Goal: Communication & Community: Share content

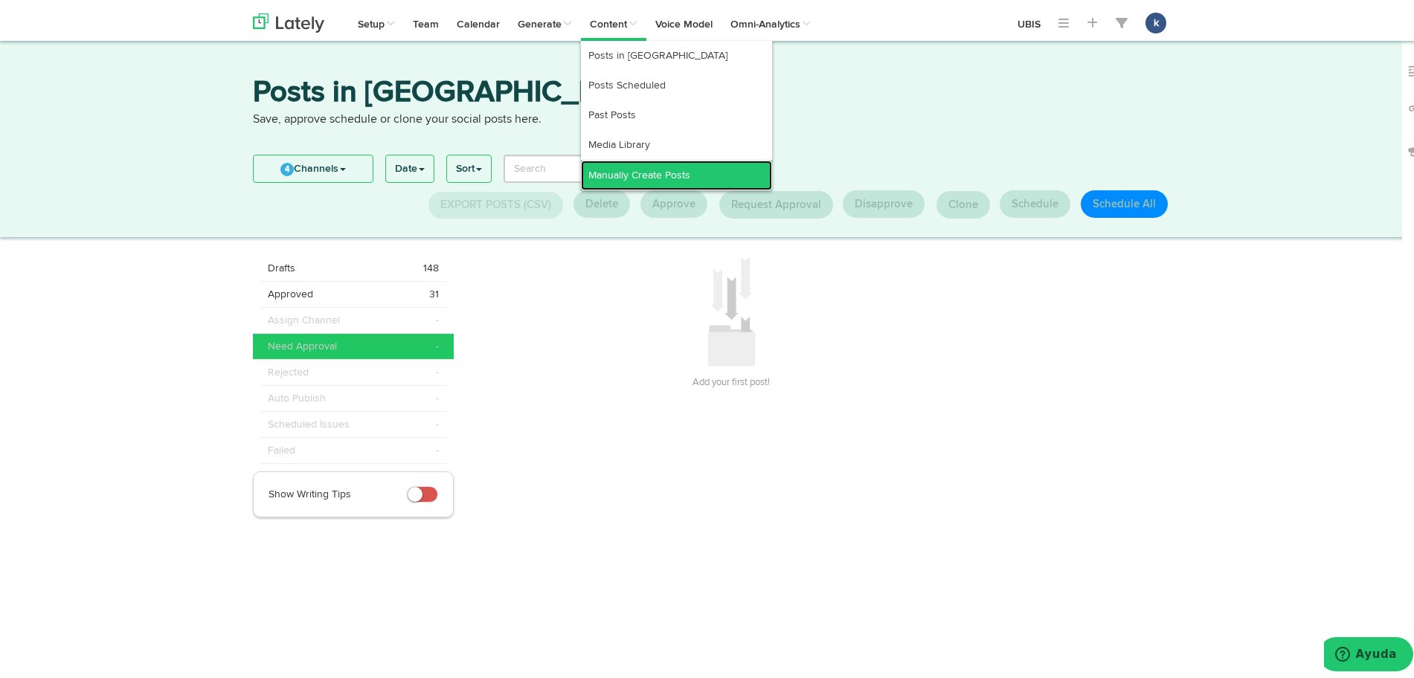
click at [617, 165] on link "Manually Create Posts" at bounding box center [676, 172] width 191 height 30
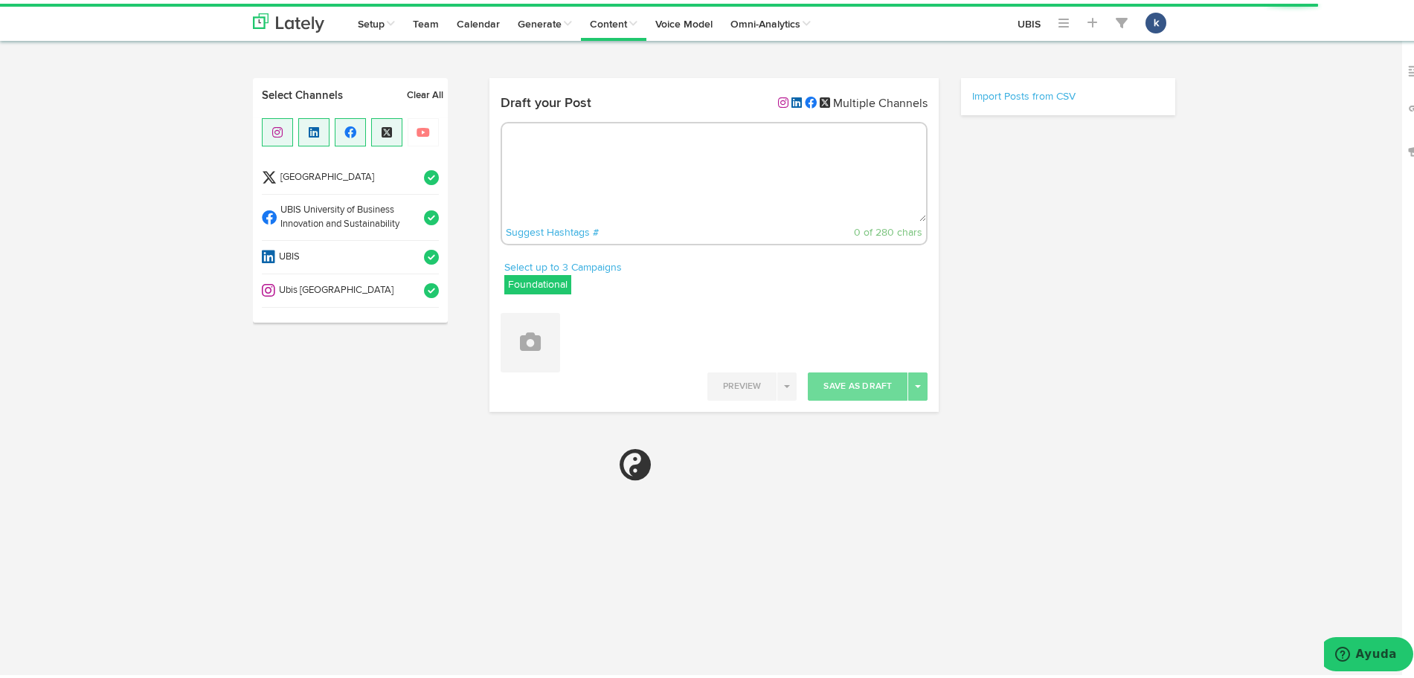
radio input "true"
select select "6"
select select "29"
select select "PM"
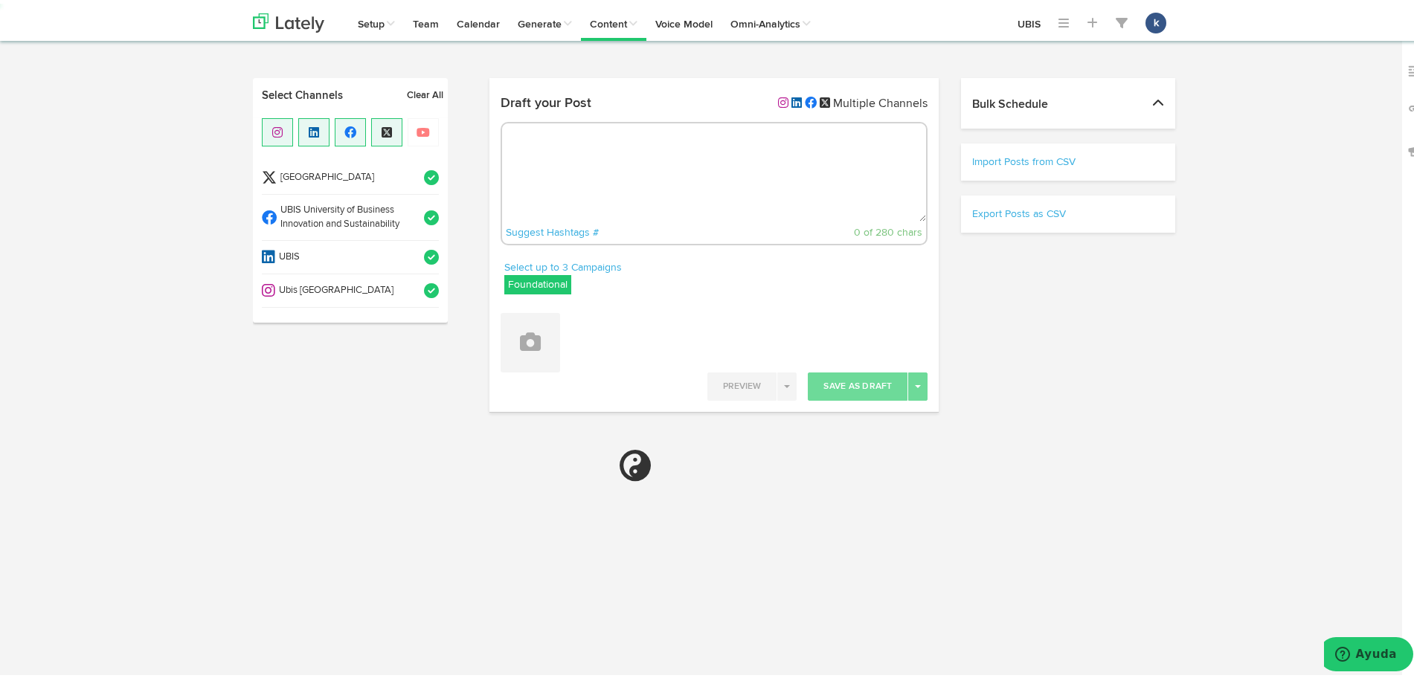
select select "11"
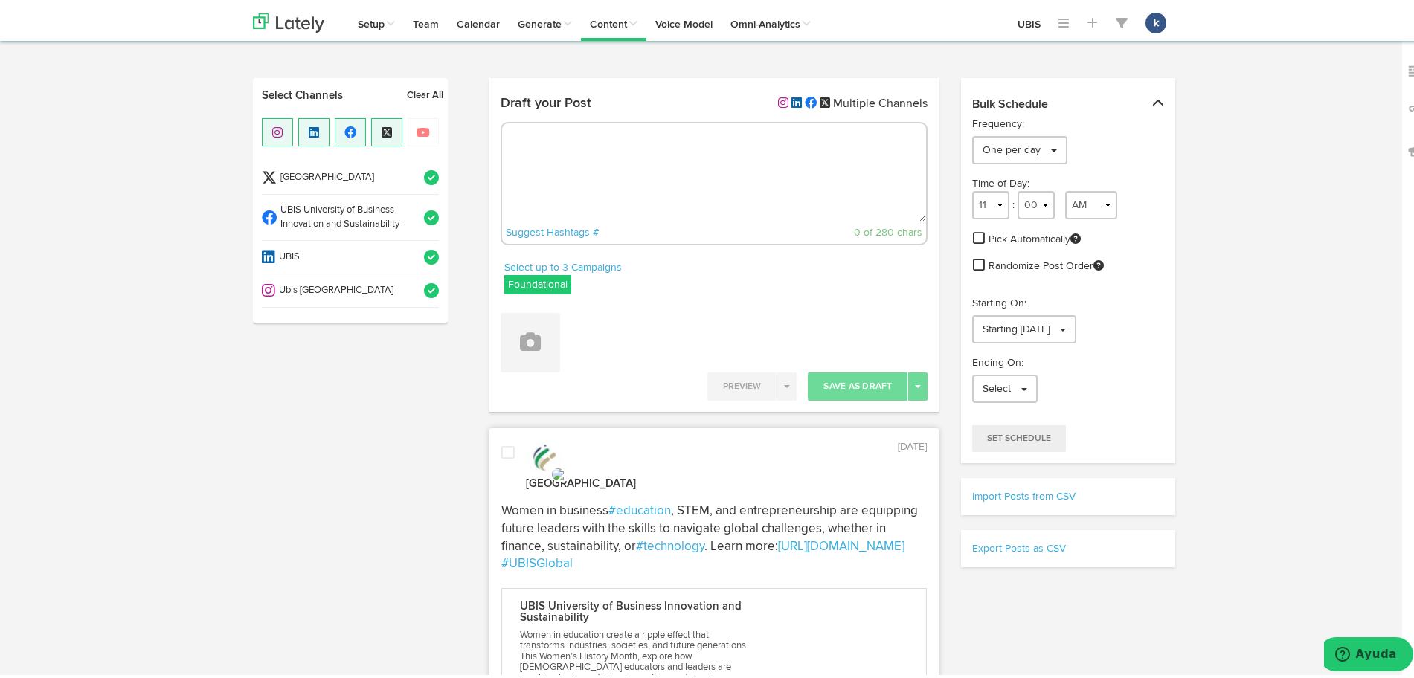
click at [387, 295] on li "Ubis [GEOGRAPHIC_DATA]" at bounding box center [350, 287] width 177 height 33
click at [414, 214] on span at bounding box center [426, 214] width 25 height 15
click at [433, 158] on div "[GEOGRAPHIC_DATA] UBIS University of Business Innovation and Sustainability UBI…" at bounding box center [350, 217] width 195 height 205
click at [428, 167] on span at bounding box center [426, 174] width 25 height 15
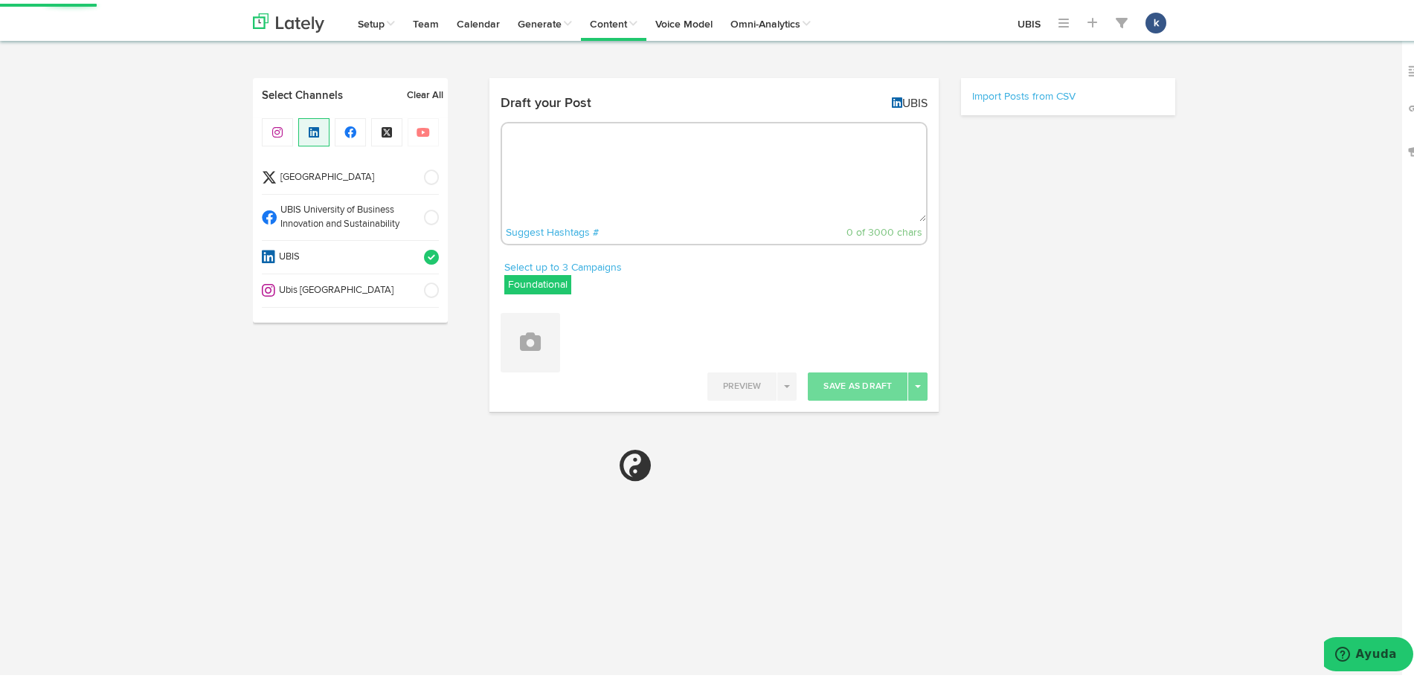
click at [624, 166] on textarea at bounding box center [714, 169] width 425 height 98
paste textarea "UBIS is proud to announce its partnership with EDZIP — creating new opportuniti…"
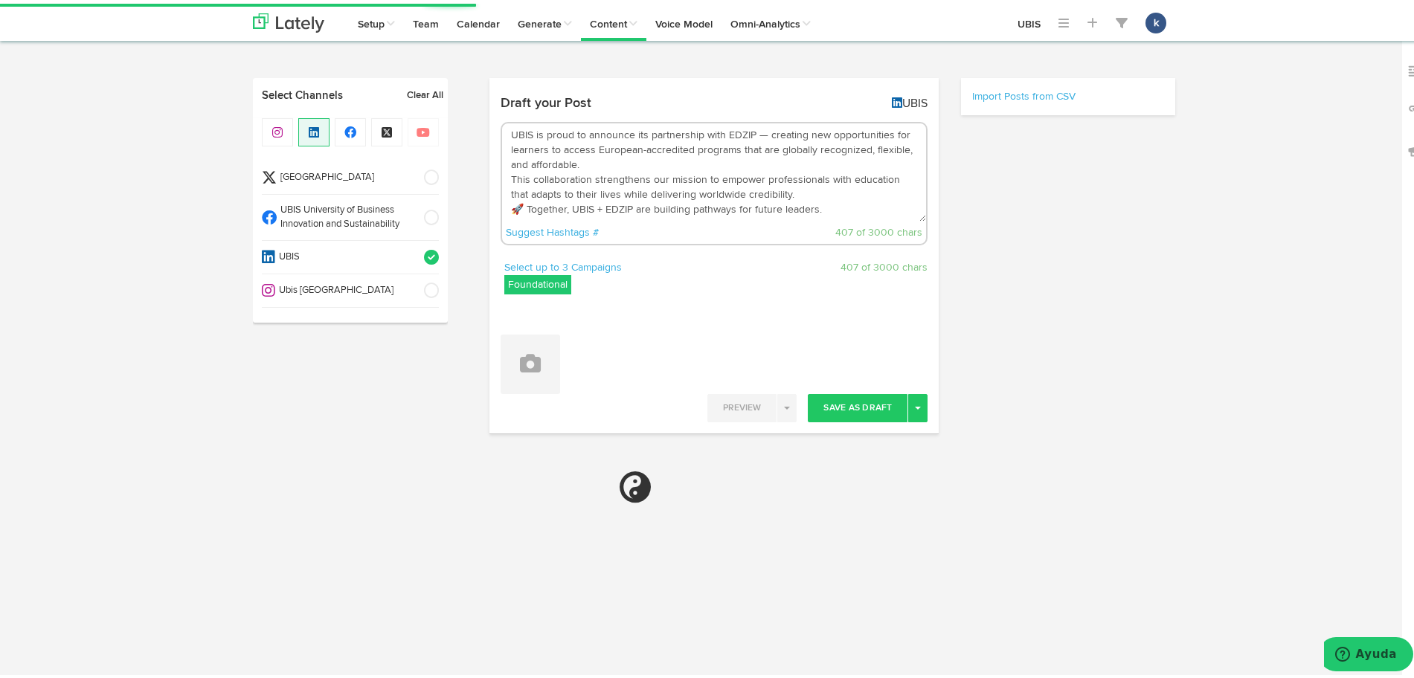
type textarea "UBIS is proud to announce its partnership with EDZIP — creating new opportuniti…"
select select "11"
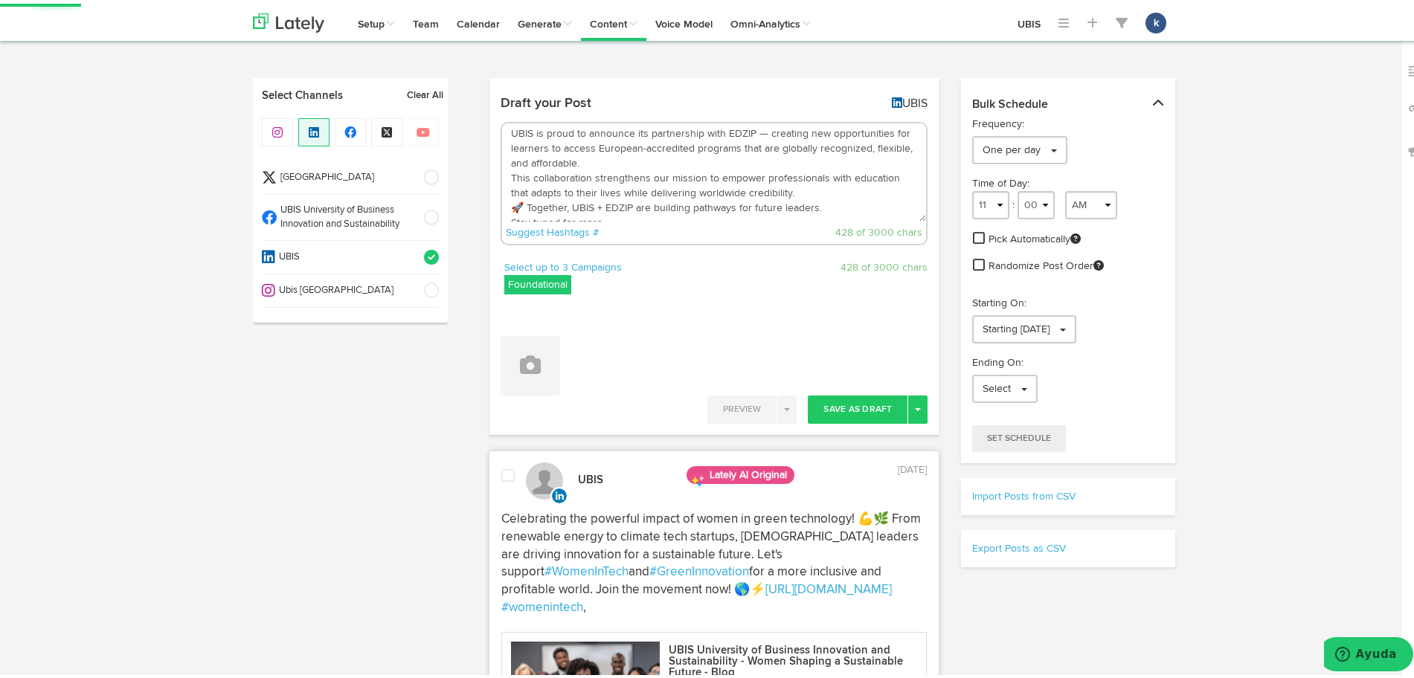
scroll to position [0, 0]
click at [755, 137] on textarea "UBIS is proud to announce its partnership with EDZIP — creating new opportuniti…" at bounding box center [714, 169] width 425 height 98
type textarea "UBIS is proud to announce its partnership with EDZIP: creating new opportunitie…"
click at [504, 368] on button at bounding box center [531, 363] width 60 height 60
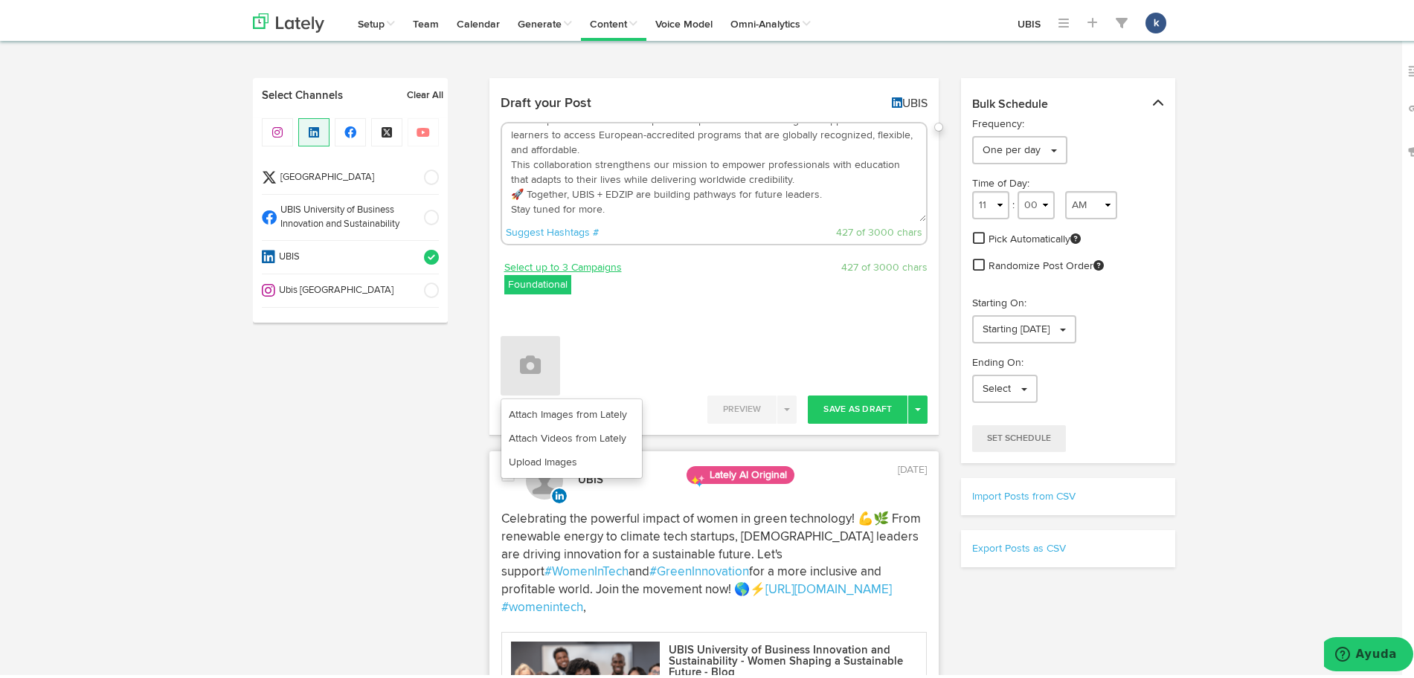
drag, startPoint x: 557, startPoint y: 275, endPoint x: 557, endPoint y: 267, distance: 8.2
click at [557, 274] on label "Foundational" at bounding box center [537, 281] width 67 height 19
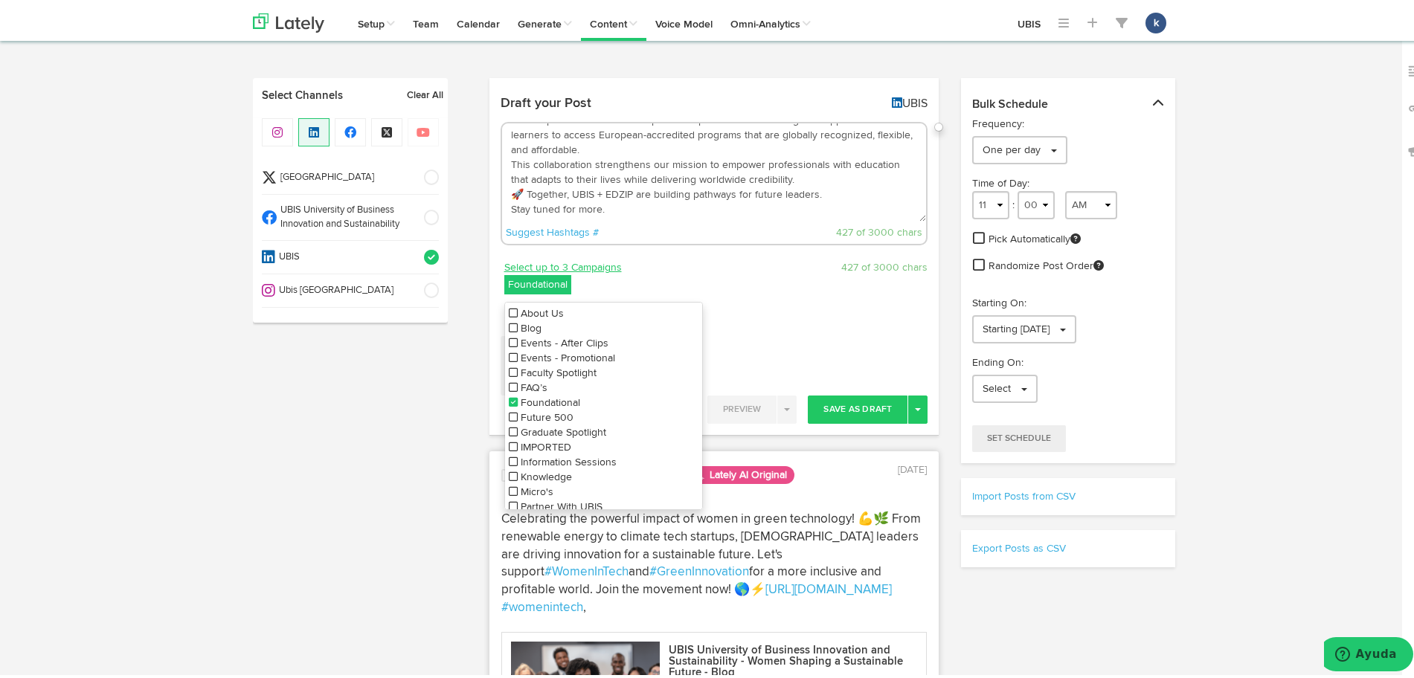
click at [557, 267] on link "Select up to 3 Campaigns" at bounding box center [563, 264] width 118 height 16
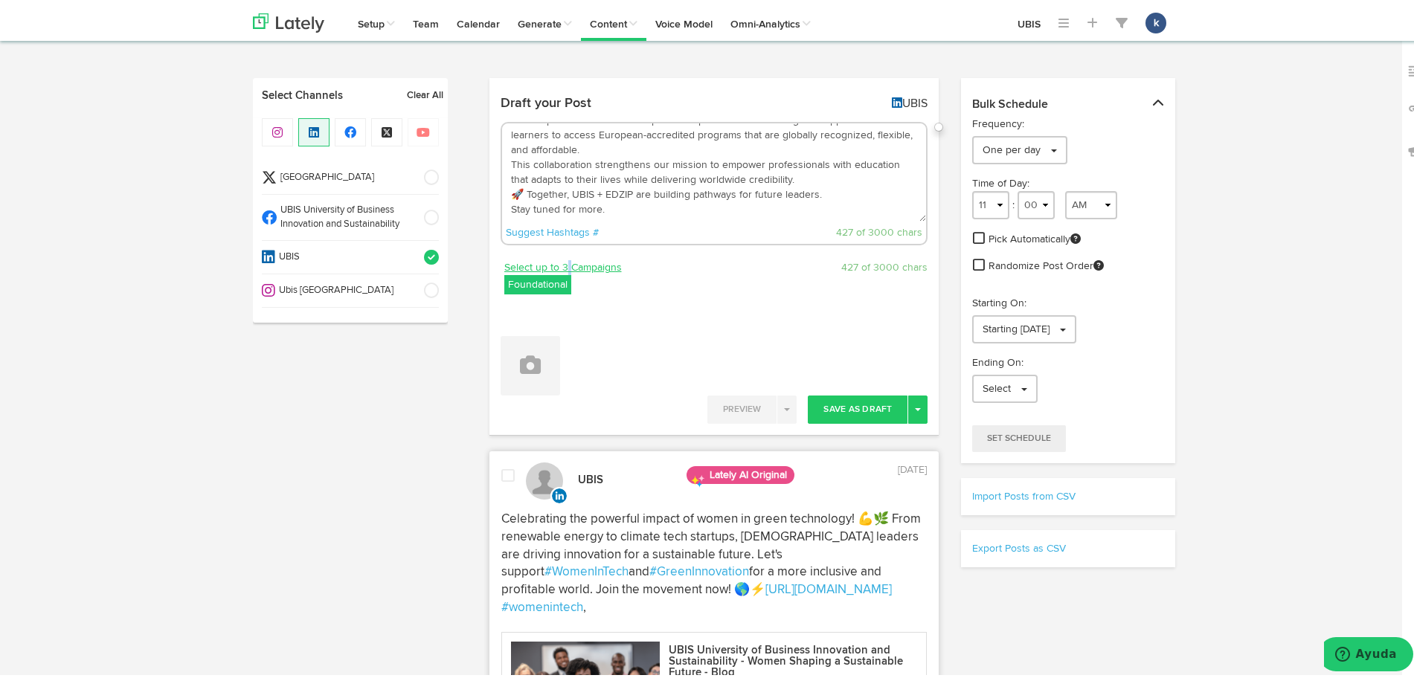
click at [557, 267] on link "Select up to 3 Campaigns" at bounding box center [563, 264] width 118 height 16
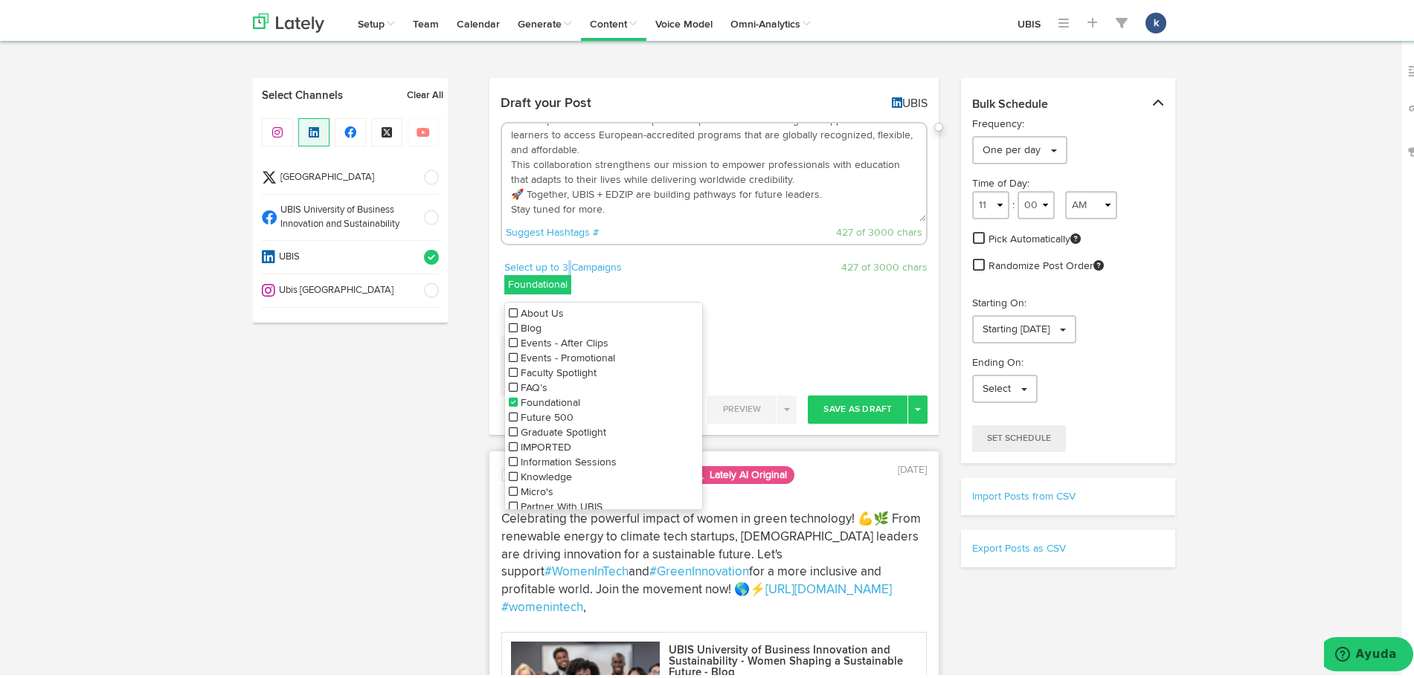
scroll to position [54, 0]
click at [559, 445] on span "Partner With UBIS" at bounding box center [562, 450] width 82 height 10
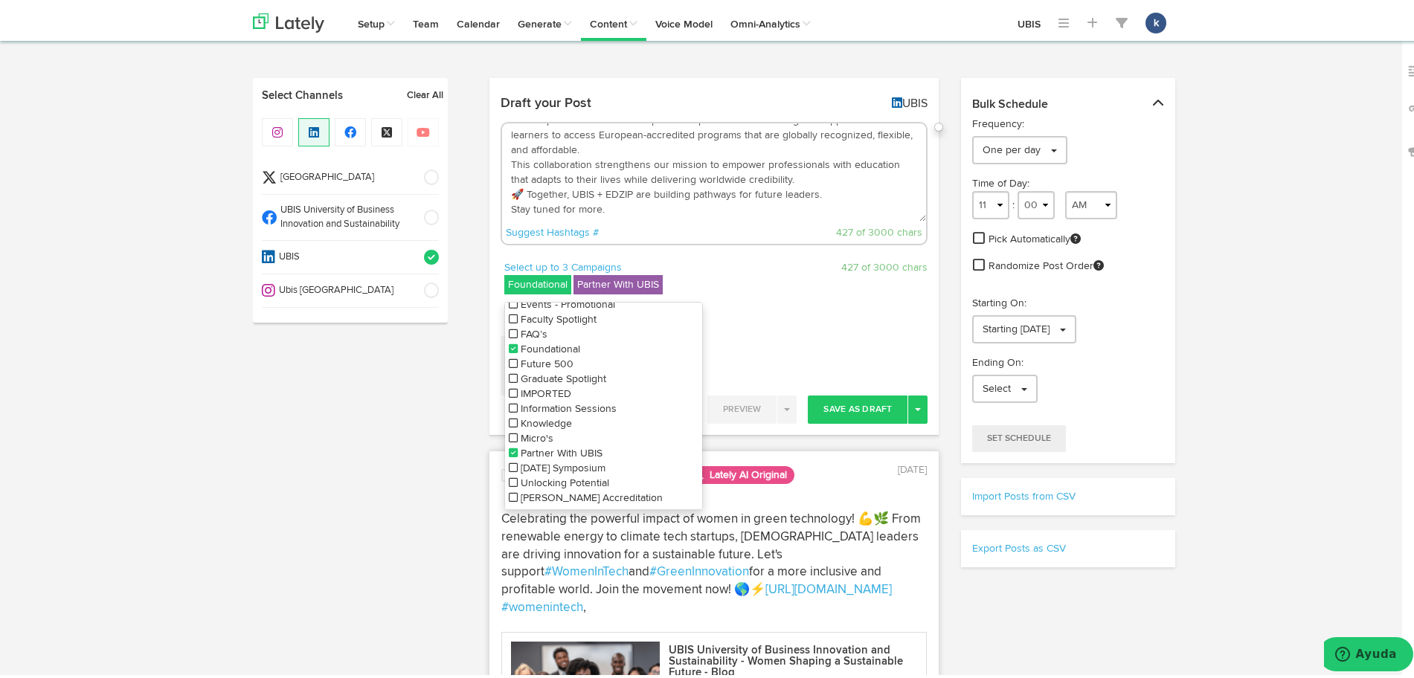
click at [521, 343] on span "Foundational" at bounding box center [551, 346] width 60 height 10
click at [655, 259] on p "Select up to 3 Campaigns" at bounding box center [603, 264] width 199 height 15
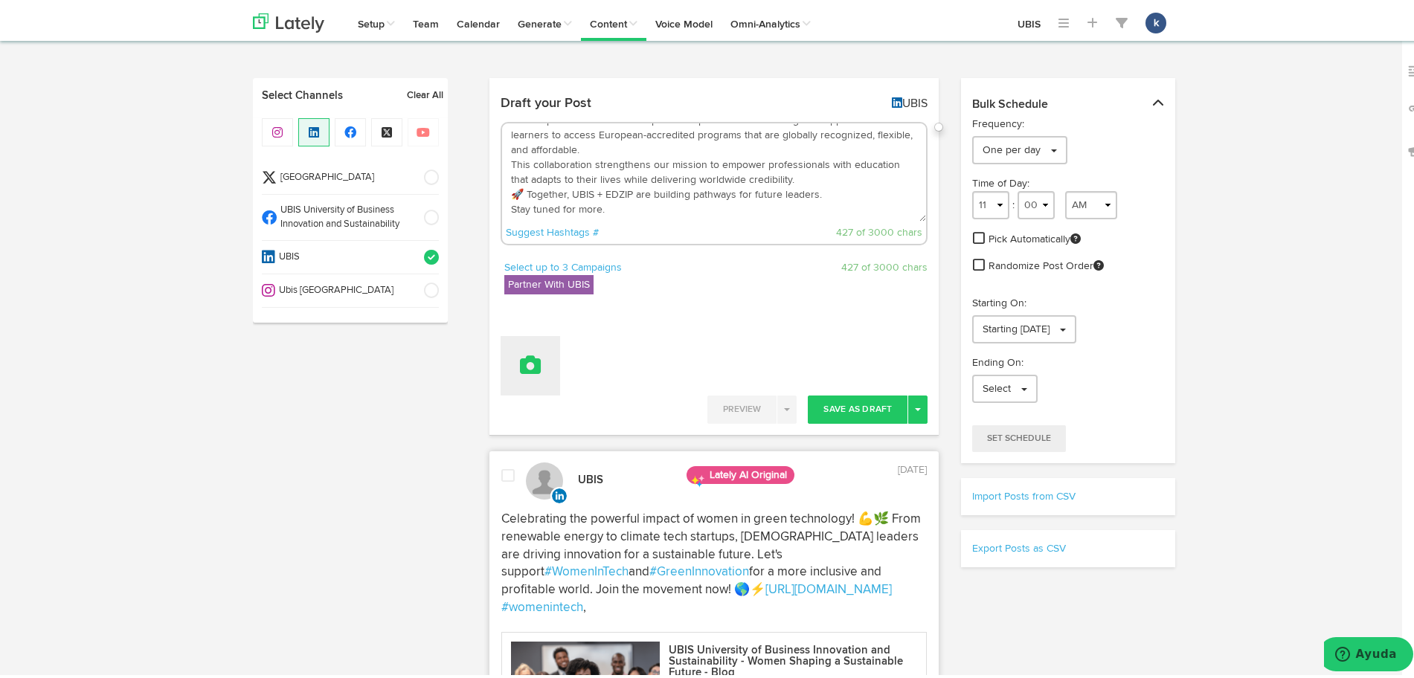
click at [528, 372] on button at bounding box center [531, 363] width 60 height 60
click at [574, 409] on link "Attach Images from Lately" at bounding box center [571, 411] width 141 height 24
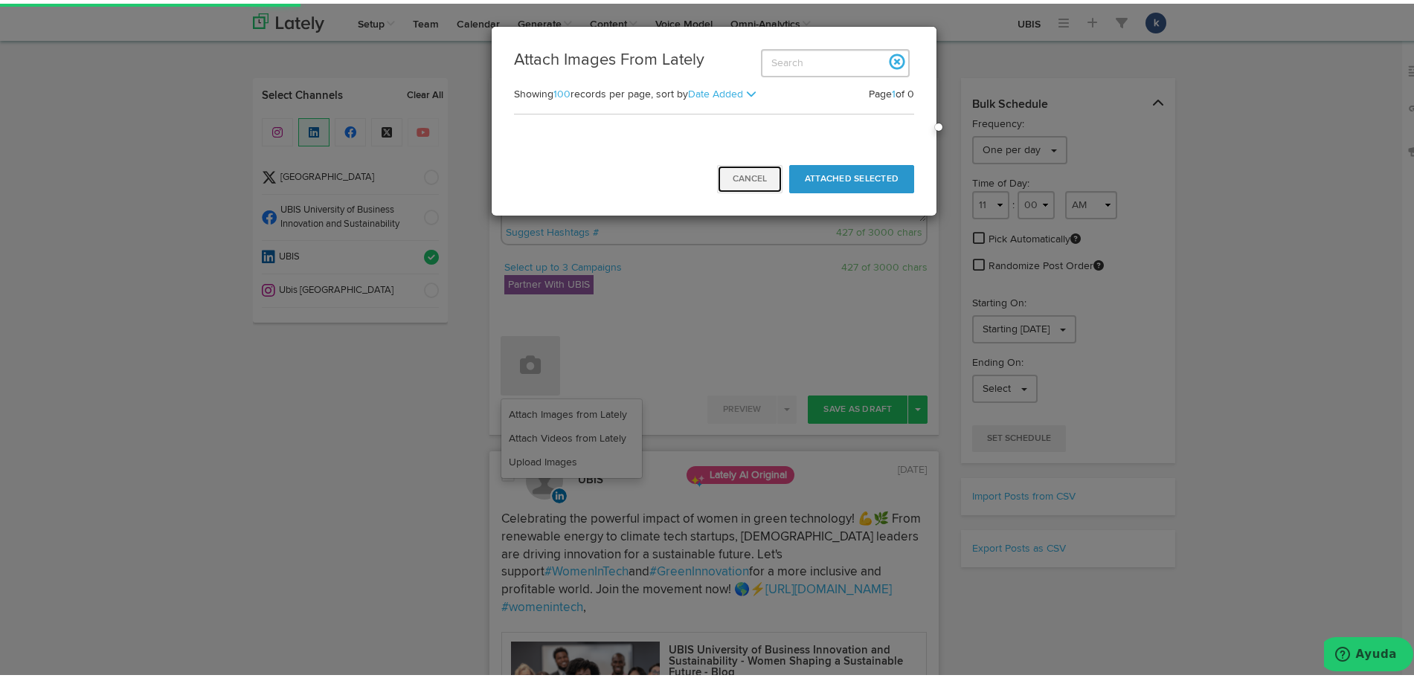
click at [742, 182] on button "Cancel" at bounding box center [749, 175] width 65 height 28
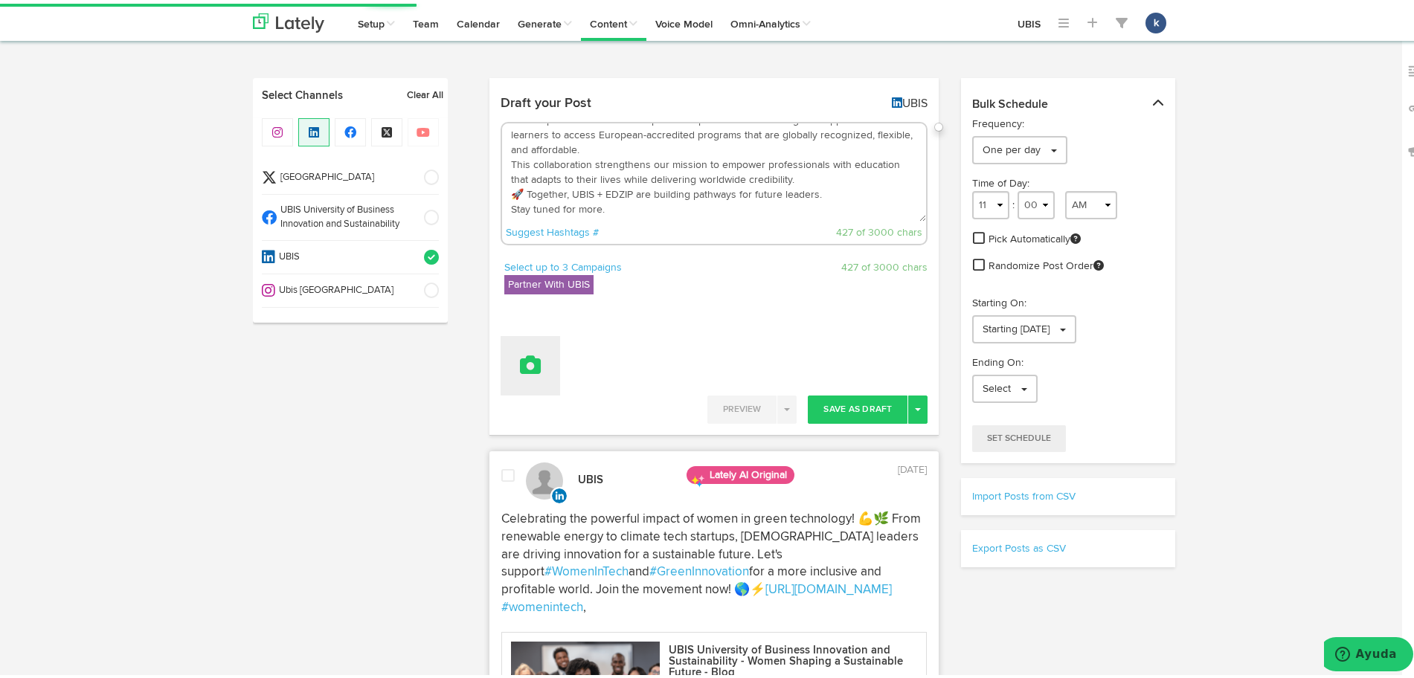
click at [525, 359] on icon at bounding box center [530, 361] width 21 height 21
click at [562, 458] on link "Upload Images" at bounding box center [571, 459] width 141 height 24
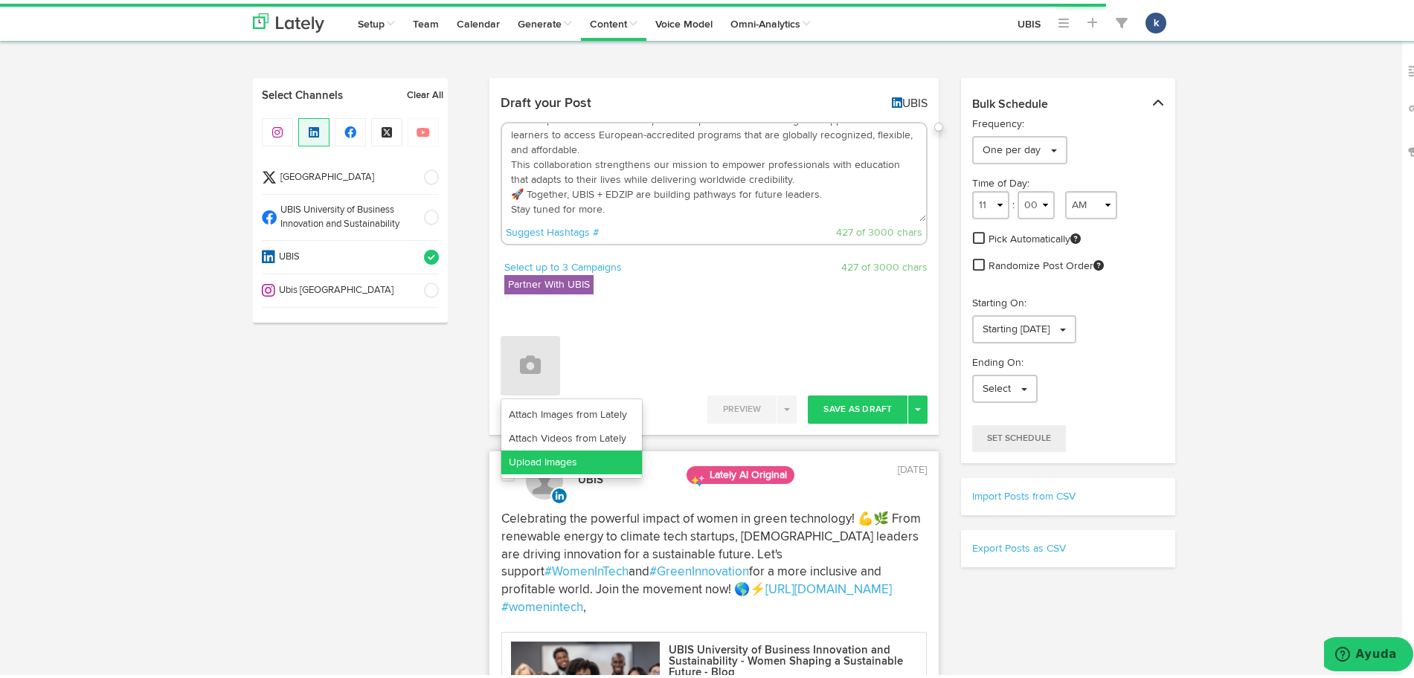
click at [580, 459] on link "Upload Images" at bounding box center [571, 459] width 141 height 24
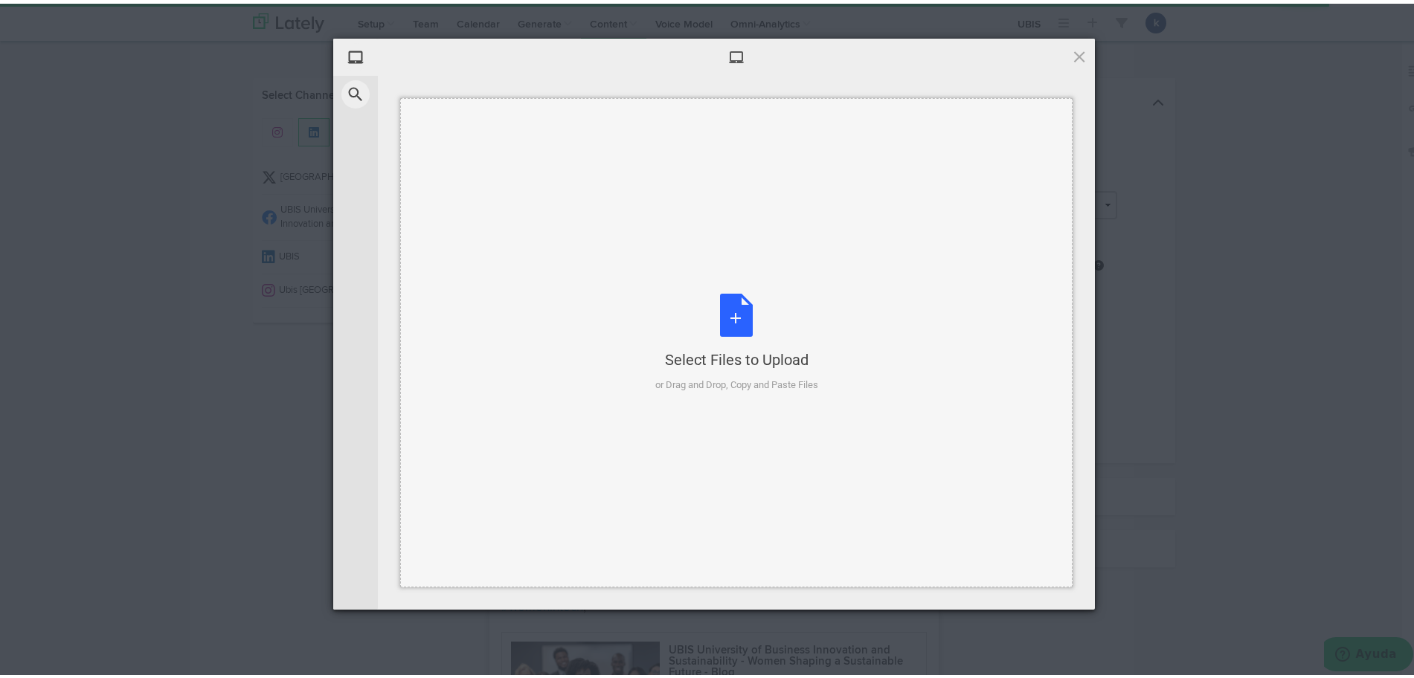
click at [754, 334] on div "Select Files to Upload or Drag and Drop, Copy and Paste Files" at bounding box center [736, 339] width 163 height 99
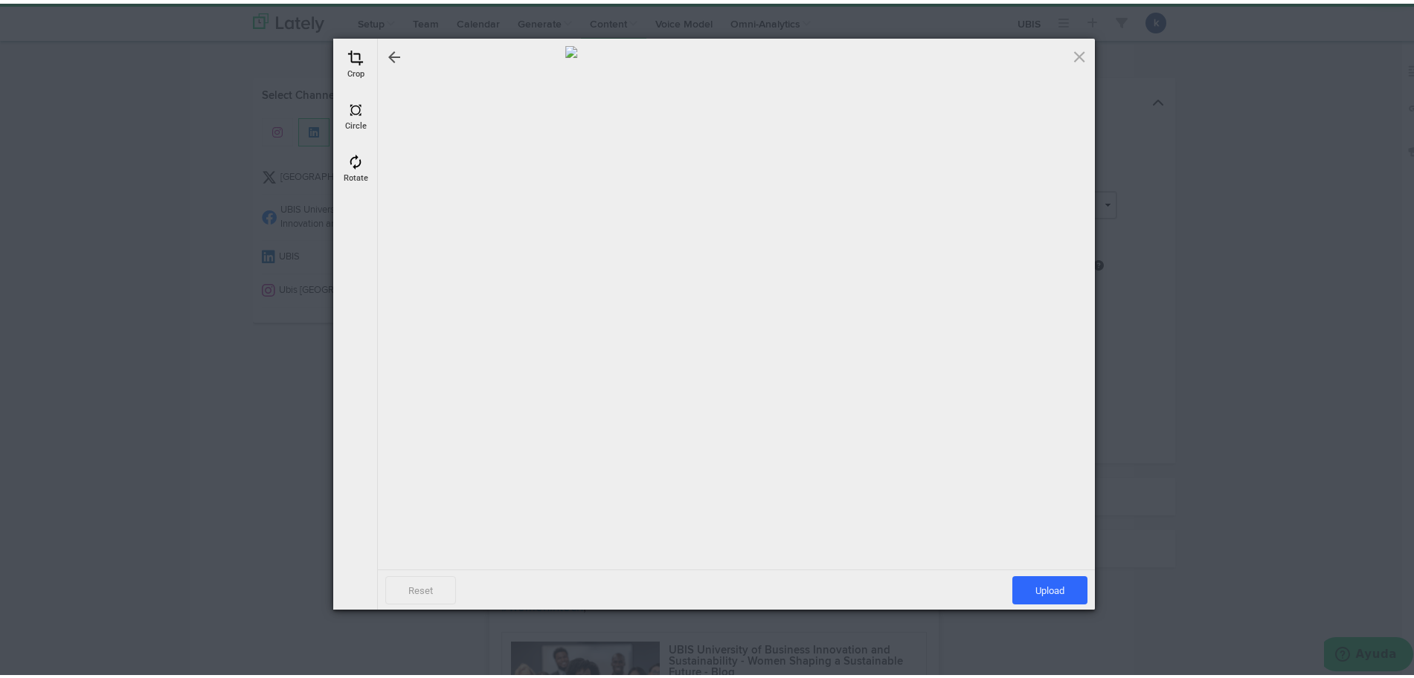
click at [1056, 571] on div "Reset Upload" at bounding box center [736, 586] width 717 height 40
click at [1056, 578] on span "Upload" at bounding box center [1049, 587] width 75 height 28
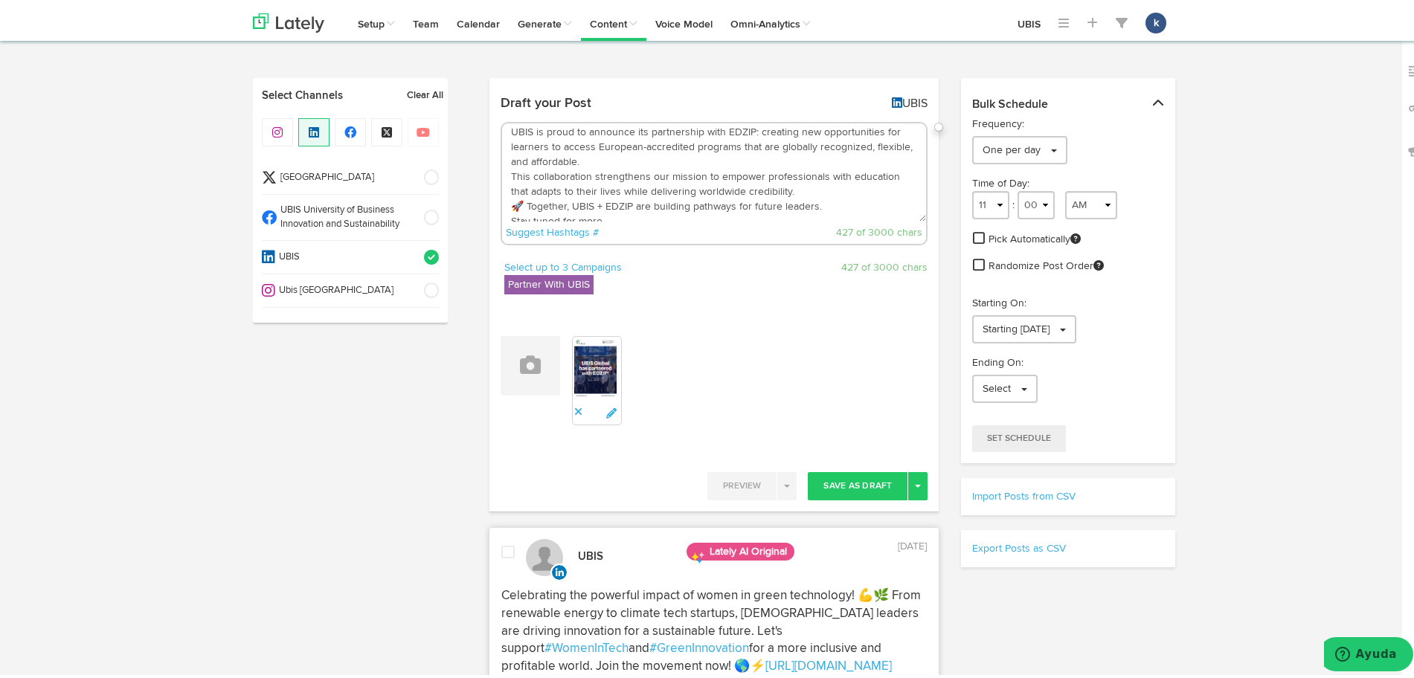
scroll to position [0, 0]
click at [595, 203] on textarea "UBIS is proud to announce its partnership with EDZIP: creating new opportunitie…" at bounding box center [714, 169] width 425 height 98
drag, startPoint x: 629, startPoint y: 205, endPoint x: 569, endPoint y: 184, distance: 63.8
click at [569, 184] on textarea "UBIS is proud to announce its partnership with EDZIP: creating new opportunitie…" at bounding box center [714, 169] width 425 height 98
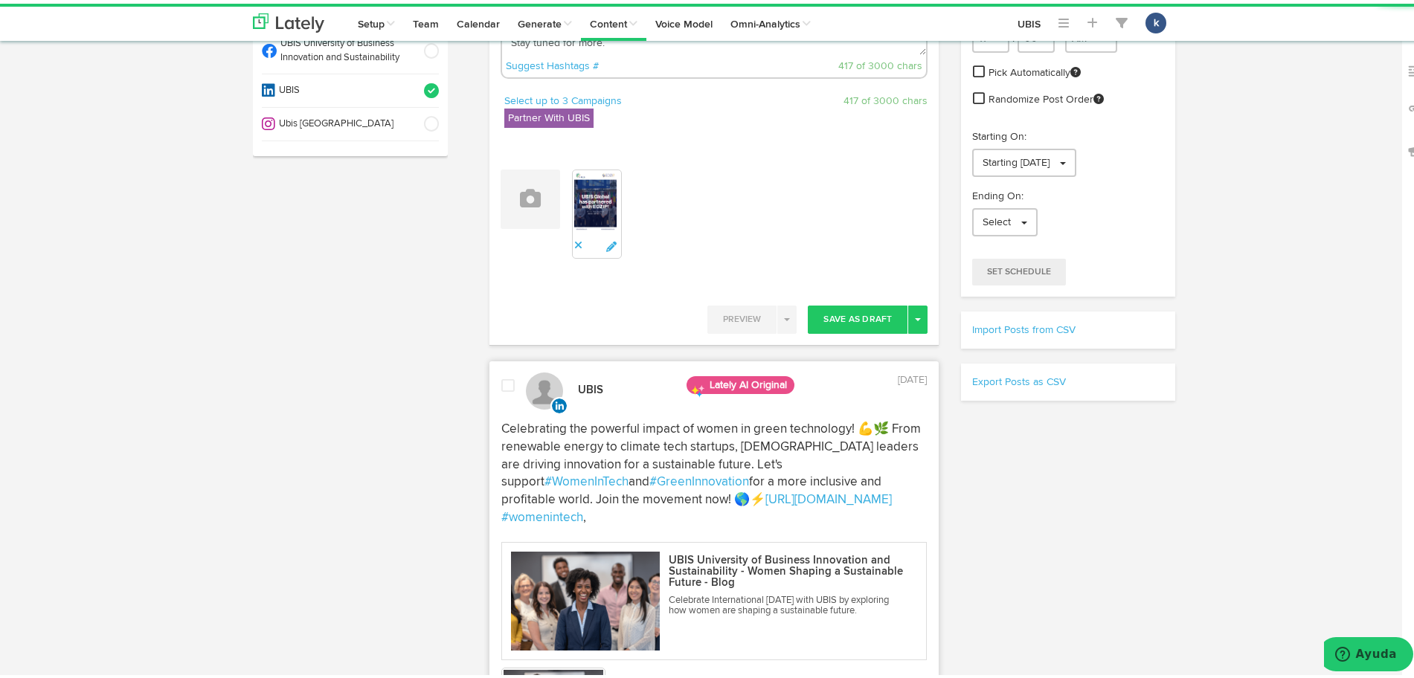
scroll to position [186, 0]
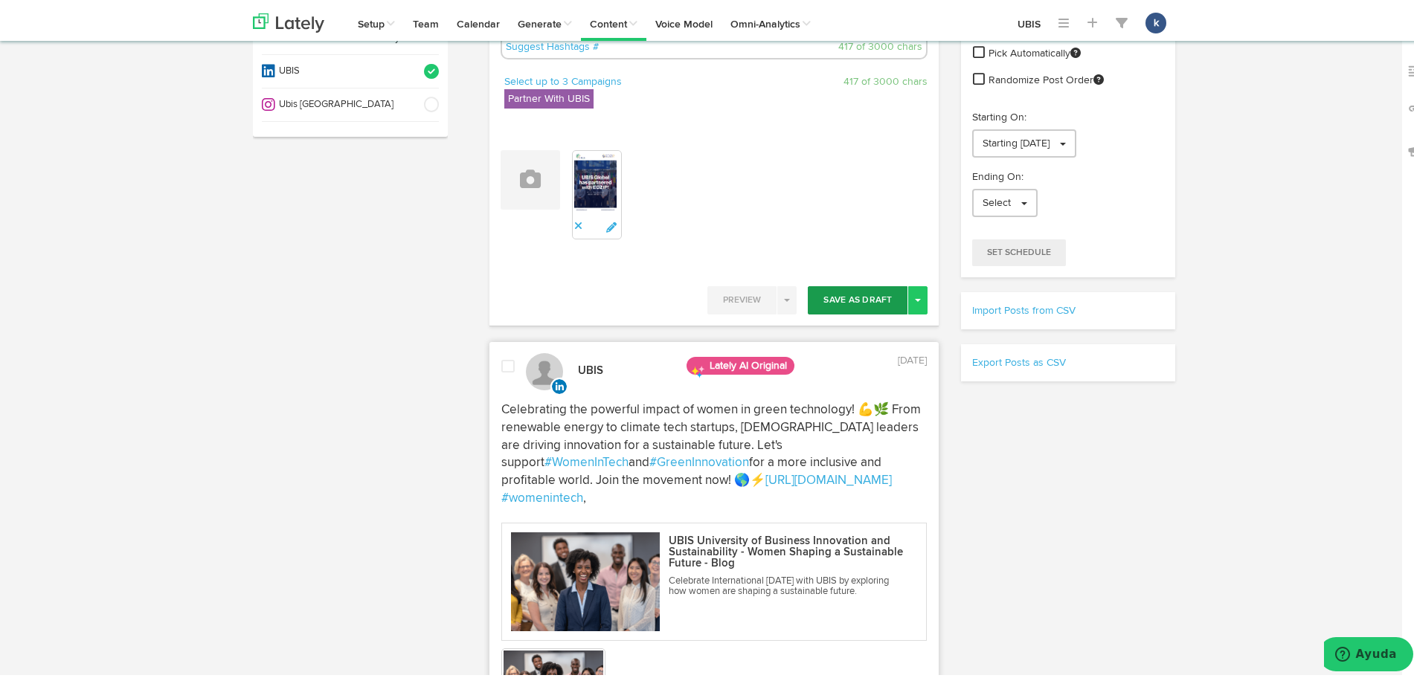
type textarea "UBIS is proud to announce its partnership with EDZIP: creating new opportunitie…"
click at [847, 305] on button "Save As Draft" at bounding box center [858, 297] width 100 height 28
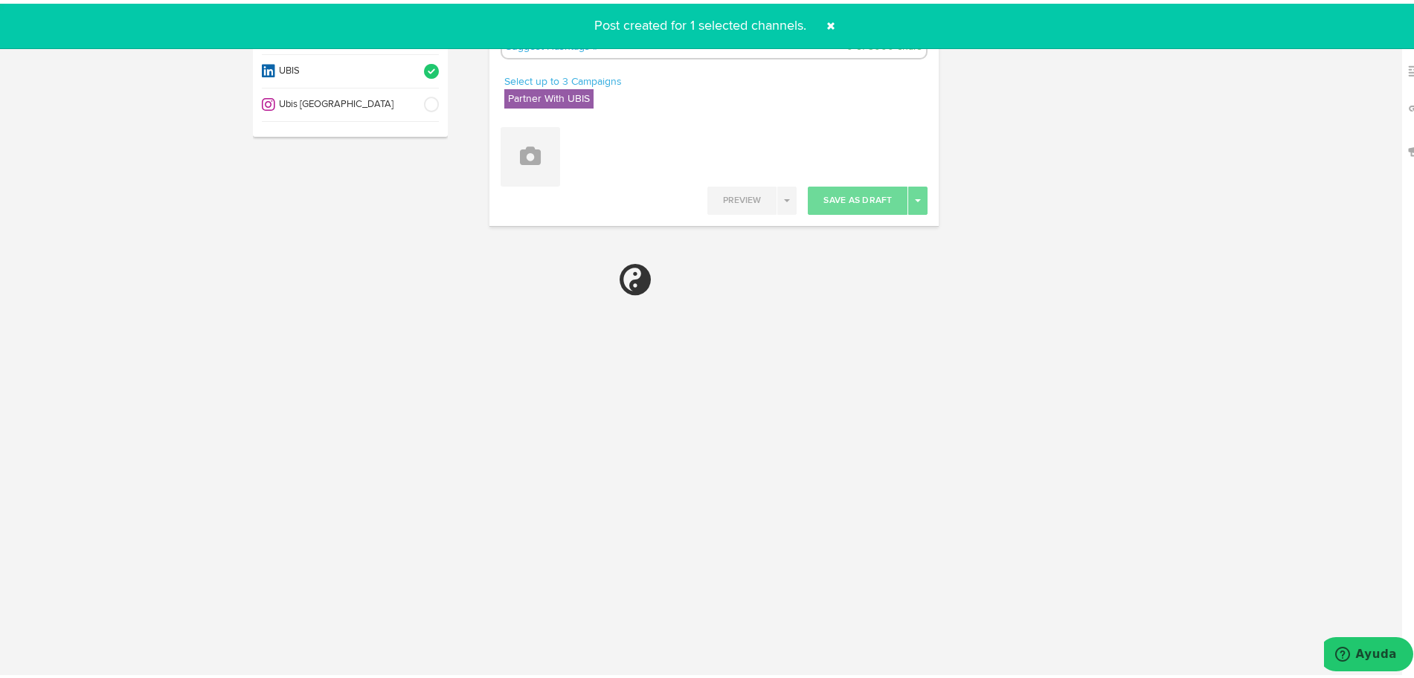
scroll to position [0, 0]
select select "11"
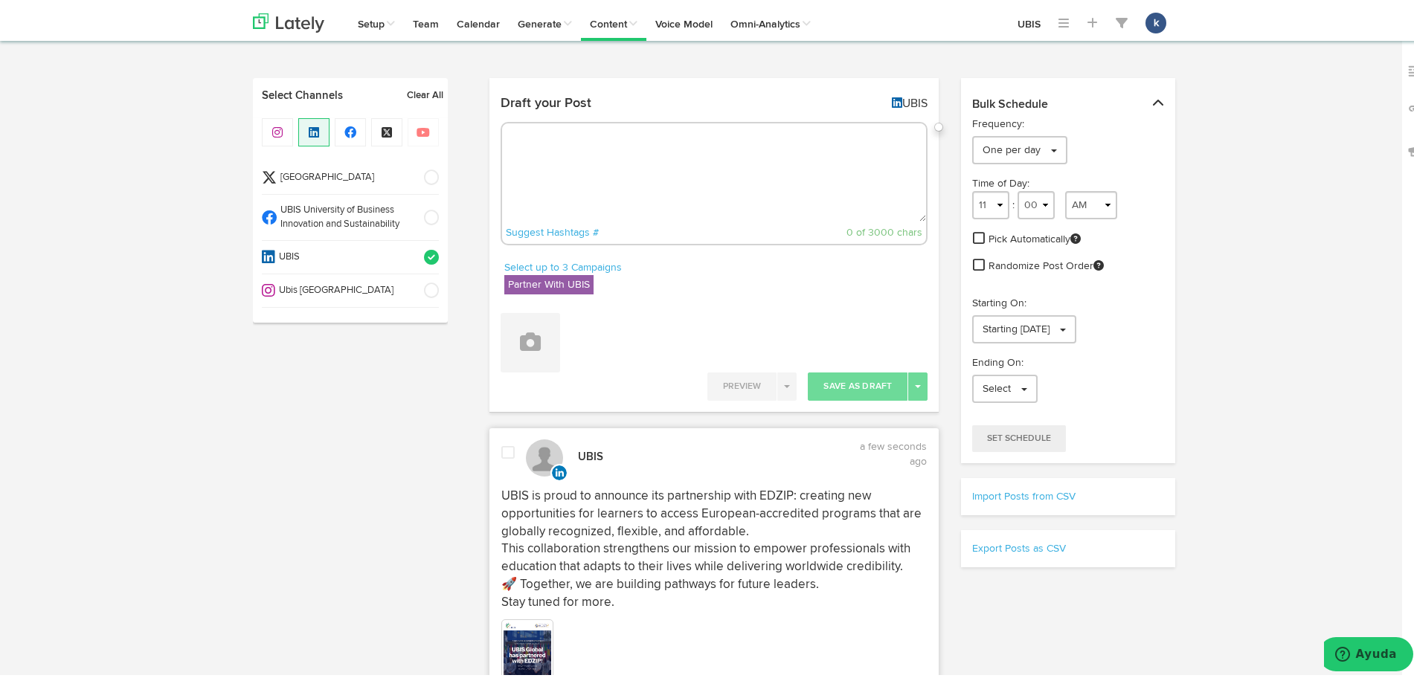
drag, startPoint x: 579, startPoint y: 147, endPoint x: 317, endPoint y: 234, distance: 276.2
click at [317, 234] on li "UBIS University of Business Innovation and Sustainability" at bounding box center [350, 214] width 177 height 46
click at [368, 250] on span "UBIS" at bounding box center [344, 254] width 139 height 14
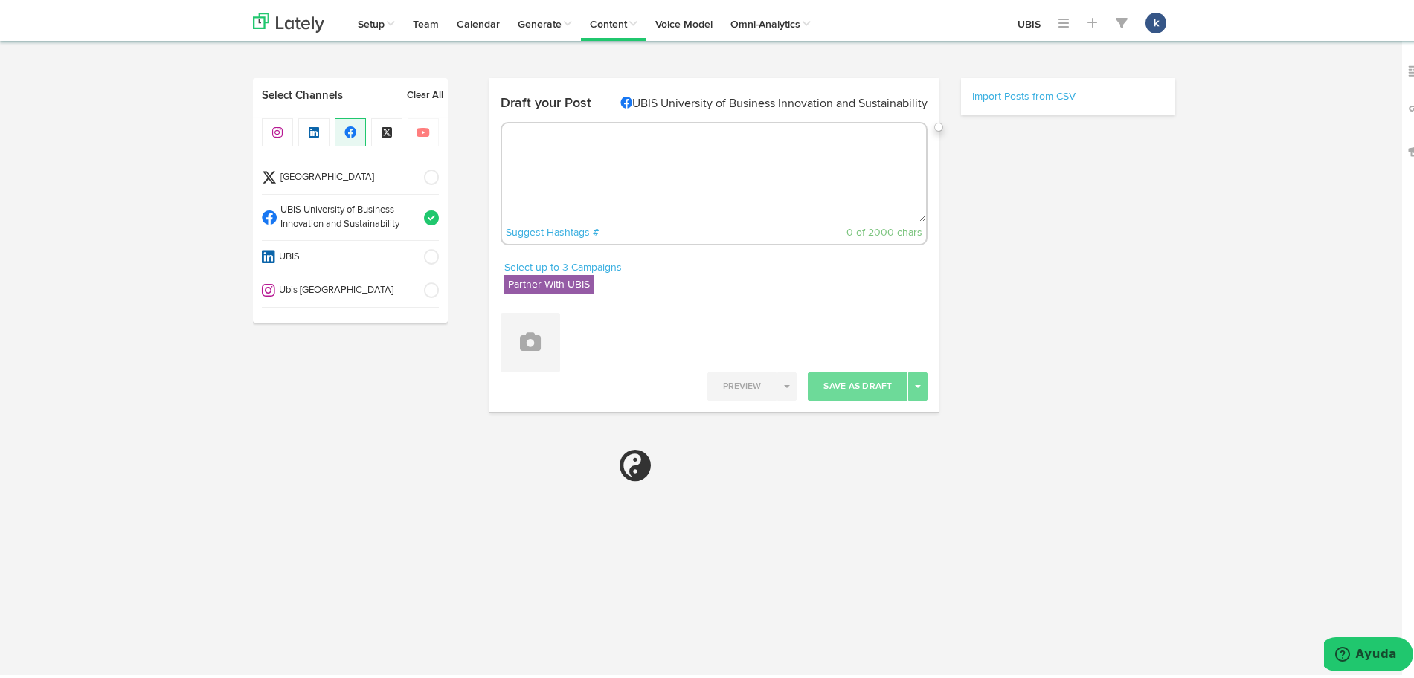
paste textarea "We’re excited to announce our new partnership with EDZIP! Together, we’re expan…"
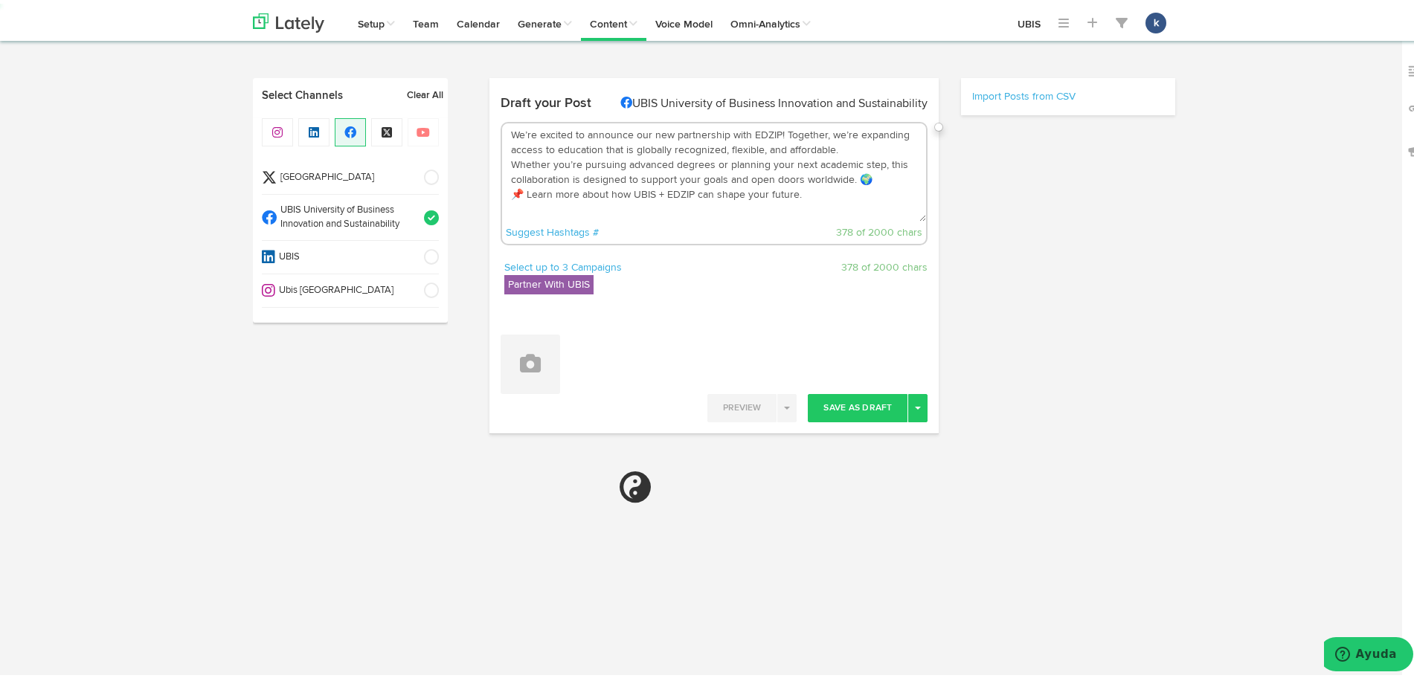
click at [524, 199] on textarea "We’re excited to announce our new partnership with EDZIP! Together, we’re expan…" at bounding box center [714, 169] width 425 height 98
type textarea "We’re excited to announce our new partnership with EDZIP! Together, we’re expan…"
select select "11"
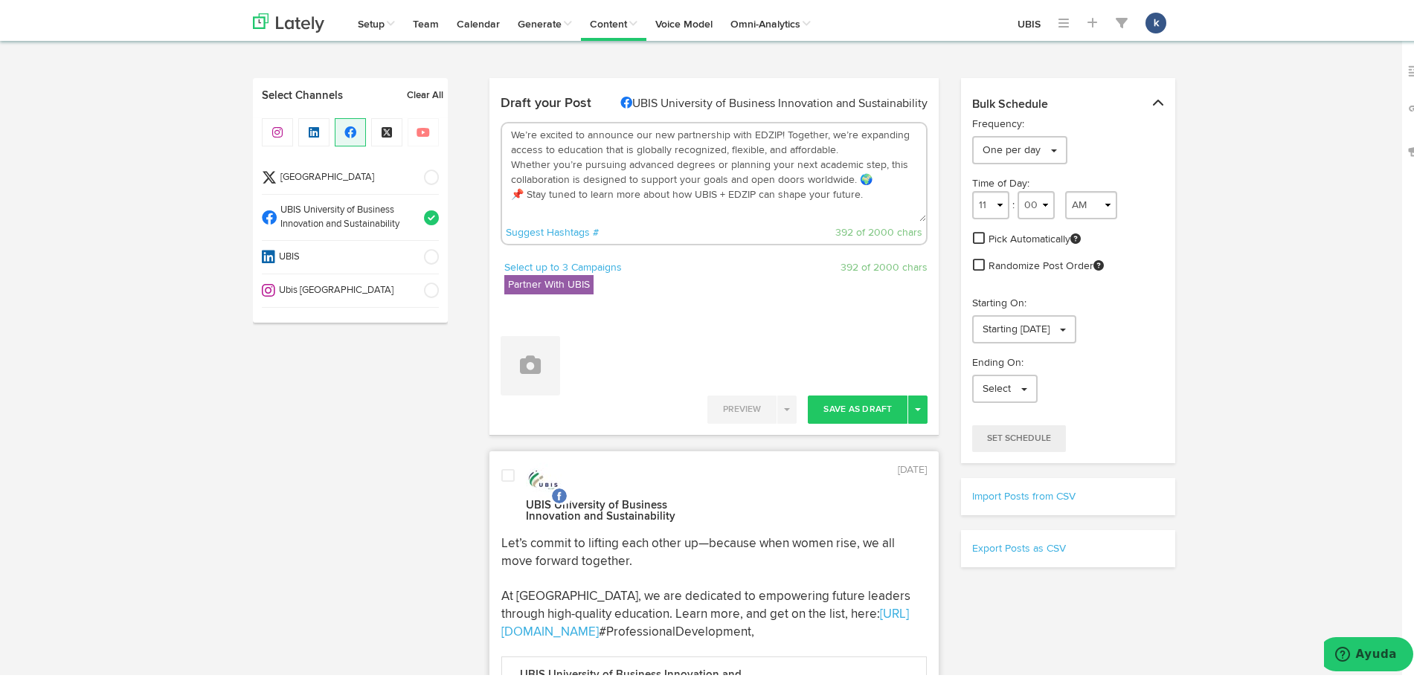
type textarea "We’re excited to announce our new partnership with EDZIP! Together, we’re expan…"
click at [489, 363] on div "Attach Images from Lately Attach Videos from Lately Upload Images" at bounding box center [714, 356] width 450 height 71
click at [549, 376] on button at bounding box center [531, 363] width 60 height 60
click at [576, 417] on link "Attach Images from Lately" at bounding box center [571, 411] width 141 height 24
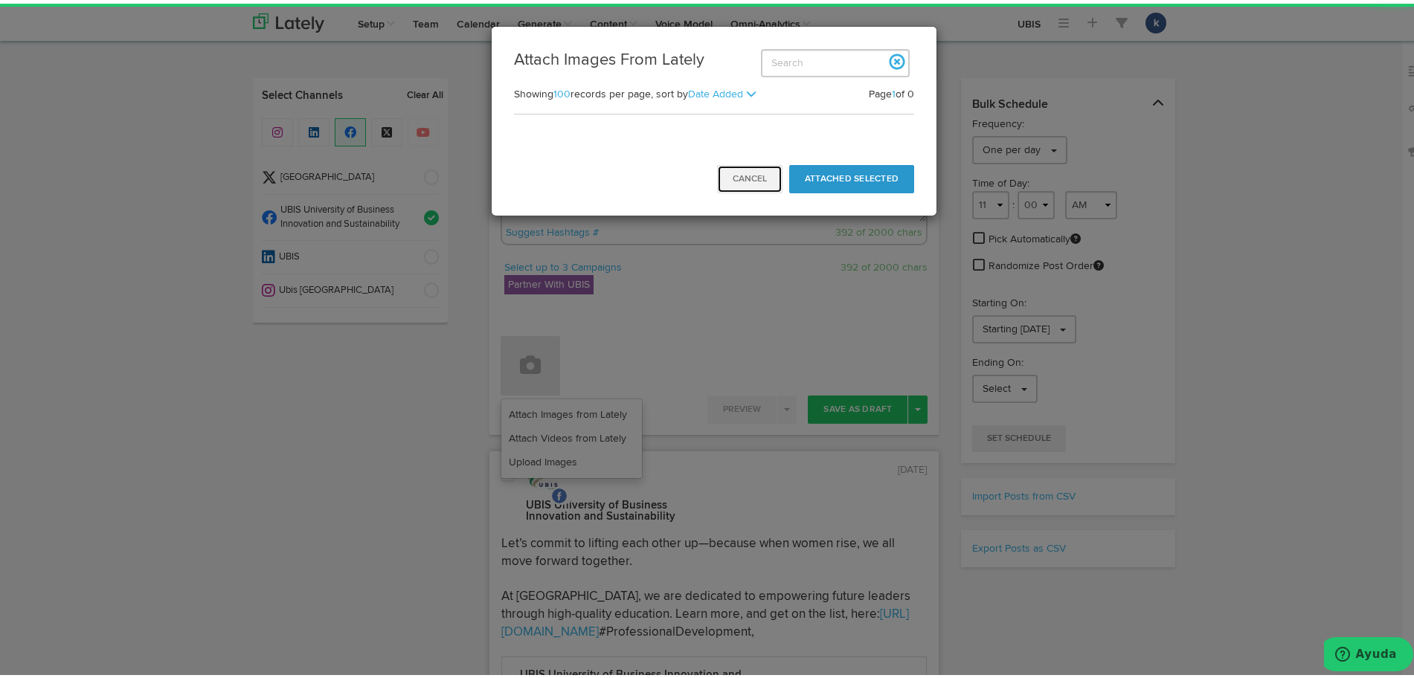
click at [740, 181] on button "Cancel" at bounding box center [749, 175] width 65 height 28
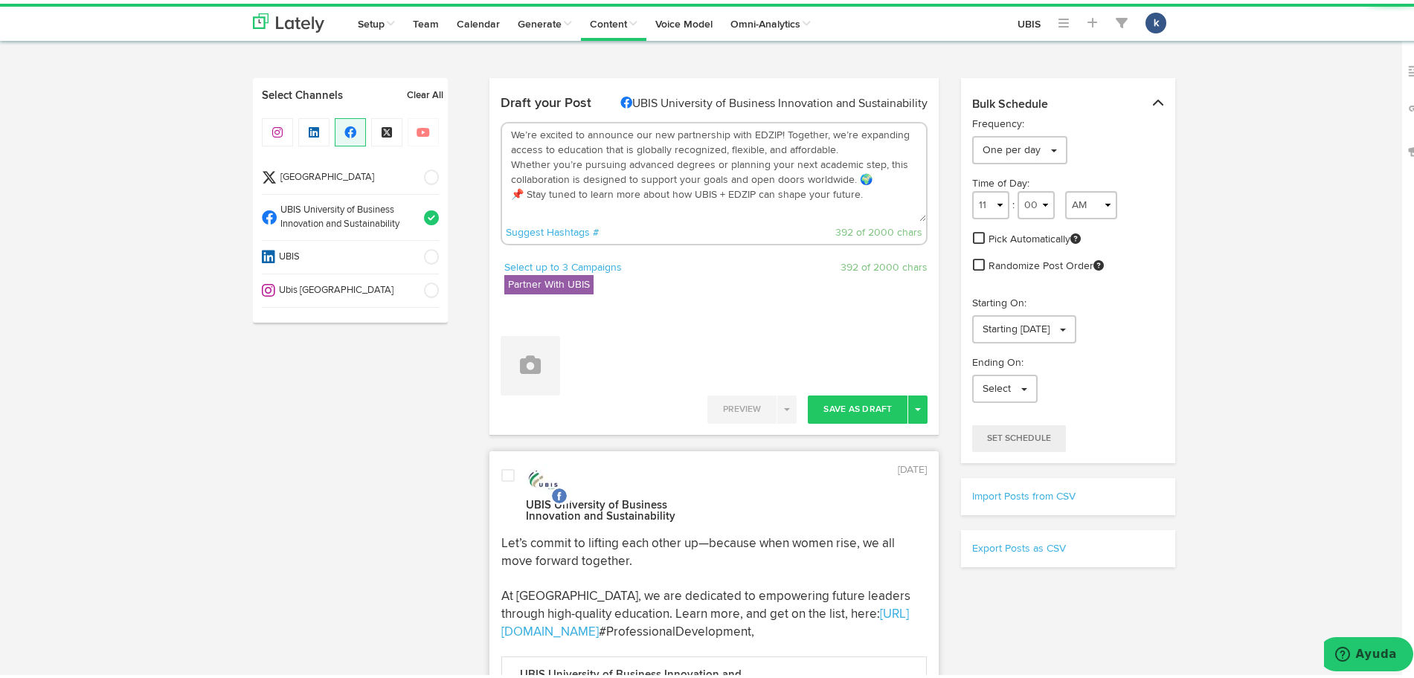
click at [489, 369] on div "Attach Images from Lately Attach Videos from Lately Upload Images" at bounding box center [714, 356] width 450 height 71
click at [529, 374] on button at bounding box center [531, 363] width 60 height 60
click at [535, 402] on link "Attach Images from Lately" at bounding box center [571, 411] width 141 height 24
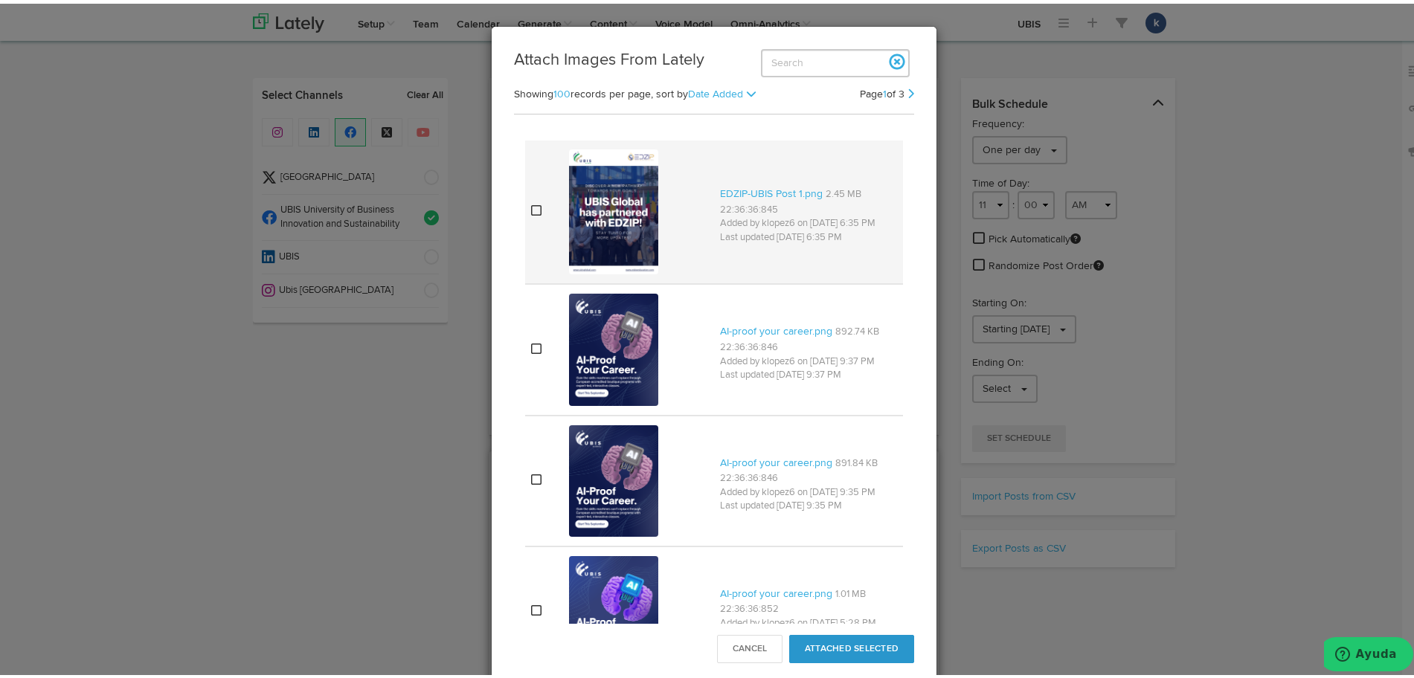
click at [646, 264] on img at bounding box center [613, 208] width 89 height 125
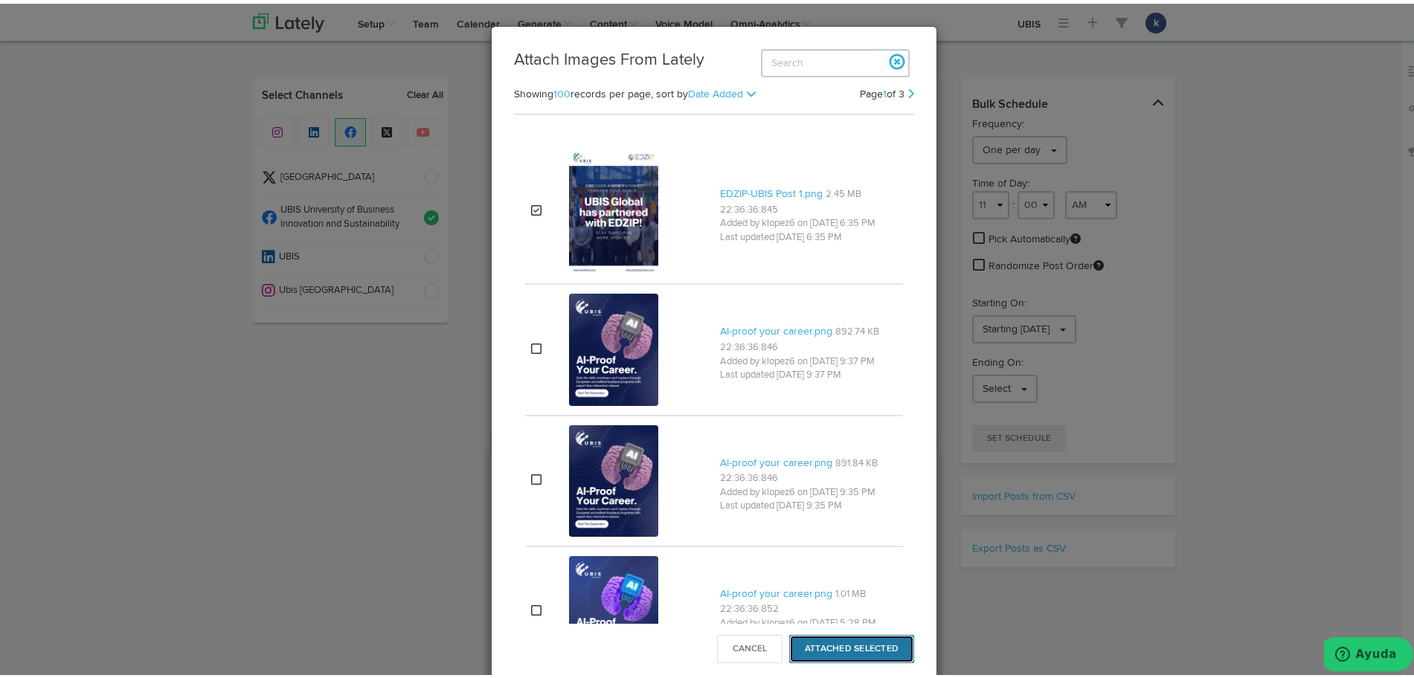
click at [873, 652] on button "Attached Selected" at bounding box center [851, 646] width 125 height 28
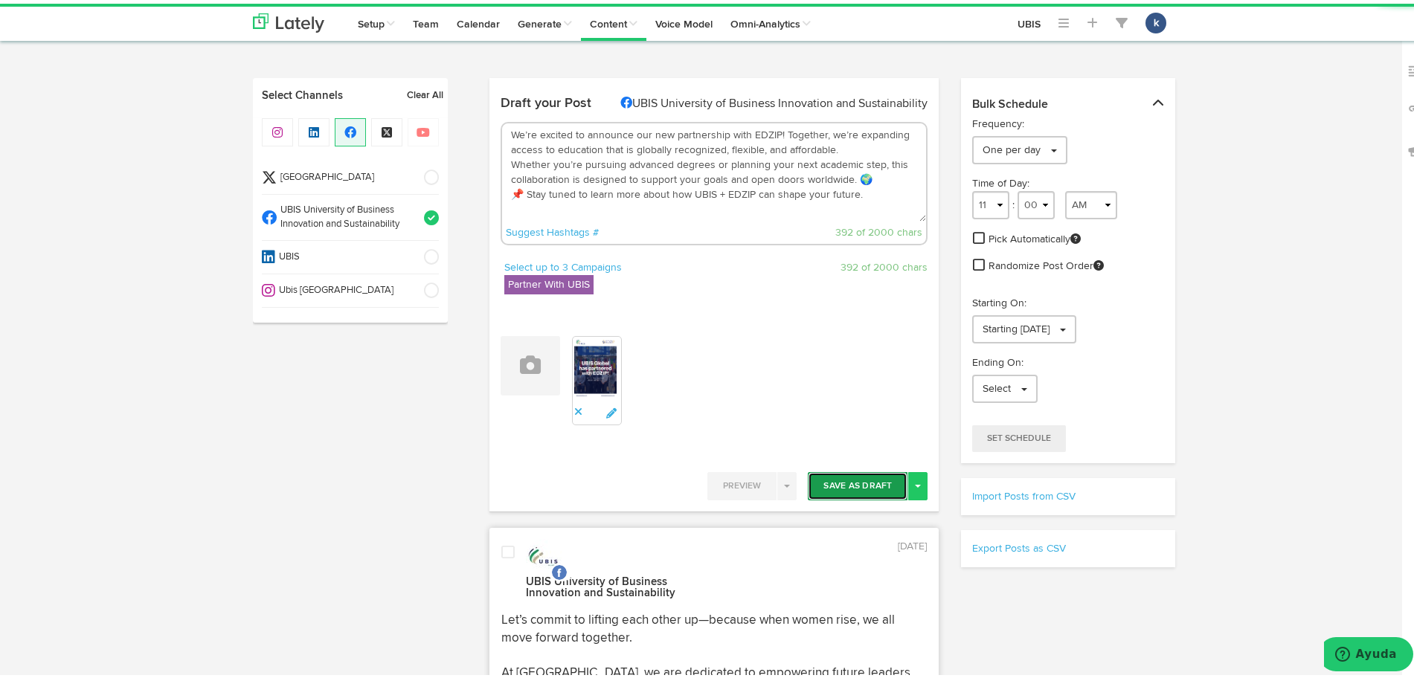
click at [885, 482] on button "Save As Draft" at bounding box center [858, 483] width 100 height 28
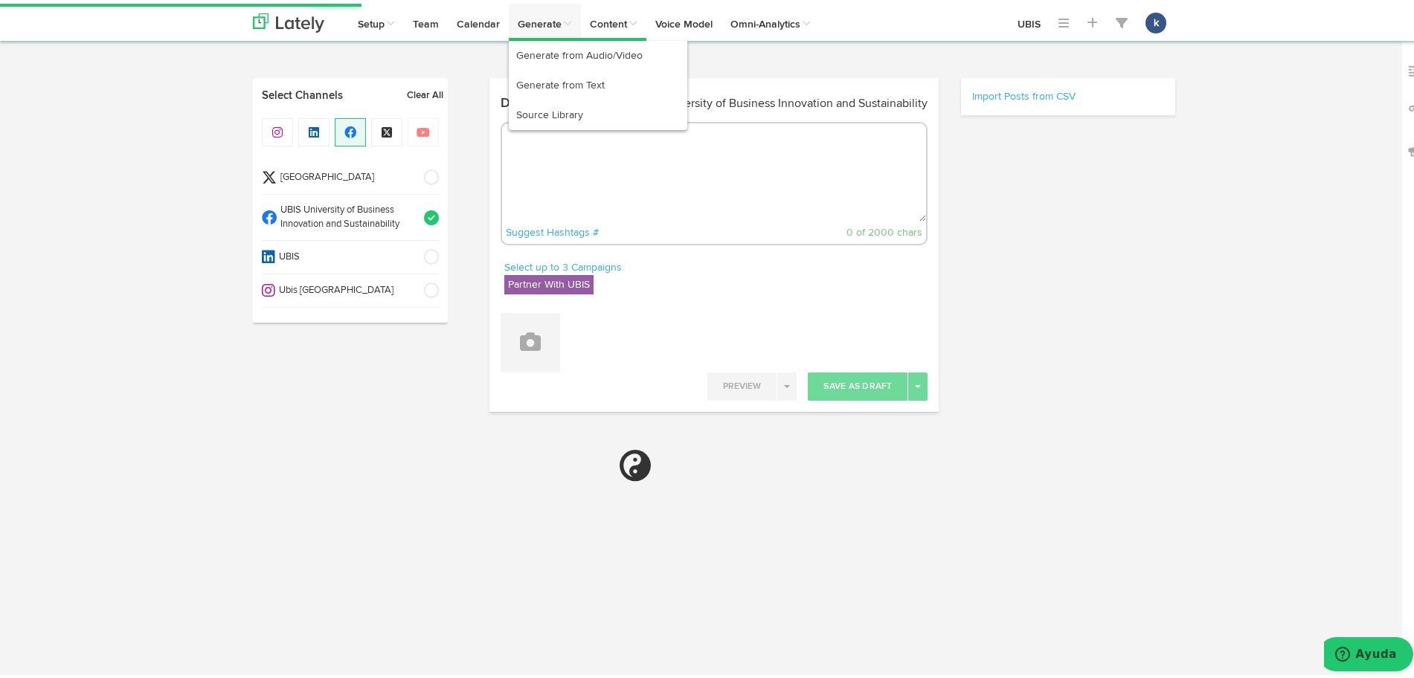
select select "11"
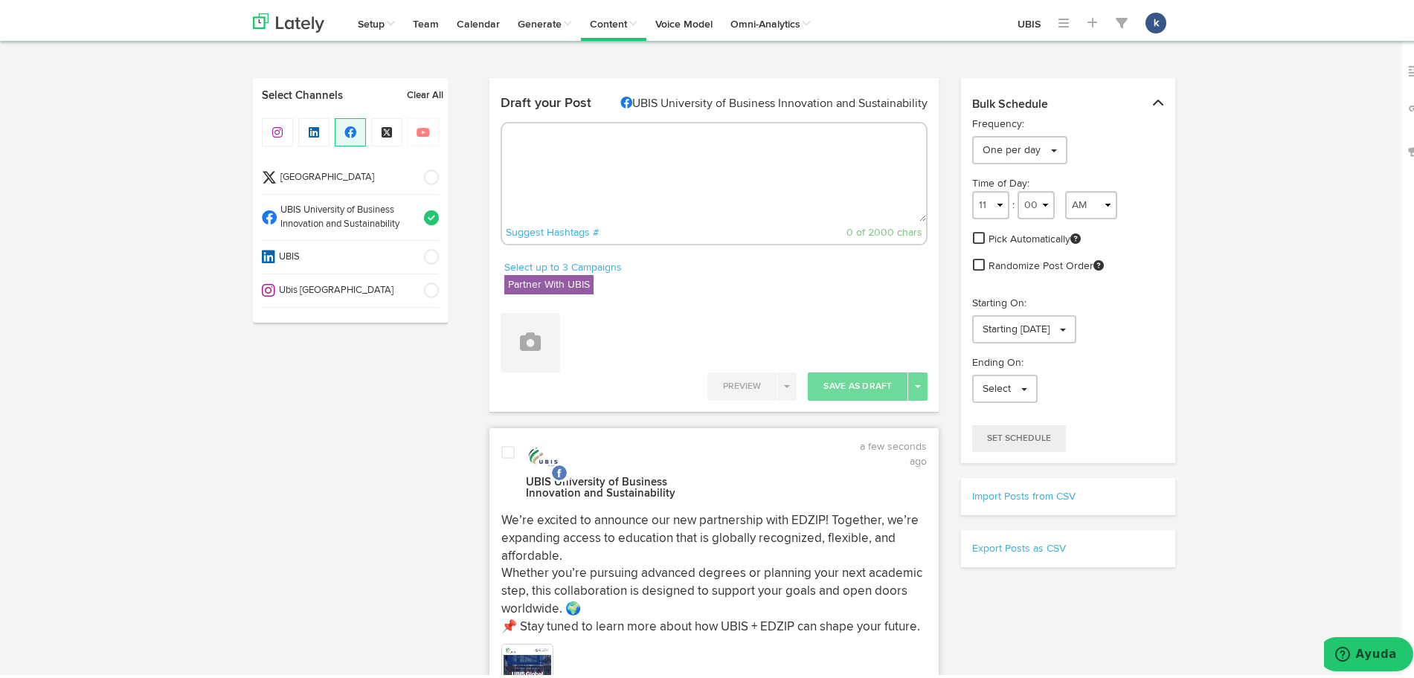
click at [636, 136] on textarea at bounding box center [714, 169] width 425 height 98
click at [337, 272] on li "Ubis [GEOGRAPHIC_DATA]" at bounding box center [350, 287] width 177 height 33
click at [357, 210] on span "UBIS University of Business Innovation and Sustainability" at bounding box center [346, 214] width 138 height 28
paste textarea "✨ Big news! [PERSON_NAME] is proud to partner with EDZIP to bring you opportuni…"
type textarea "✨ Big news! [PERSON_NAME] is proud to partner with EDZIP to bring you opportuni…"
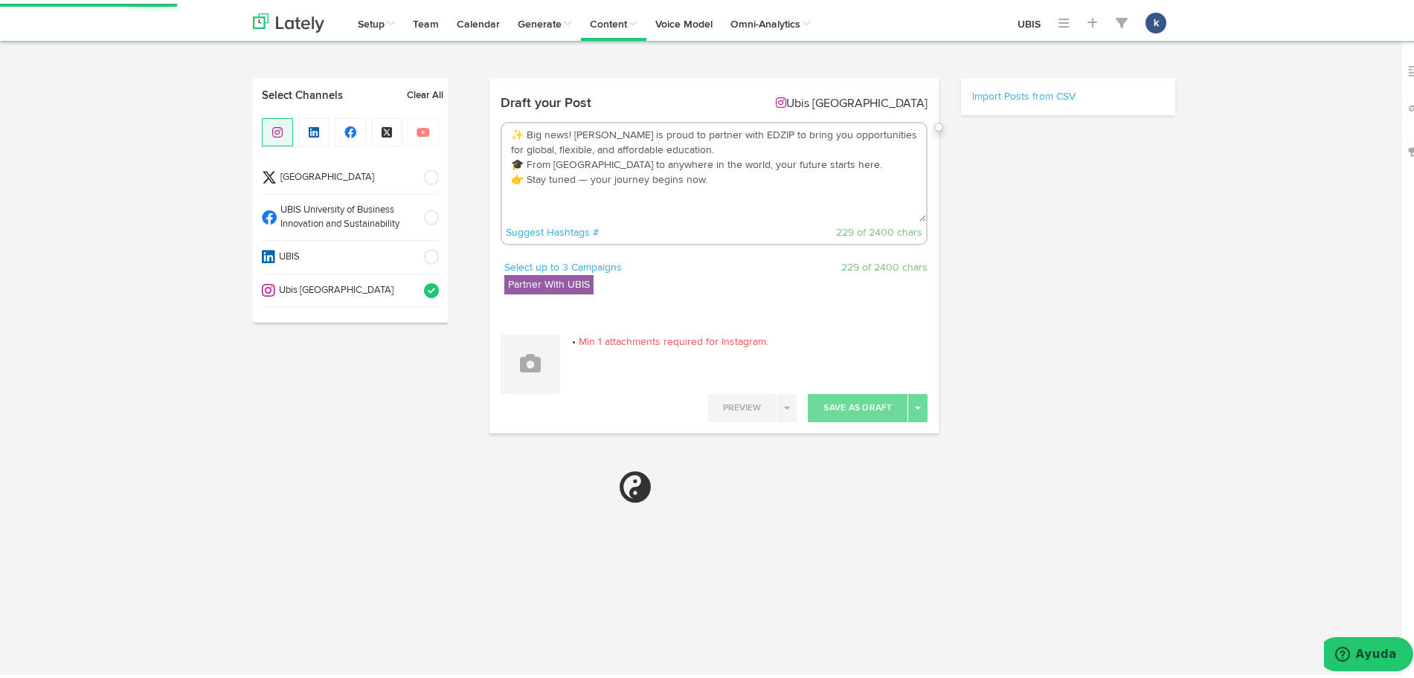
click at [574, 158] on textarea "✨ Big news! [PERSON_NAME] is proud to partner with EDZIP to bring you opportuni…" at bounding box center [714, 169] width 425 height 98
select select "11"
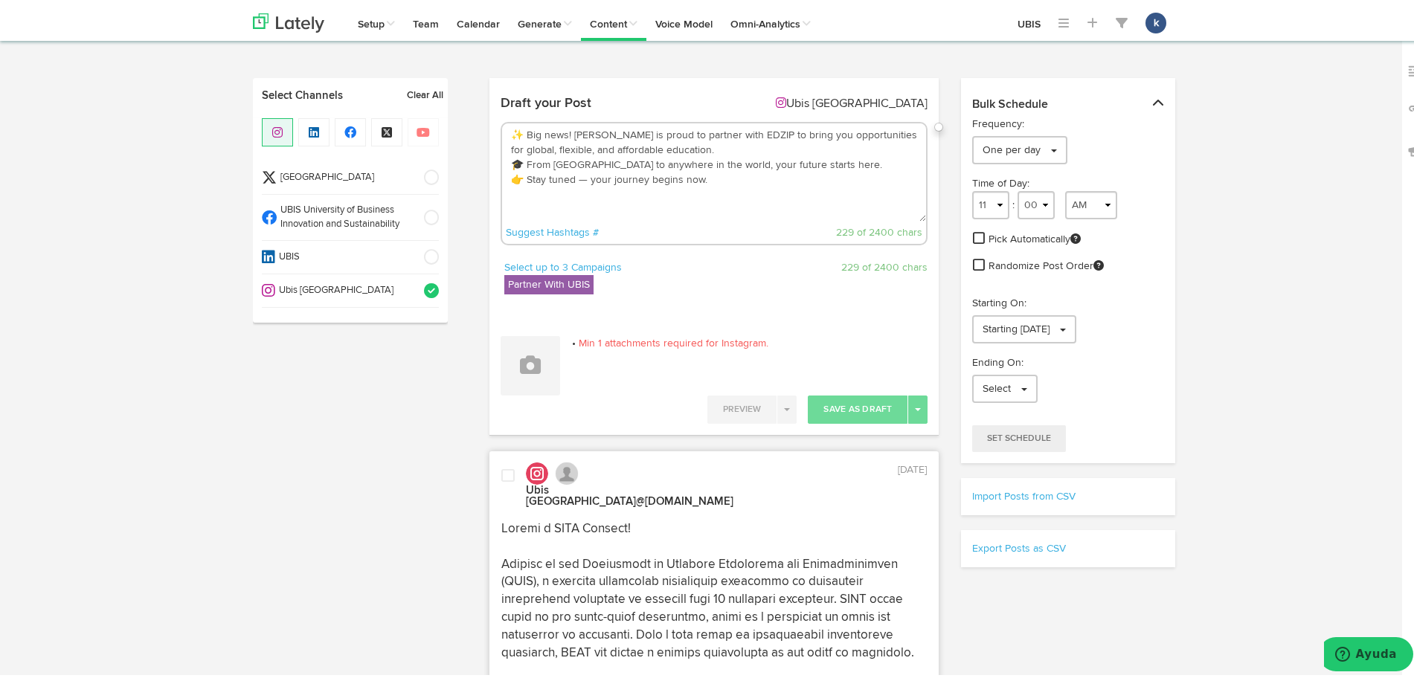
drag, startPoint x: 695, startPoint y: 160, endPoint x: 520, endPoint y: 160, distance: 174.8
click at [520, 160] on textarea "✨ Big news! [PERSON_NAME] is proud to partner with EDZIP to bring you opportuni…" at bounding box center [714, 169] width 425 height 98
click at [573, 156] on textarea "✨ Big news! [PERSON_NAME] is proud to partner with EDZIP to bring you opportuni…" at bounding box center [714, 169] width 425 height 98
click at [618, 163] on textarea "✨ Big news! [PERSON_NAME] is proud to partner with EDZIP to bring you opportuni…" at bounding box center [714, 169] width 425 height 98
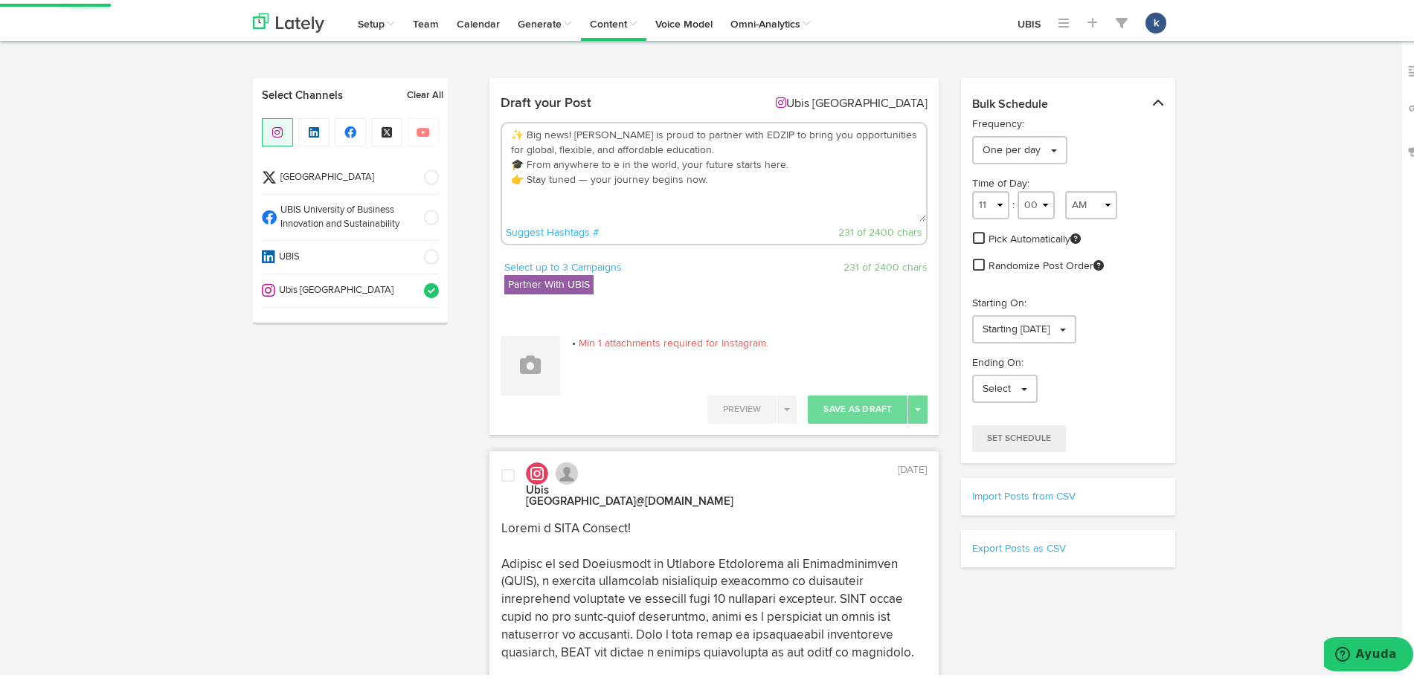
click at [618, 163] on textarea "✨ Big news! [PERSON_NAME] is proud to partner with EDZIP to bring you opportuni…" at bounding box center [714, 169] width 425 height 98
drag, startPoint x: 867, startPoint y: 166, endPoint x: 434, endPoint y: 164, distance: 433.7
click at [704, 158] on textarea "✨ Big news! [PERSON_NAME] is proud to partner with EDZIP to bring you opportuni…" at bounding box center [714, 169] width 425 height 98
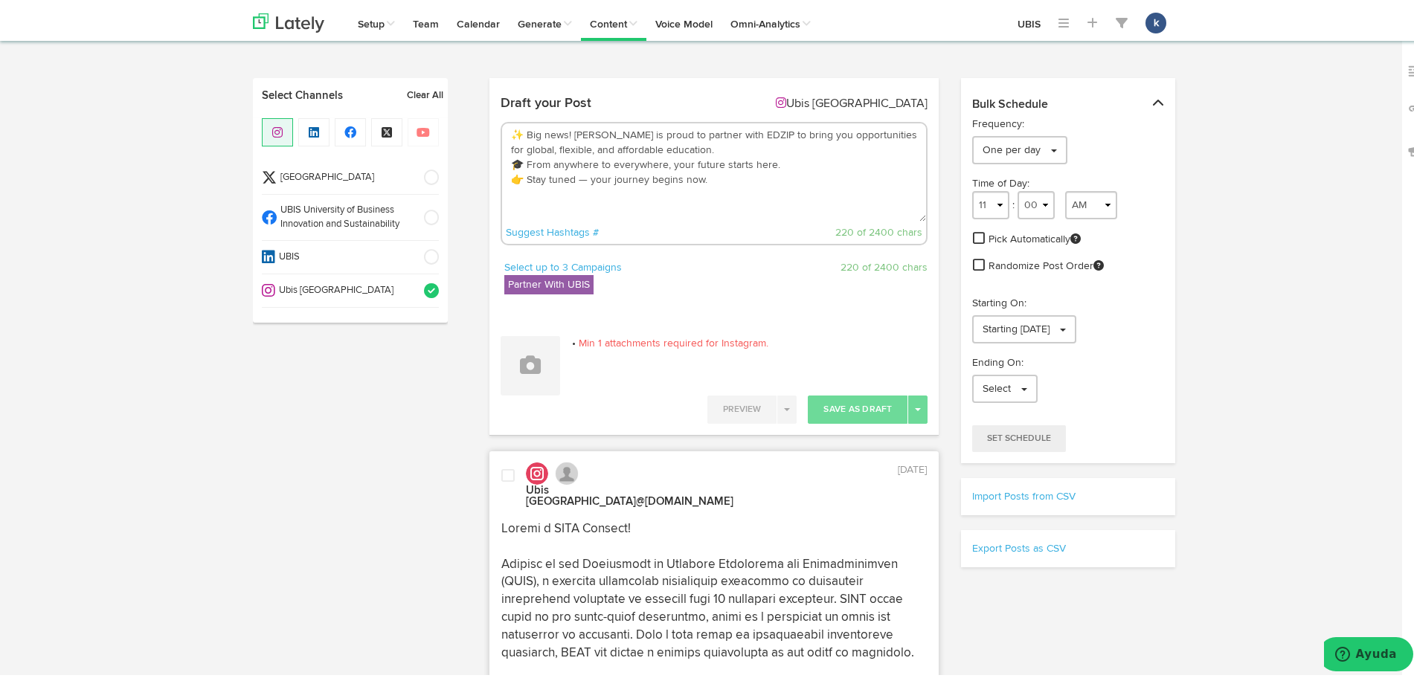
click at [579, 175] on textarea "✨ Big news! [PERSON_NAME] is proud to partner with EDZIP to bring you opportuni…" at bounding box center [714, 169] width 425 height 98
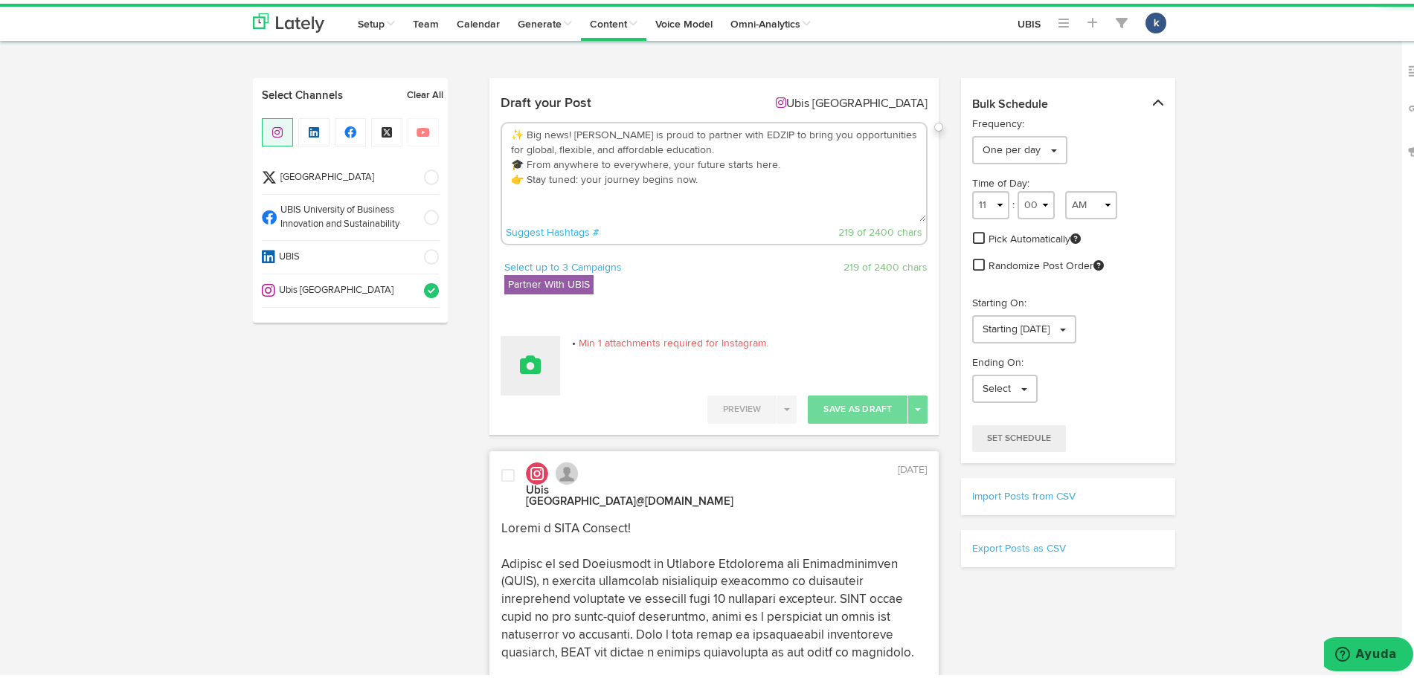
type textarea "✨ Big news! [PERSON_NAME] is proud to partner with EDZIP to bring you opportuni…"
click at [520, 369] on icon at bounding box center [530, 361] width 21 height 21
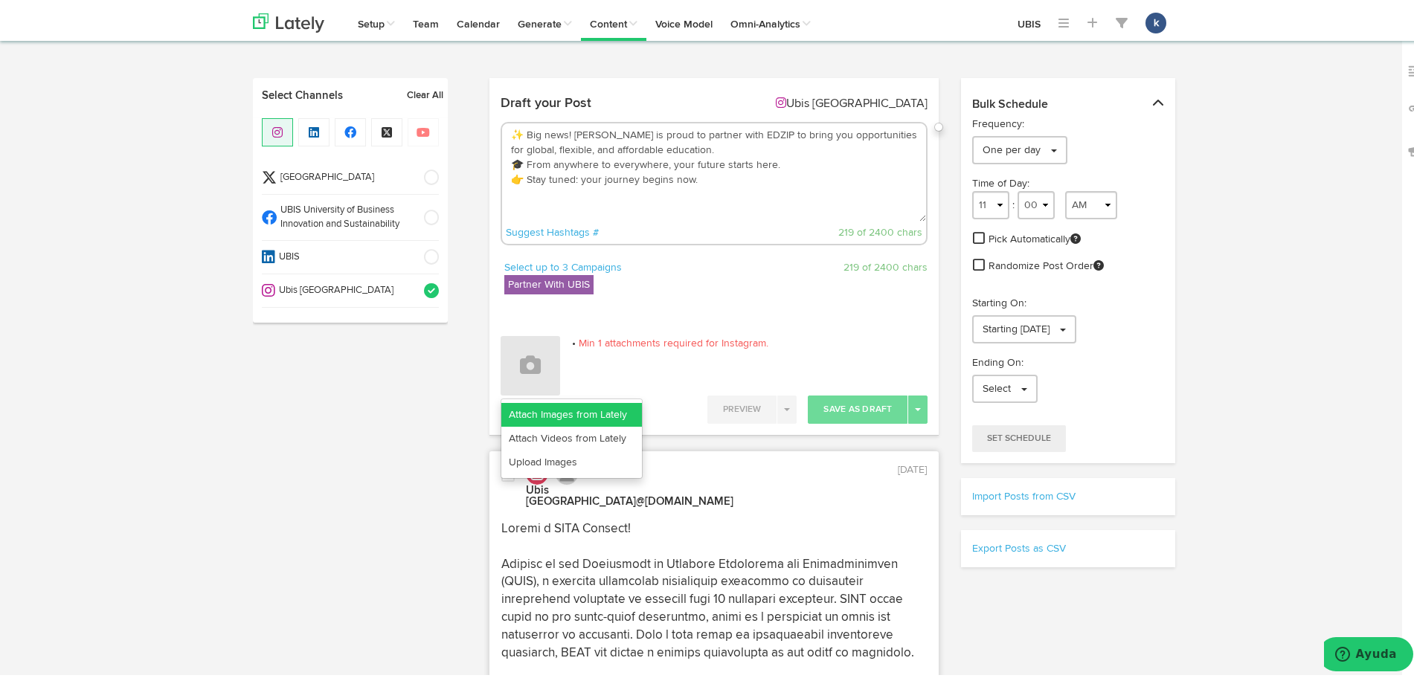
click at [597, 402] on link "Attach Images from Lately" at bounding box center [571, 411] width 141 height 24
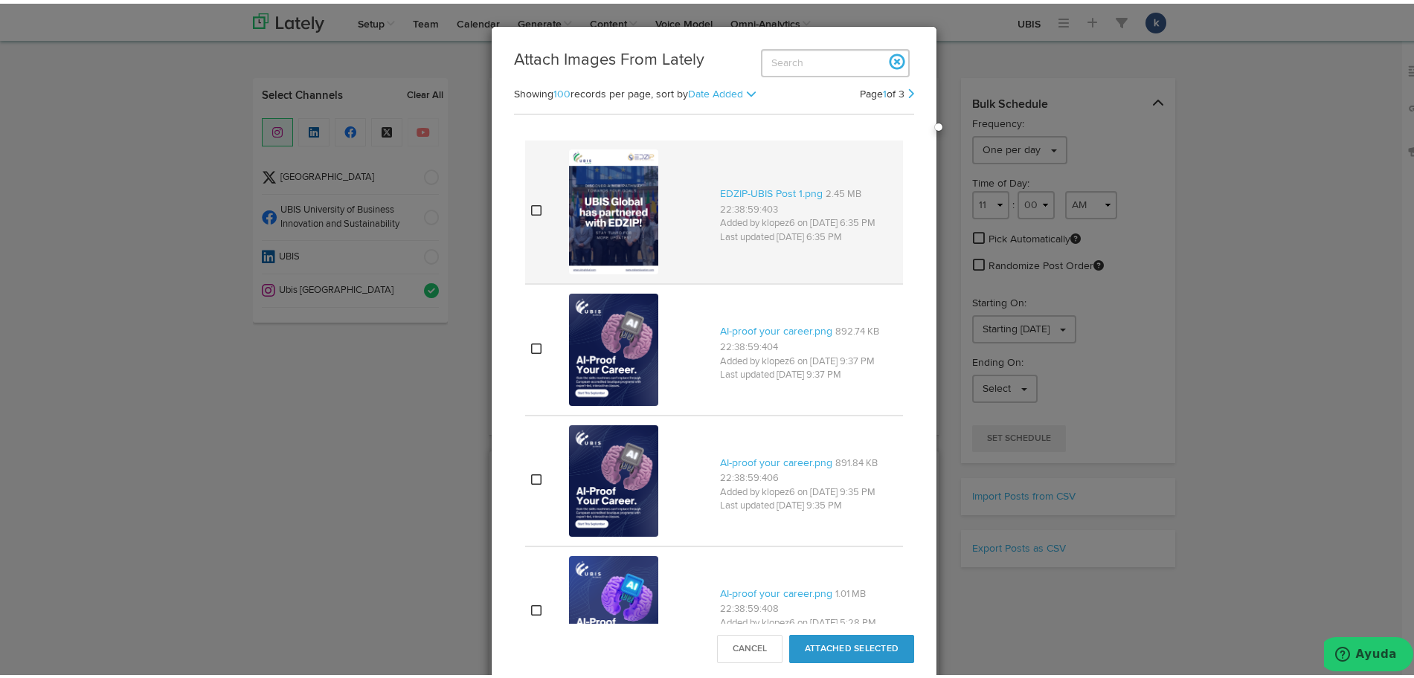
click at [693, 214] on div at bounding box center [638, 208] width 139 height 131
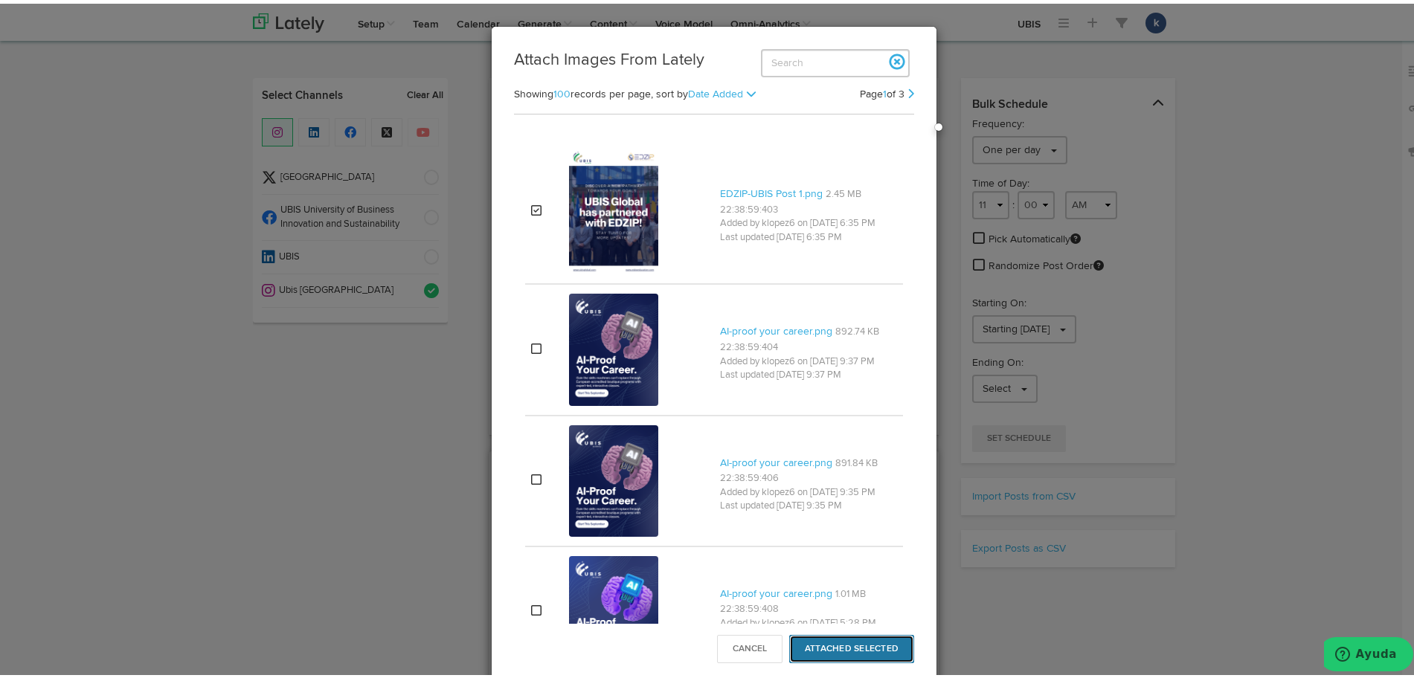
click at [876, 656] on button "Attached Selected" at bounding box center [851, 646] width 125 height 28
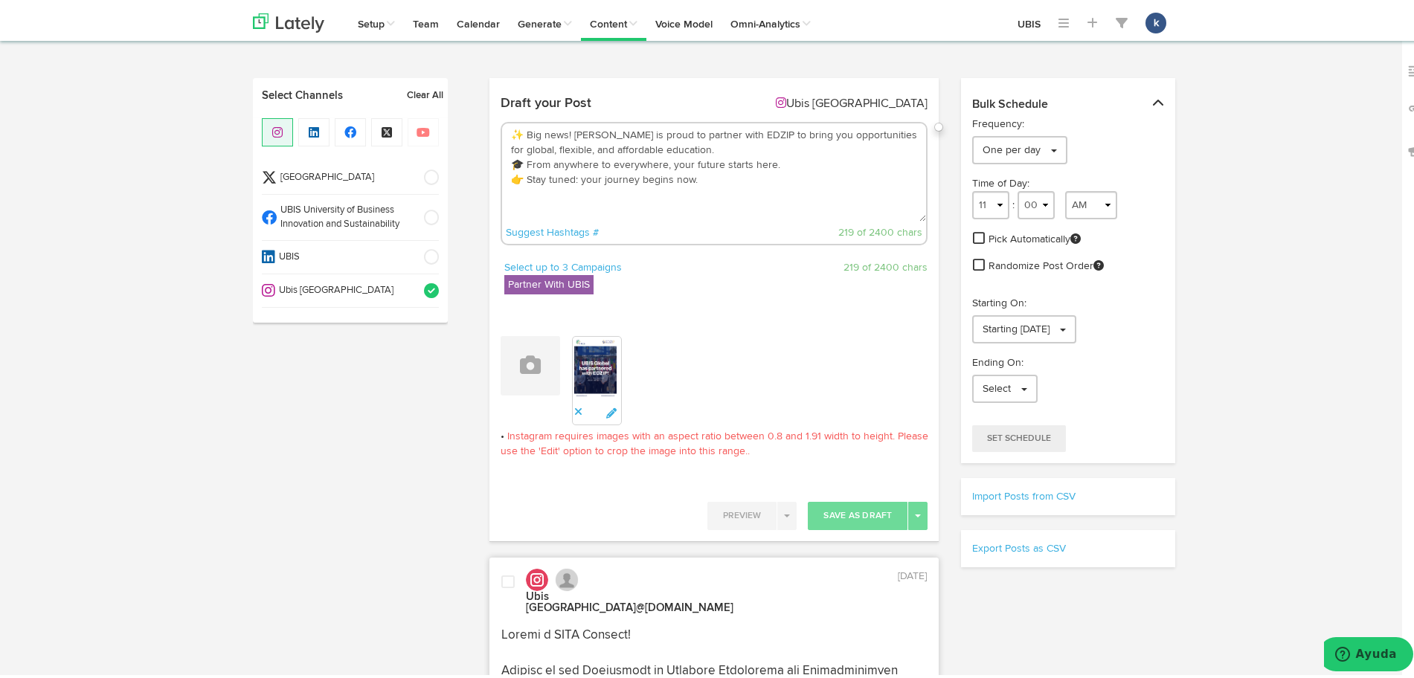
click at [879, 481] on div "Instagram requires images with an aspect ratio between 0.8 and 1.91 width to he…" at bounding box center [715, 462] width 428 height 73
click at [573, 417] on div at bounding box center [597, 377] width 50 height 89
click at [574, 411] on icon at bounding box center [578, 408] width 8 height 10
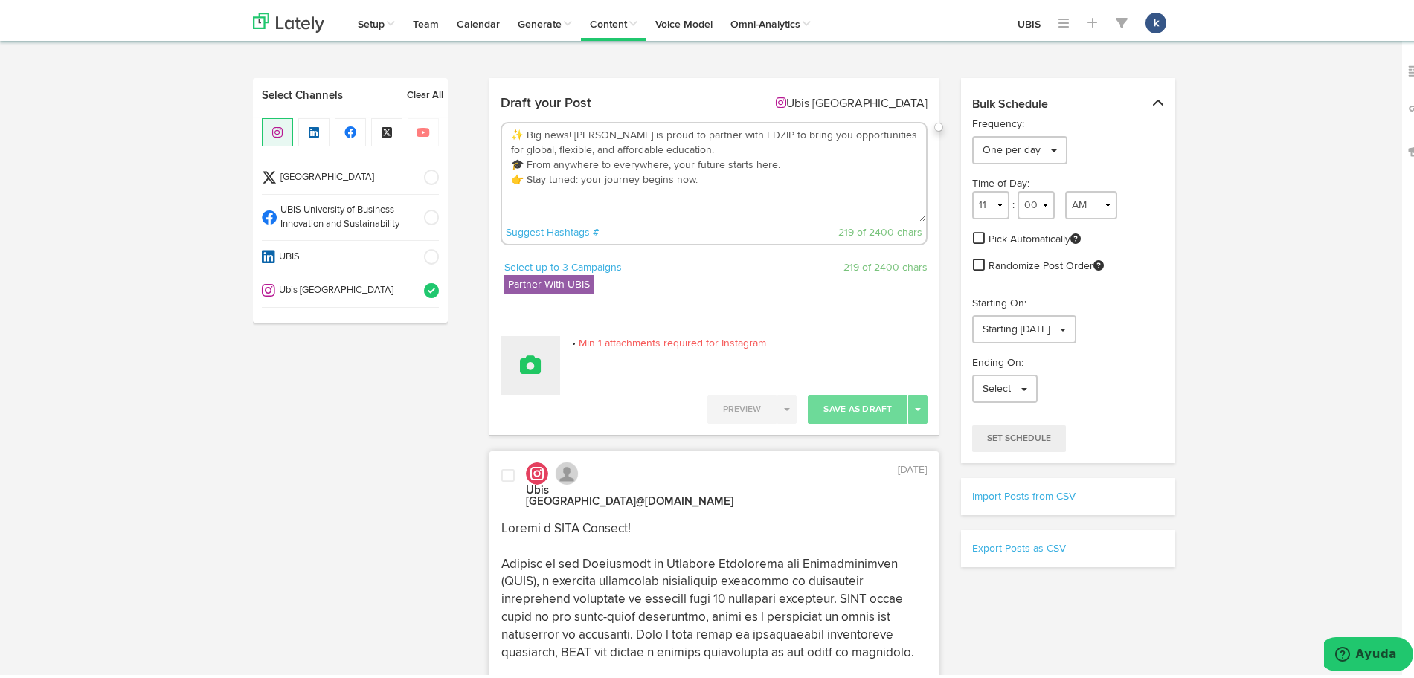
click at [501, 366] on button at bounding box center [531, 363] width 60 height 60
click at [547, 408] on link "Attach Images from Lately" at bounding box center [571, 411] width 141 height 24
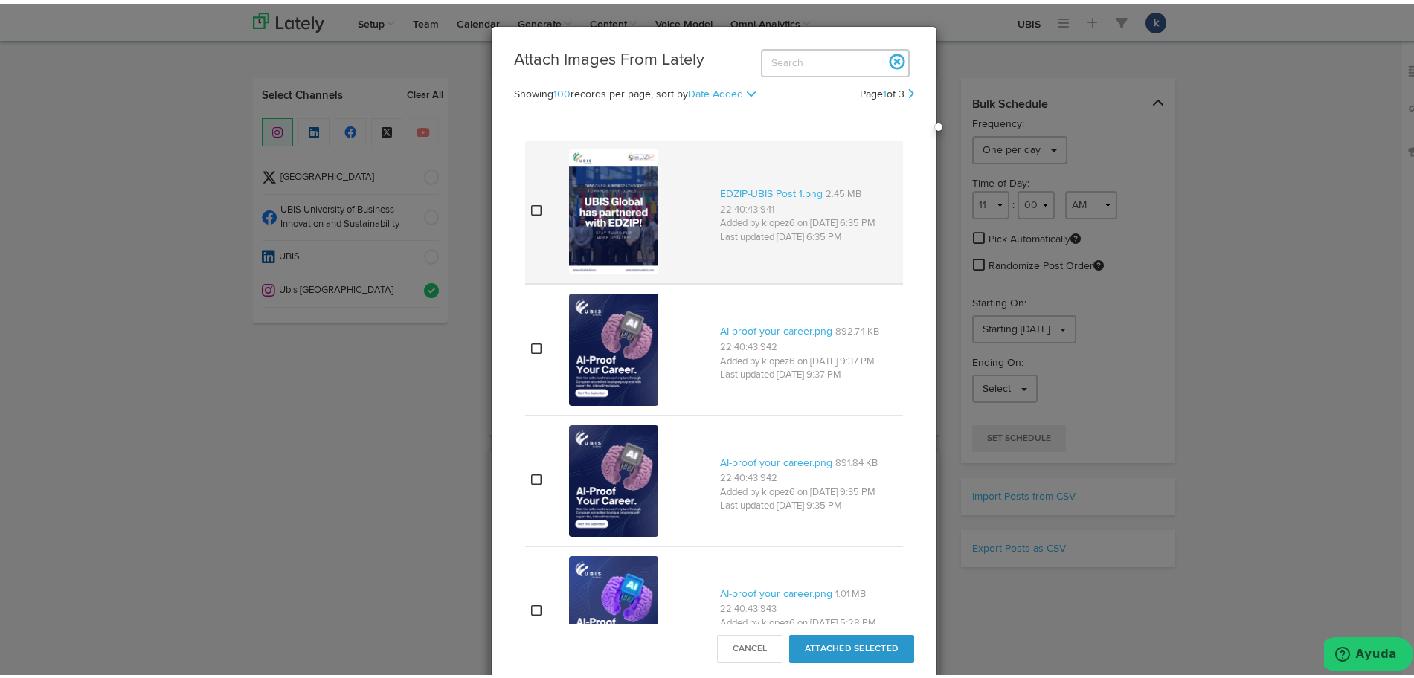
click at [714, 251] on td "EDZIP-UBIS Post 1.png 2.45 MB 22:40:43:941 Added by klopez6 on [DATE] 6:35 PM L…" at bounding box center [808, 209] width 189 height 144
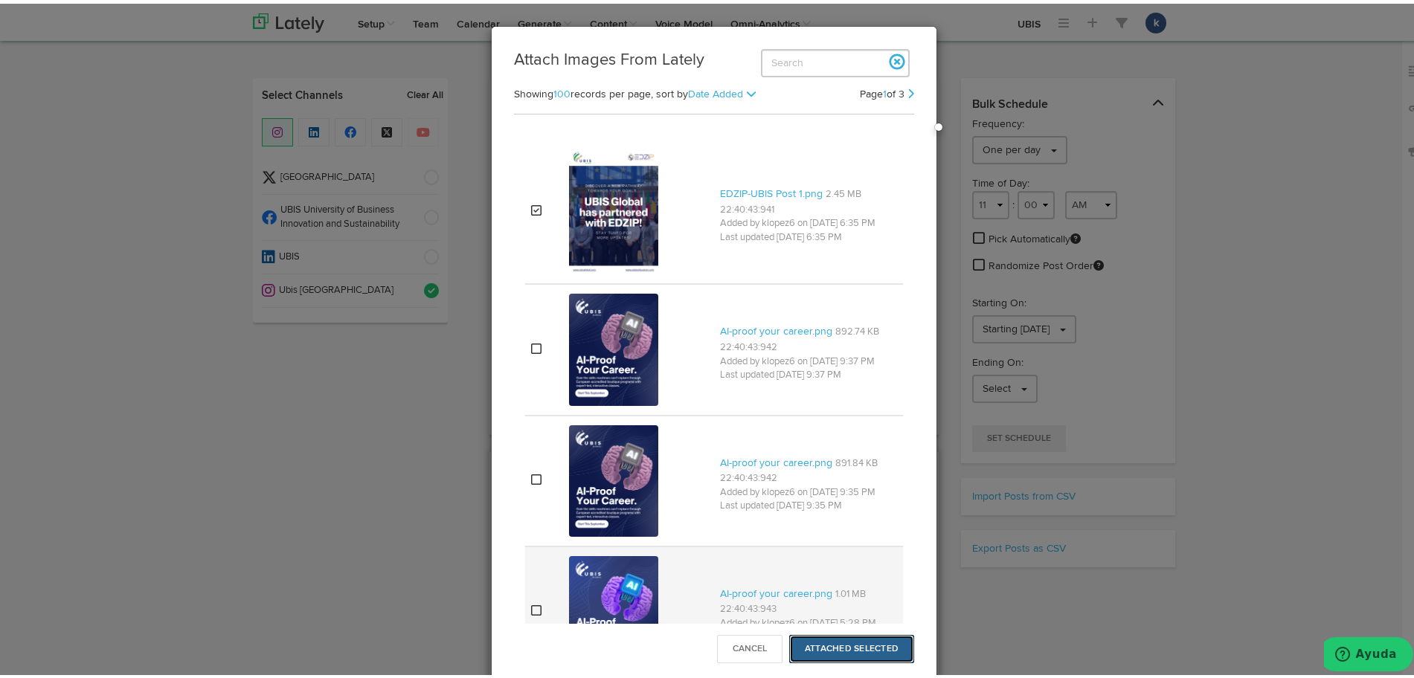
drag, startPoint x: 854, startPoint y: 650, endPoint x: 857, endPoint y: 611, distance: 39.5
click at [854, 650] on button "Attached Selected" at bounding box center [851, 646] width 125 height 28
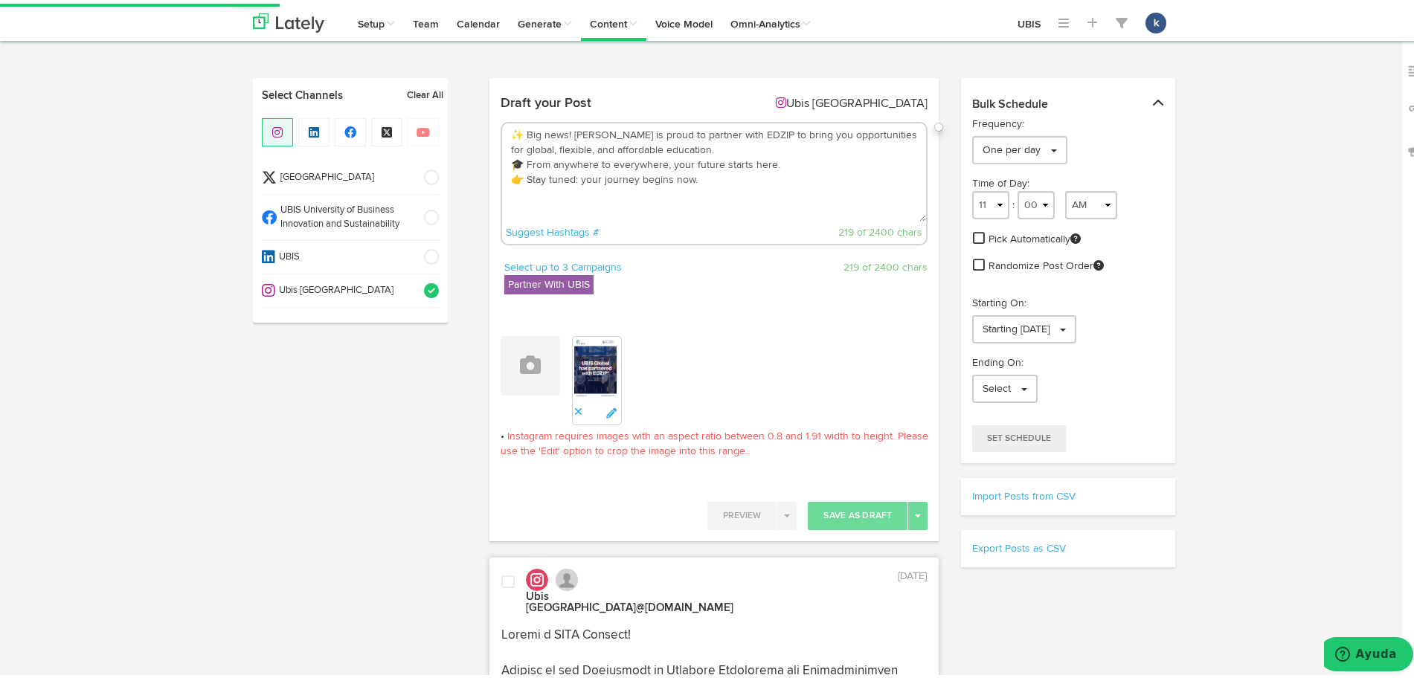
click at [577, 410] on div at bounding box center [597, 377] width 50 height 89
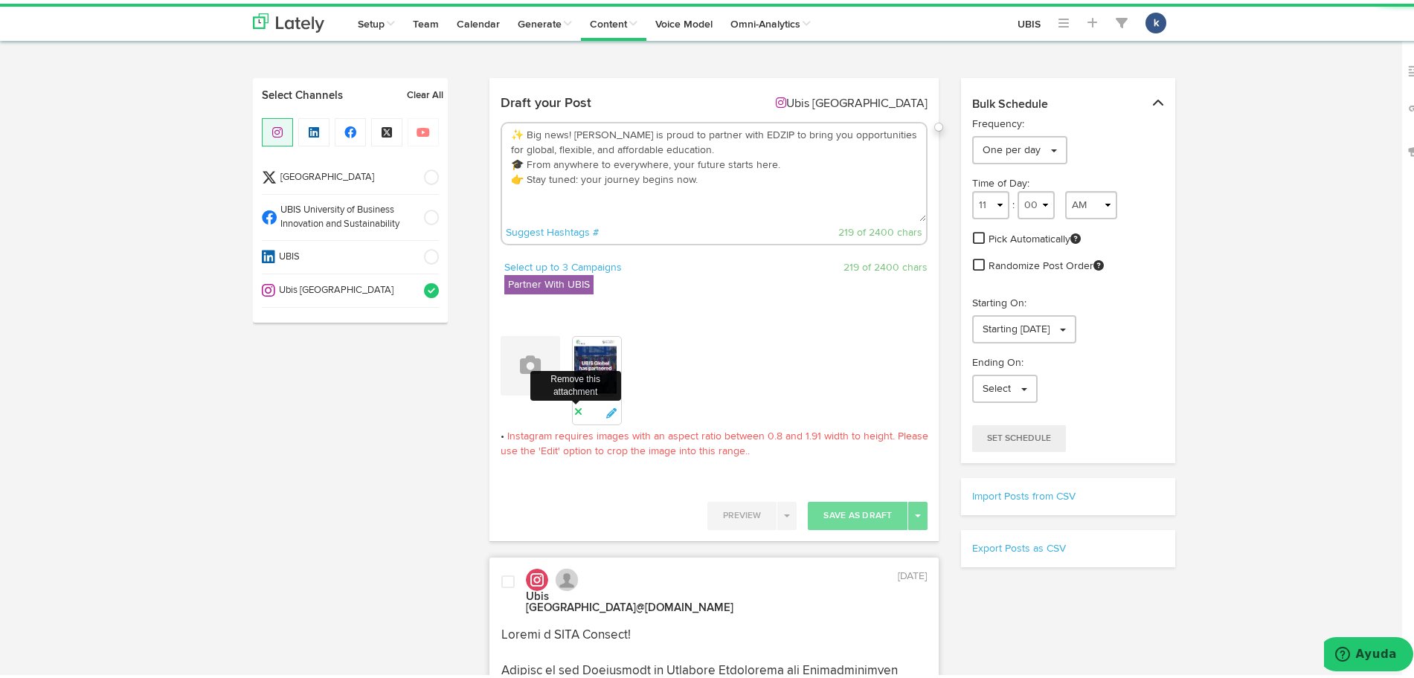
click at [574, 404] on link at bounding box center [578, 409] width 8 height 10
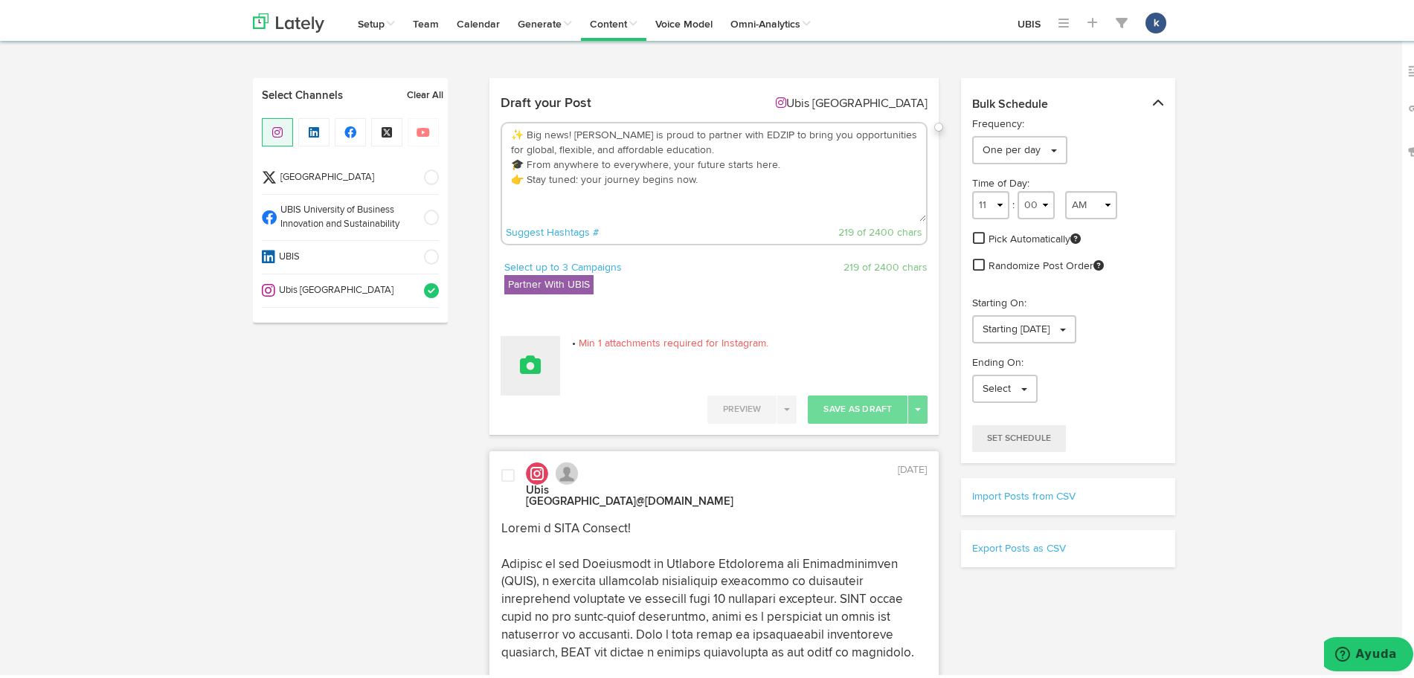
click at [533, 367] on button at bounding box center [531, 363] width 60 height 60
click at [571, 449] on link "Upload Images" at bounding box center [571, 459] width 141 height 24
click at [597, 456] on link "Upload Images" at bounding box center [571, 459] width 141 height 24
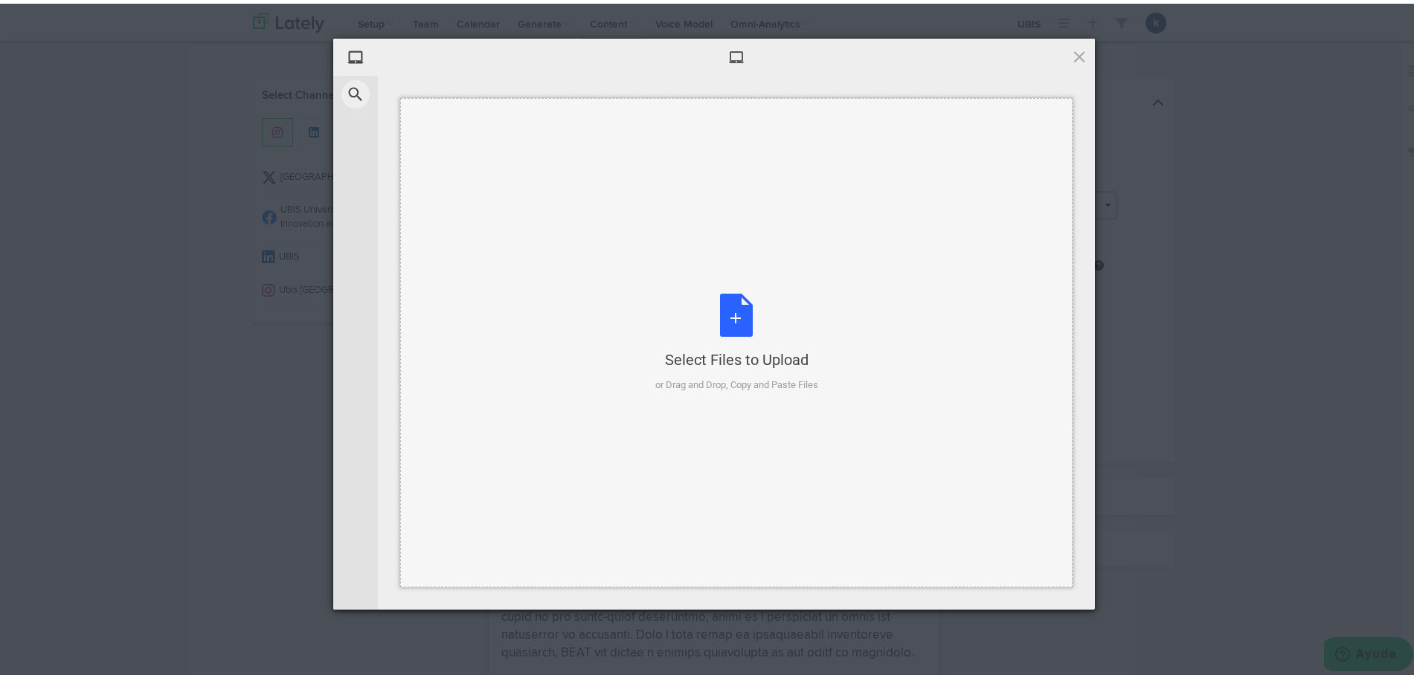
click at [673, 259] on div "Select Files to Upload or Drag and Drop, Copy and Paste Files" at bounding box center [736, 338] width 673 height 489
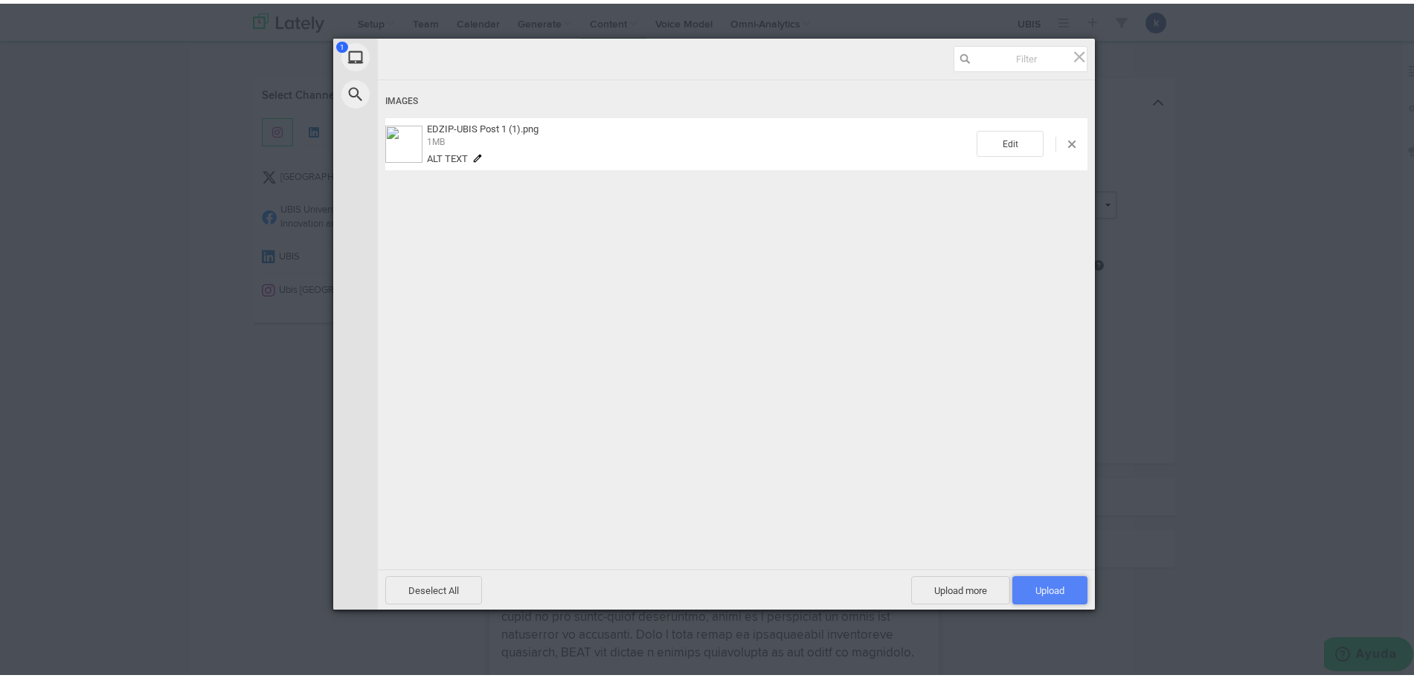
click at [1024, 587] on span "Upload 1" at bounding box center [1049, 587] width 75 height 28
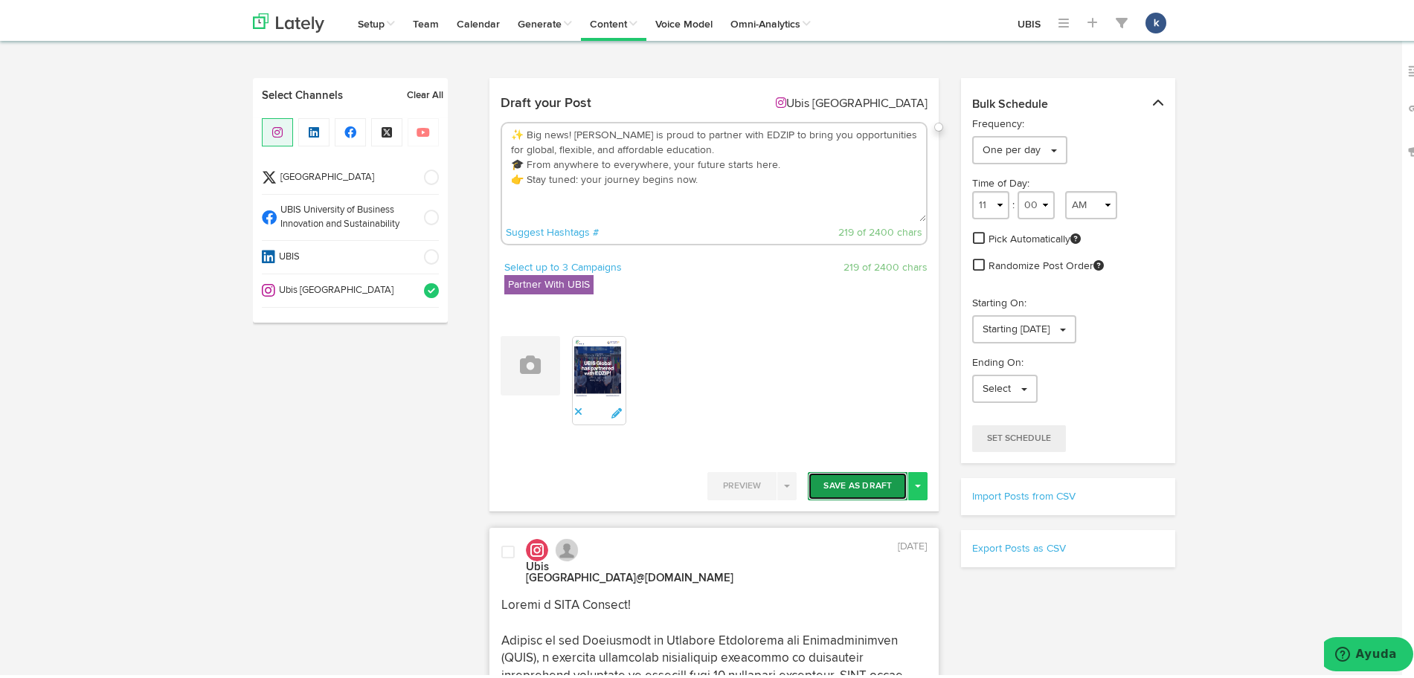
click at [826, 481] on button "Save As Draft" at bounding box center [858, 483] width 100 height 28
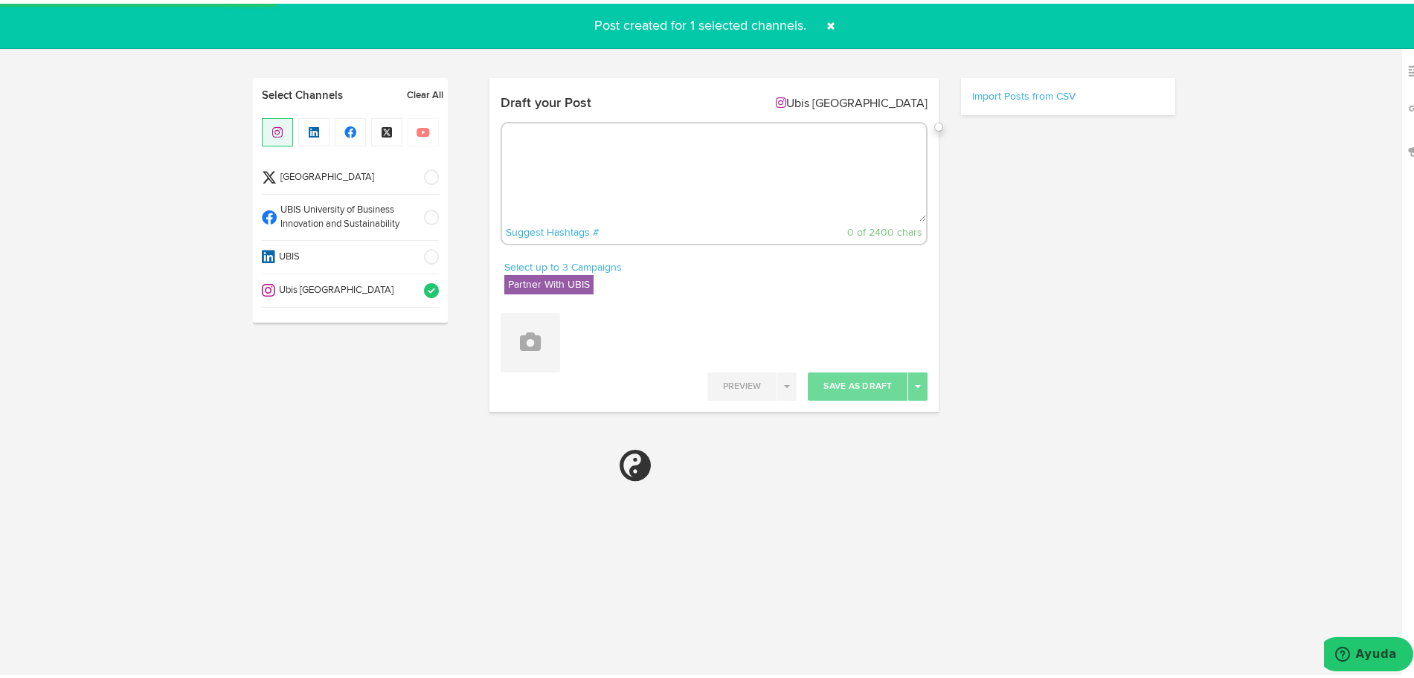
select select "11"
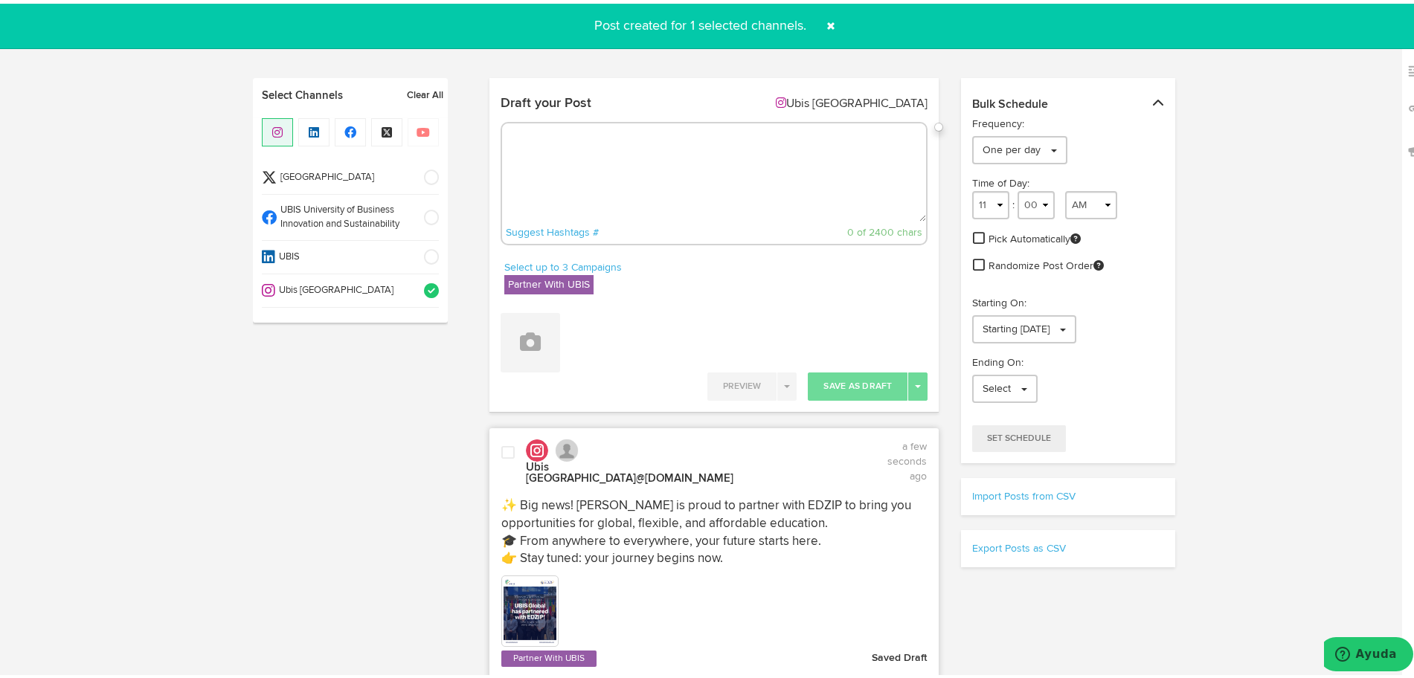
click at [826, 28] on span at bounding box center [831, 22] width 24 height 24
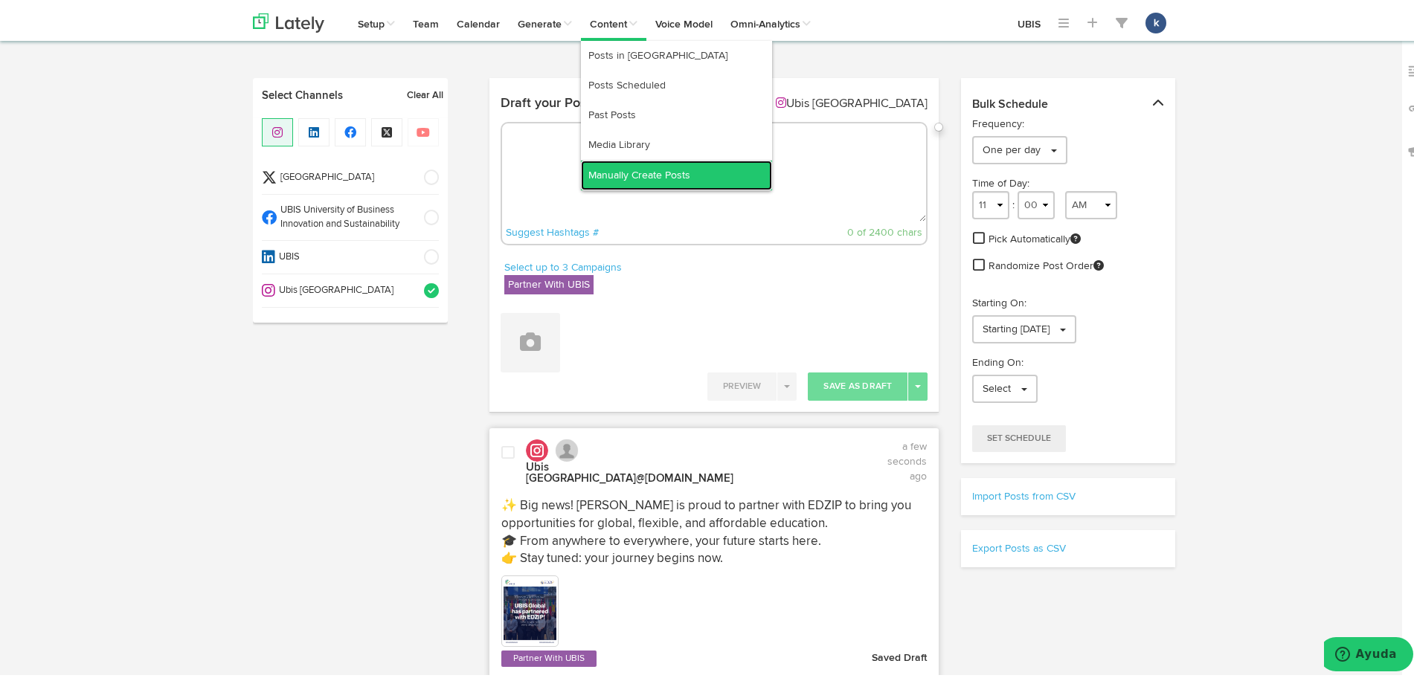
click at [643, 173] on link "Manually Create Posts" at bounding box center [676, 172] width 191 height 30
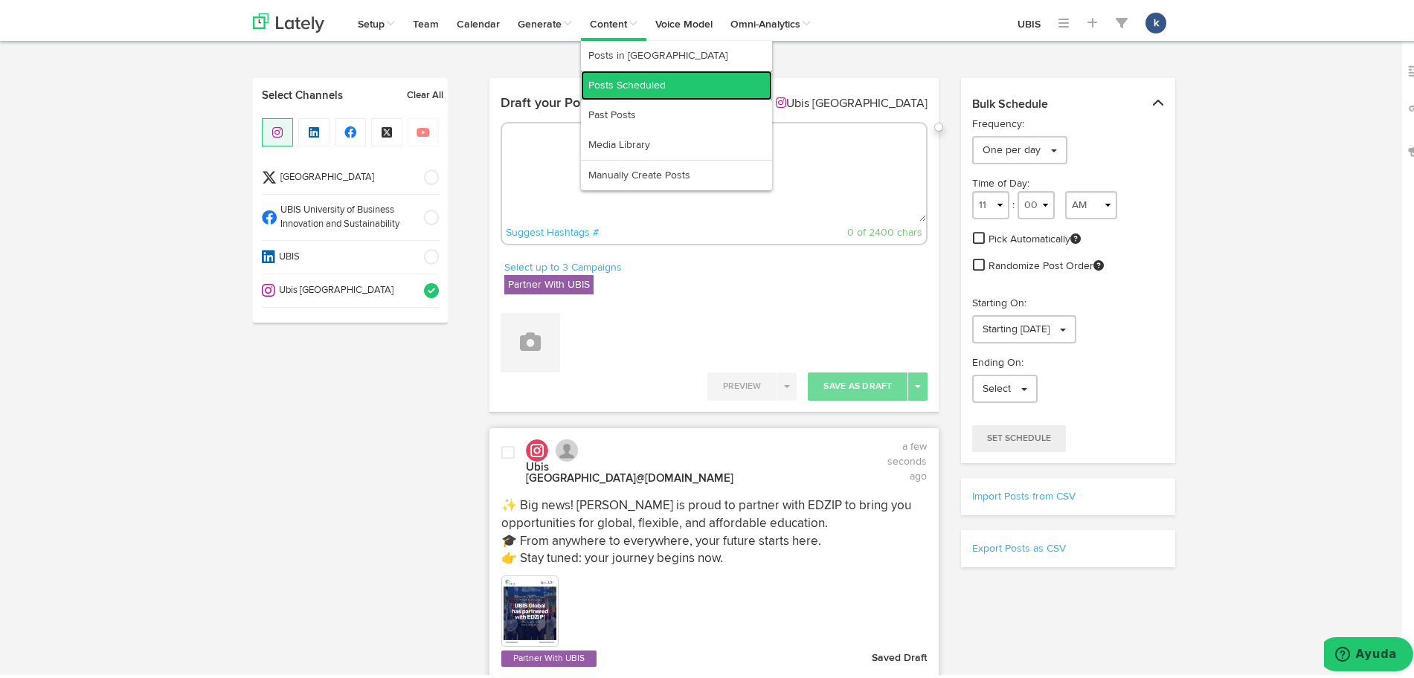
click at [641, 67] on link "Posts Scheduled" at bounding box center [676, 82] width 191 height 30
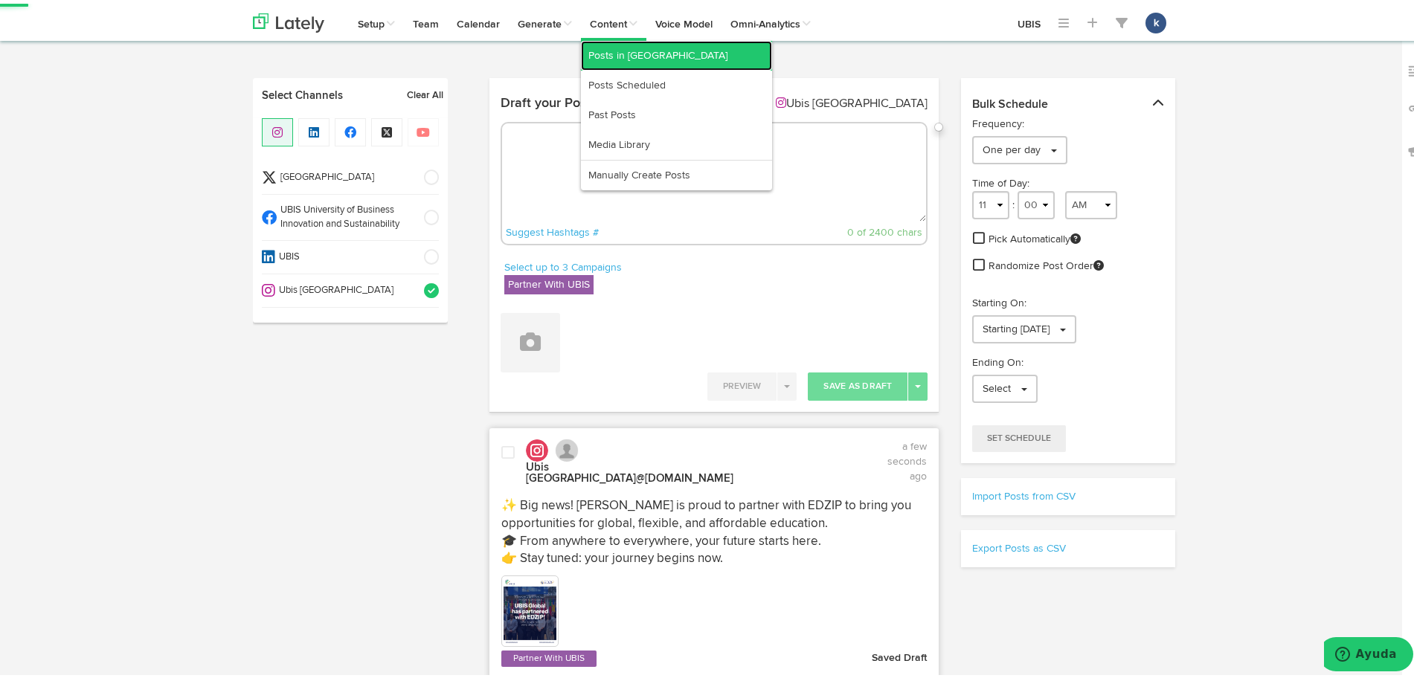
click at [636, 44] on link "Posts in [GEOGRAPHIC_DATA]" at bounding box center [676, 52] width 191 height 30
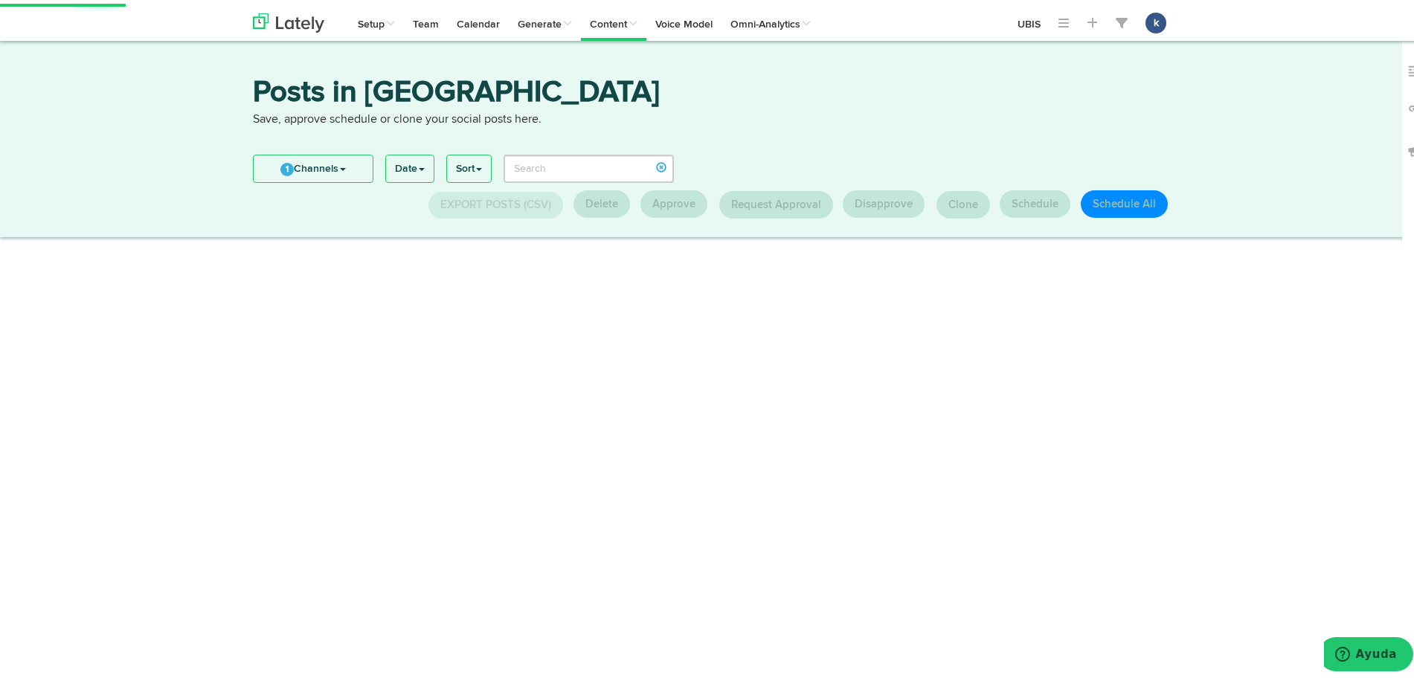
click at [304, 179] on ul "1 Channels Select All UBIS UBIS University of Business Innovation and Sustainab…" at bounding box center [313, 165] width 121 height 28
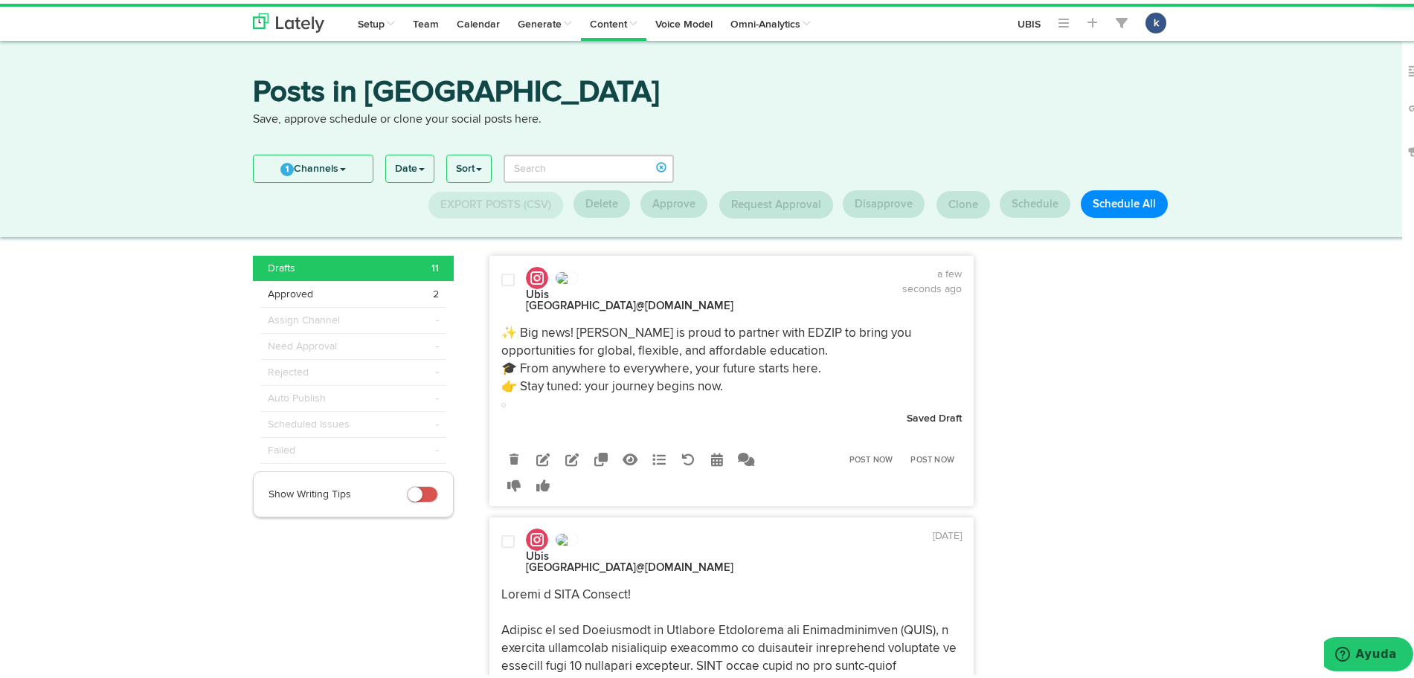
click at [309, 170] on link "1 Channels" at bounding box center [313, 165] width 119 height 27
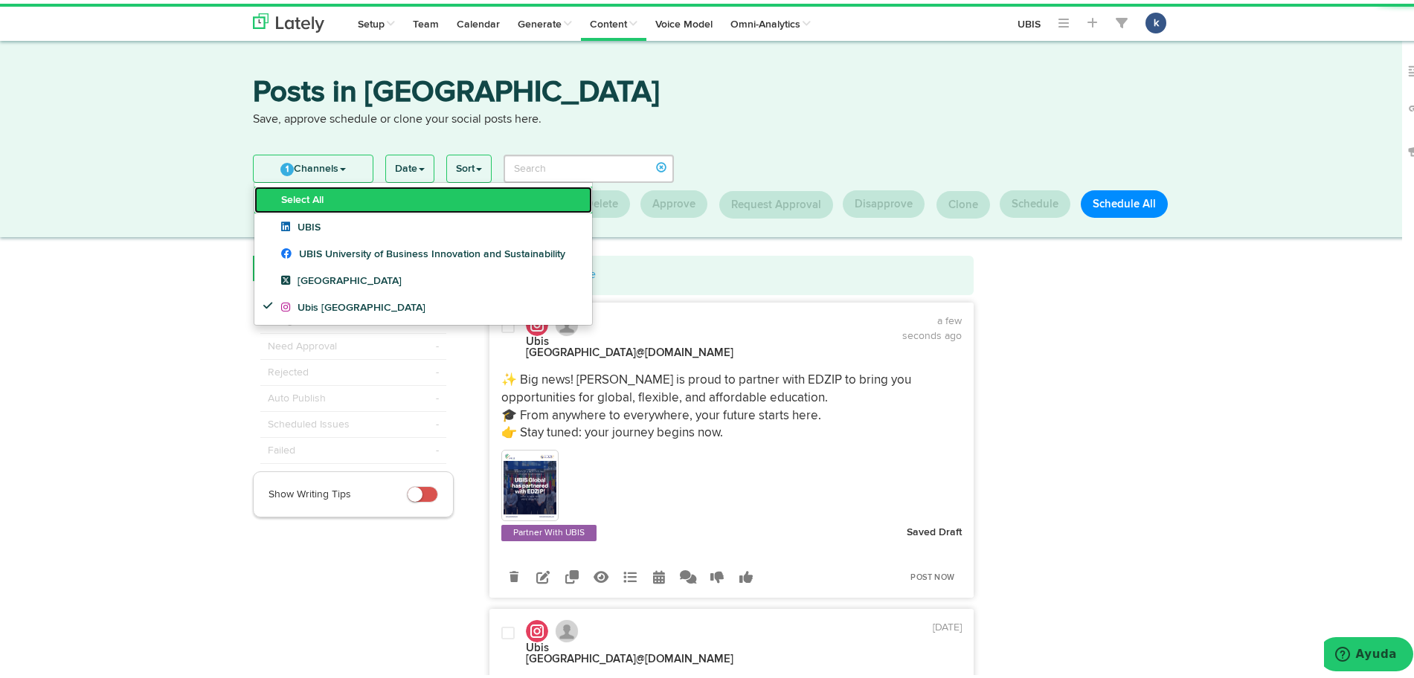
click at [334, 203] on link "Select All" at bounding box center [423, 196] width 338 height 27
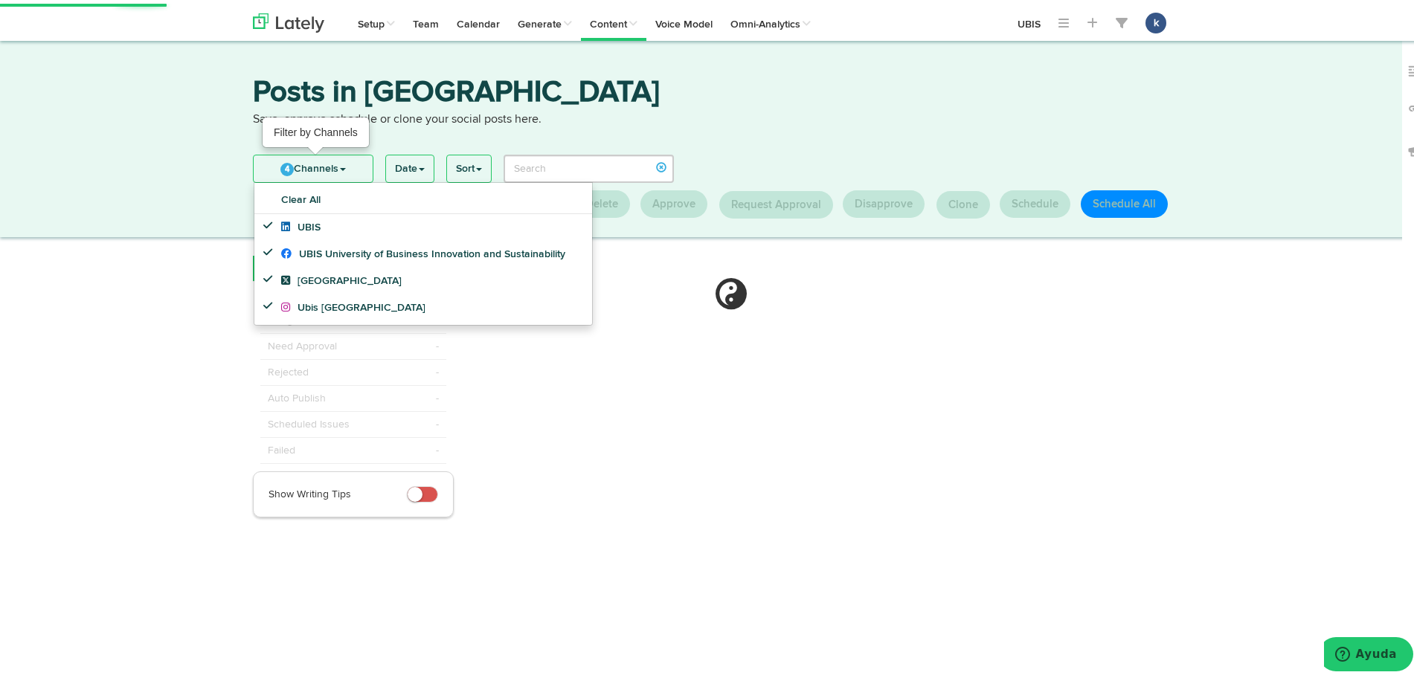
click at [329, 165] on link "4 Channels" at bounding box center [313, 165] width 119 height 27
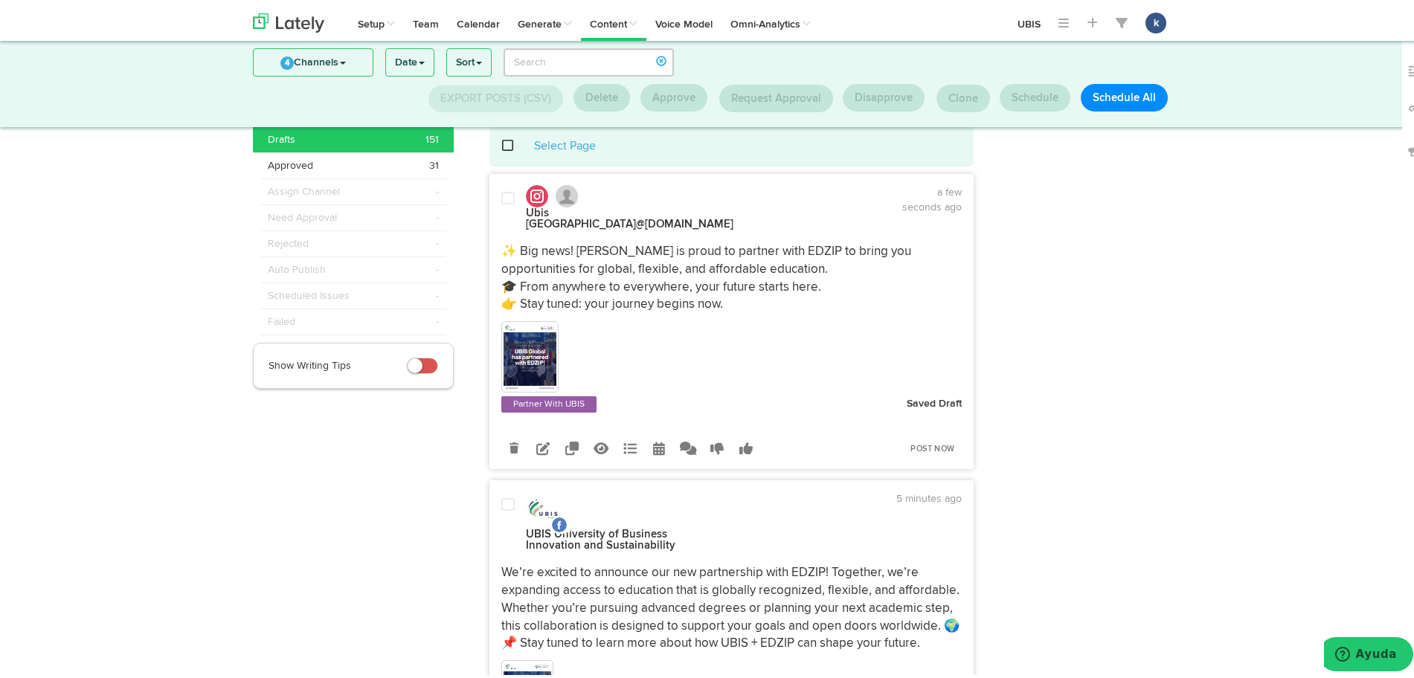
click at [809, 321] on div at bounding box center [731, 355] width 461 height 75
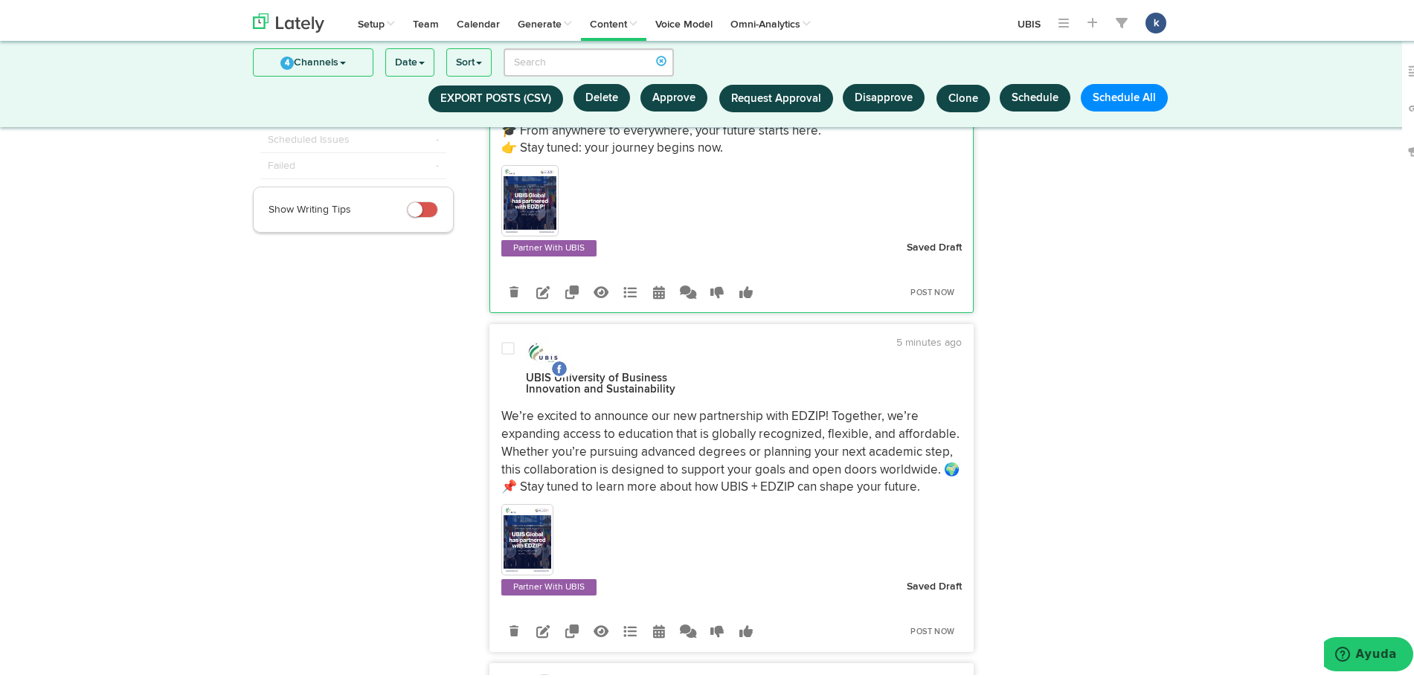
scroll to position [208, 0]
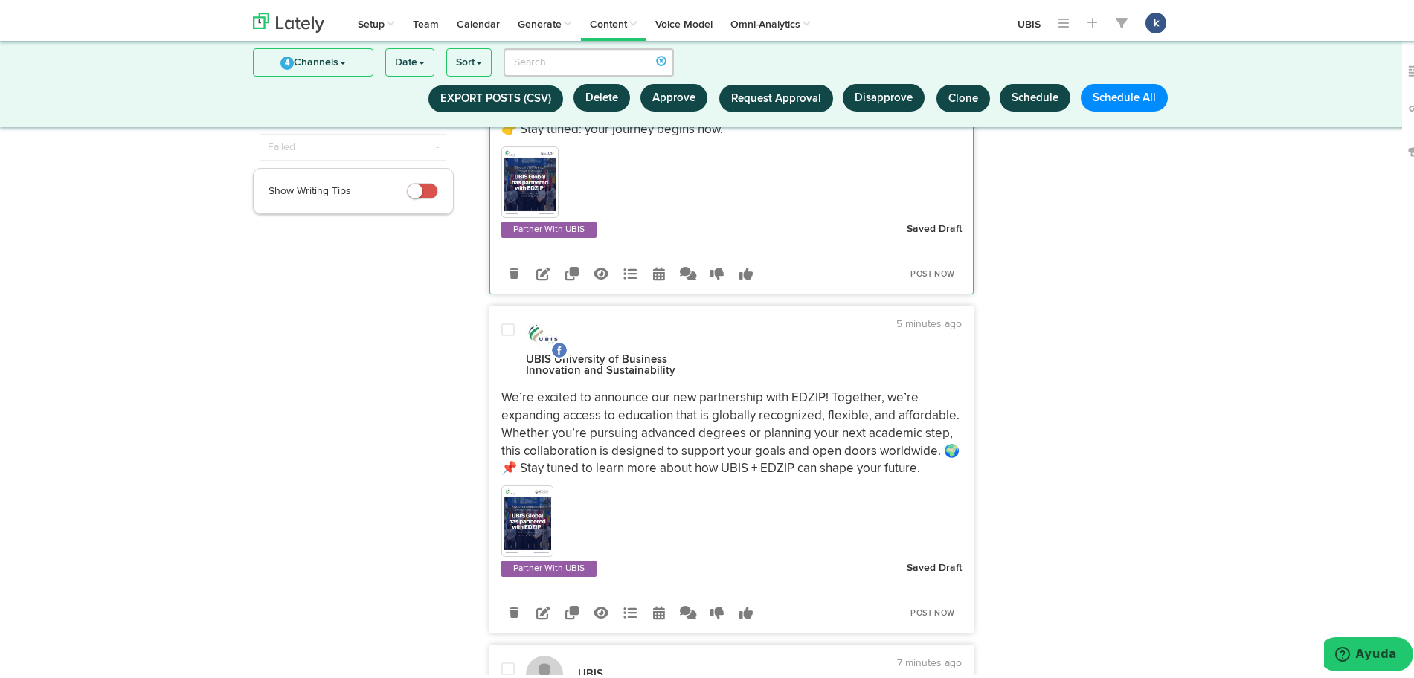
click at [789, 386] on p "We’re excited to announce our new partnership with EDZIP! Together, we’re expan…" at bounding box center [731, 430] width 461 height 89
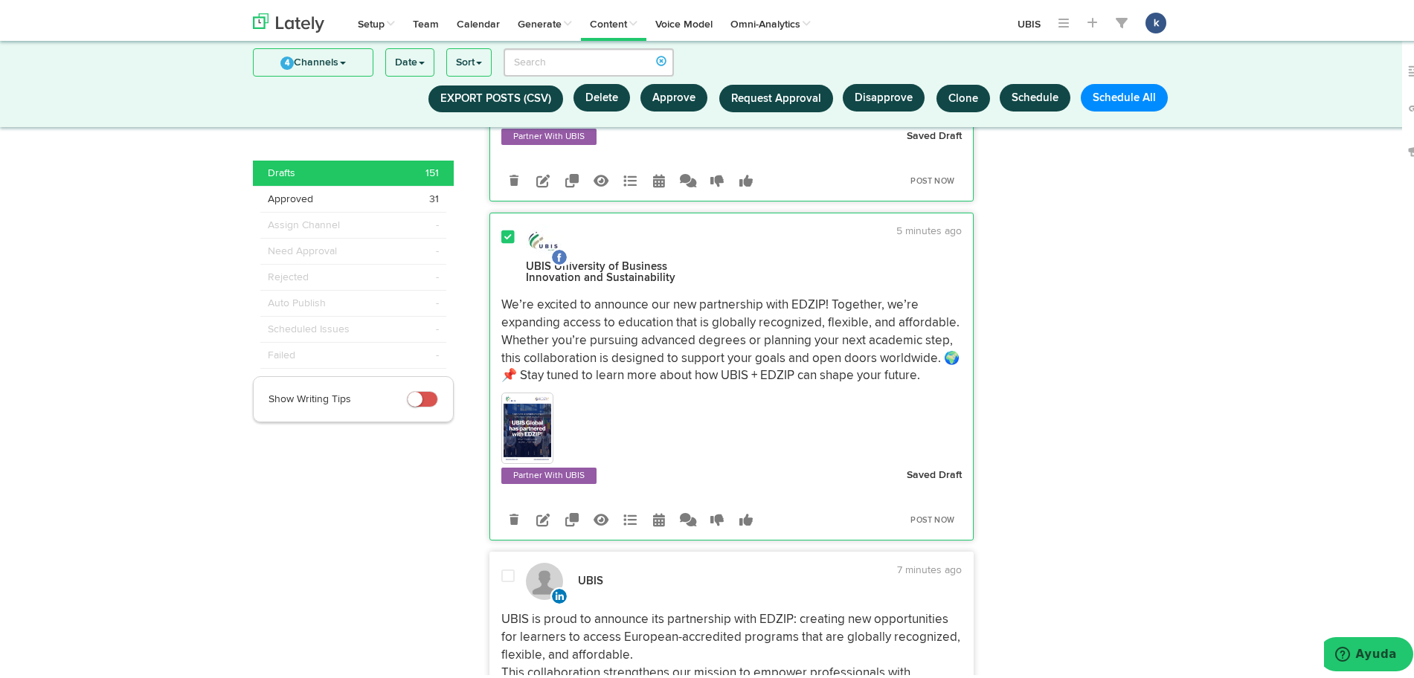
scroll to position [487, 0]
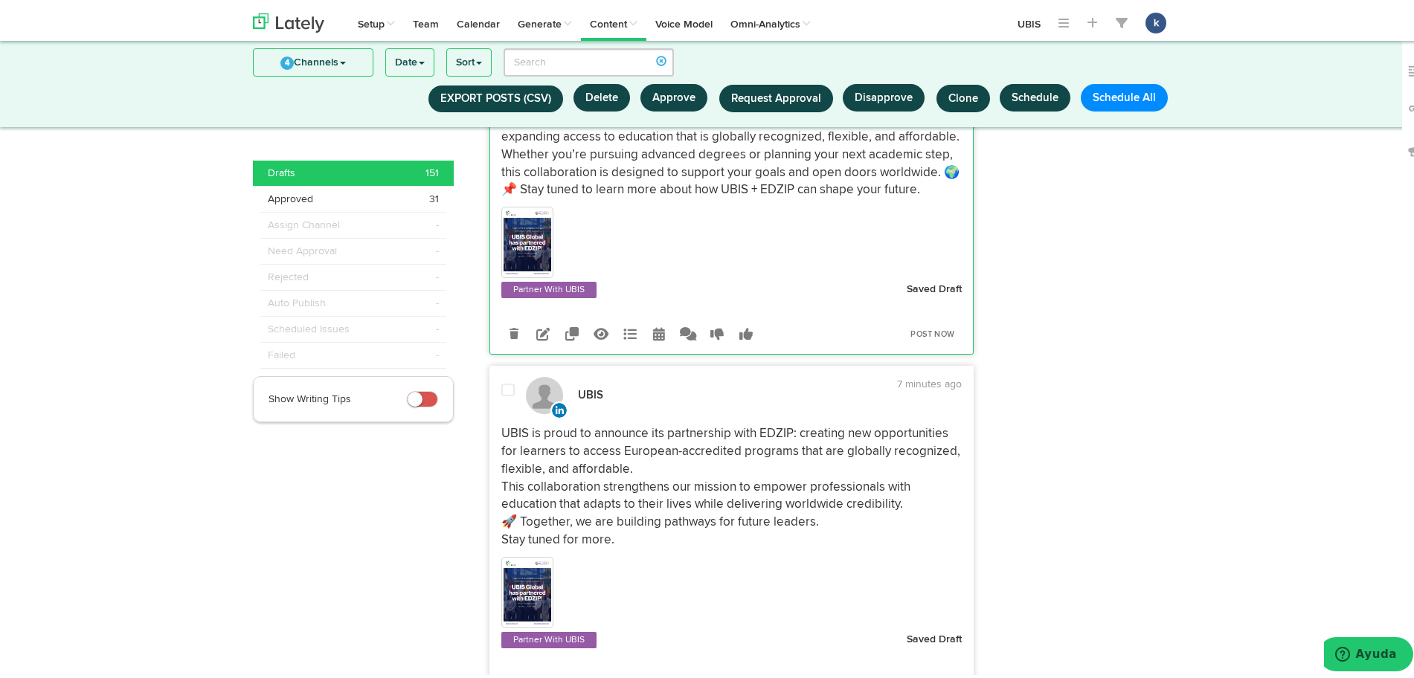
click at [743, 455] on p "UBIS is proud to announce its partnership with EDZIP: creating new opportunitie…" at bounding box center [731, 484] width 461 height 124
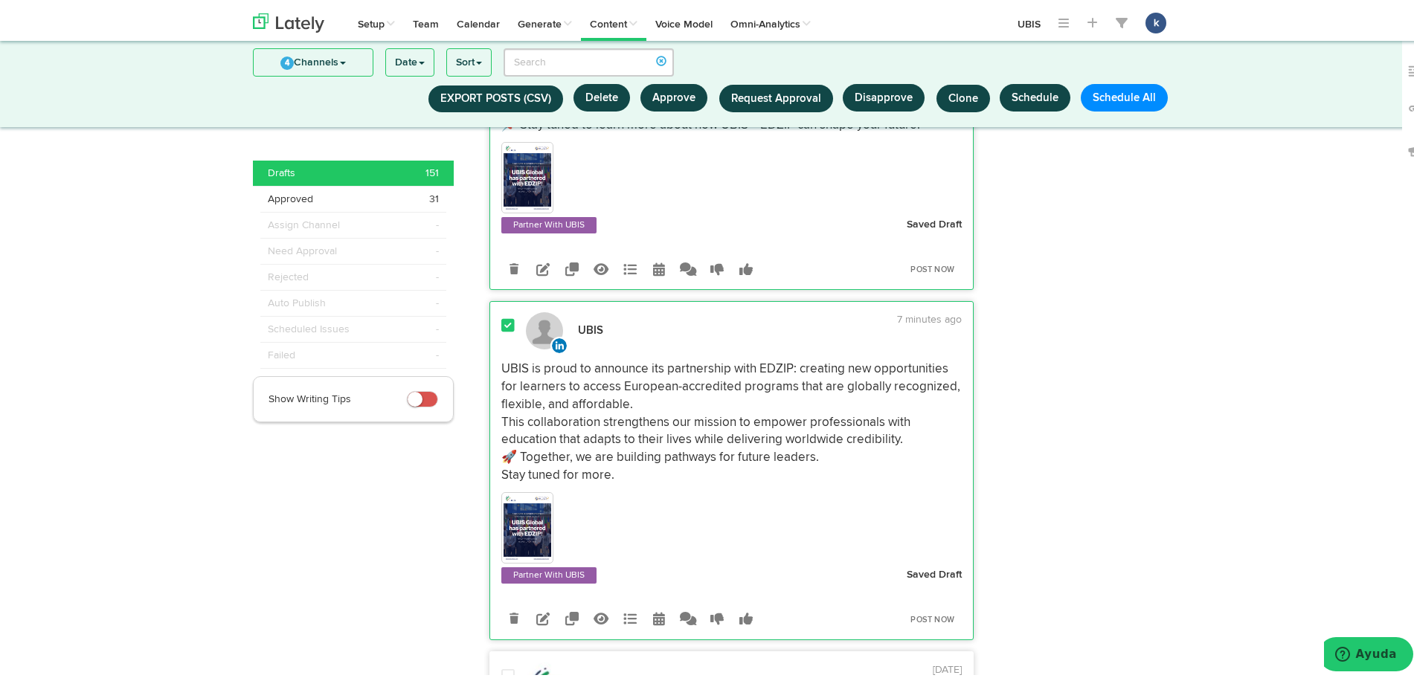
scroll to position [580, 0]
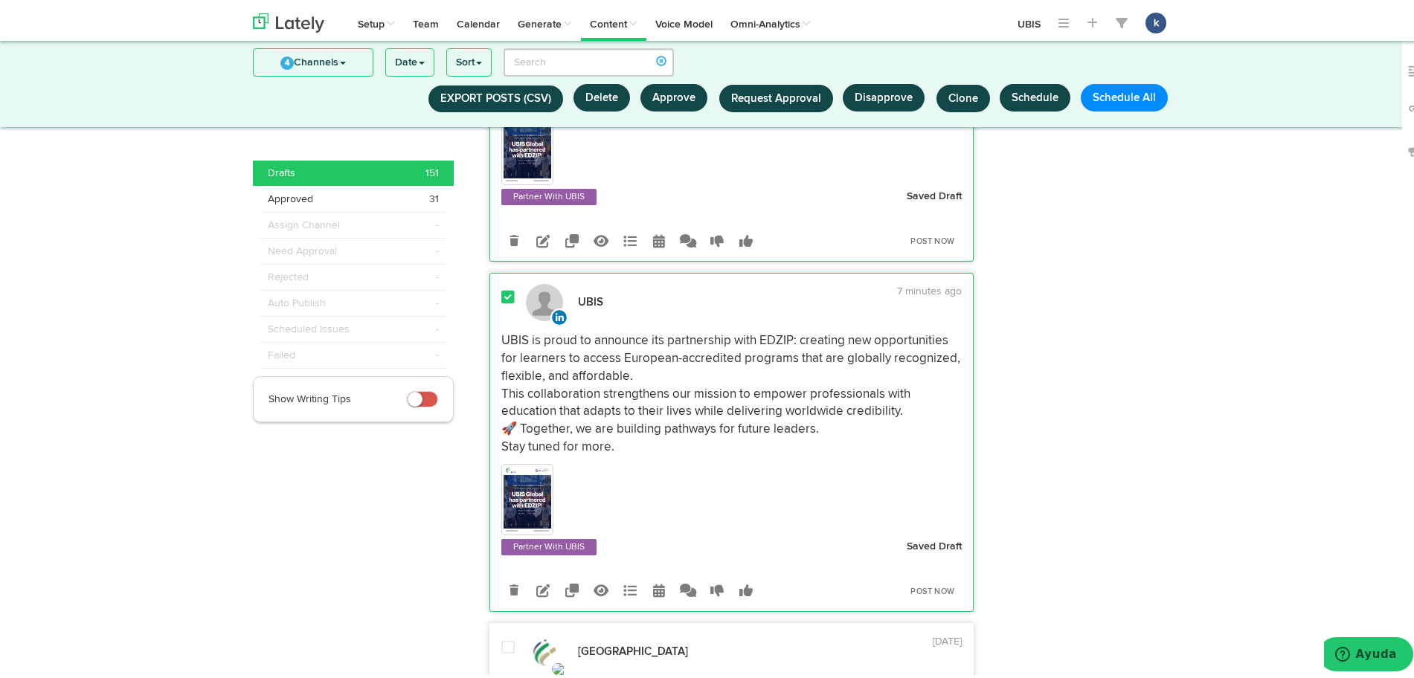
click at [529, 591] on div "Clone into [GEOGRAPHIC_DATA] Clone into UBIS University of Business Innovation …" at bounding box center [732, 587] width 484 height 41
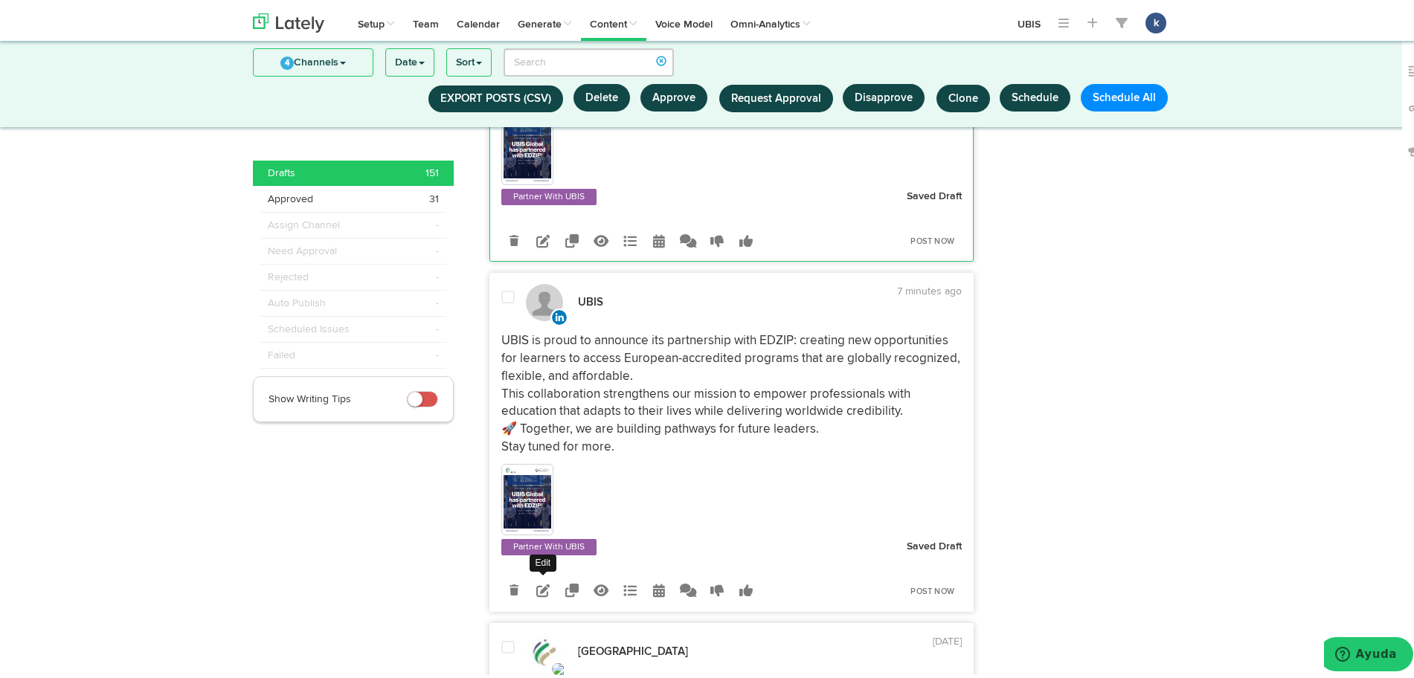
click at [536, 580] on icon at bounding box center [542, 586] width 13 height 13
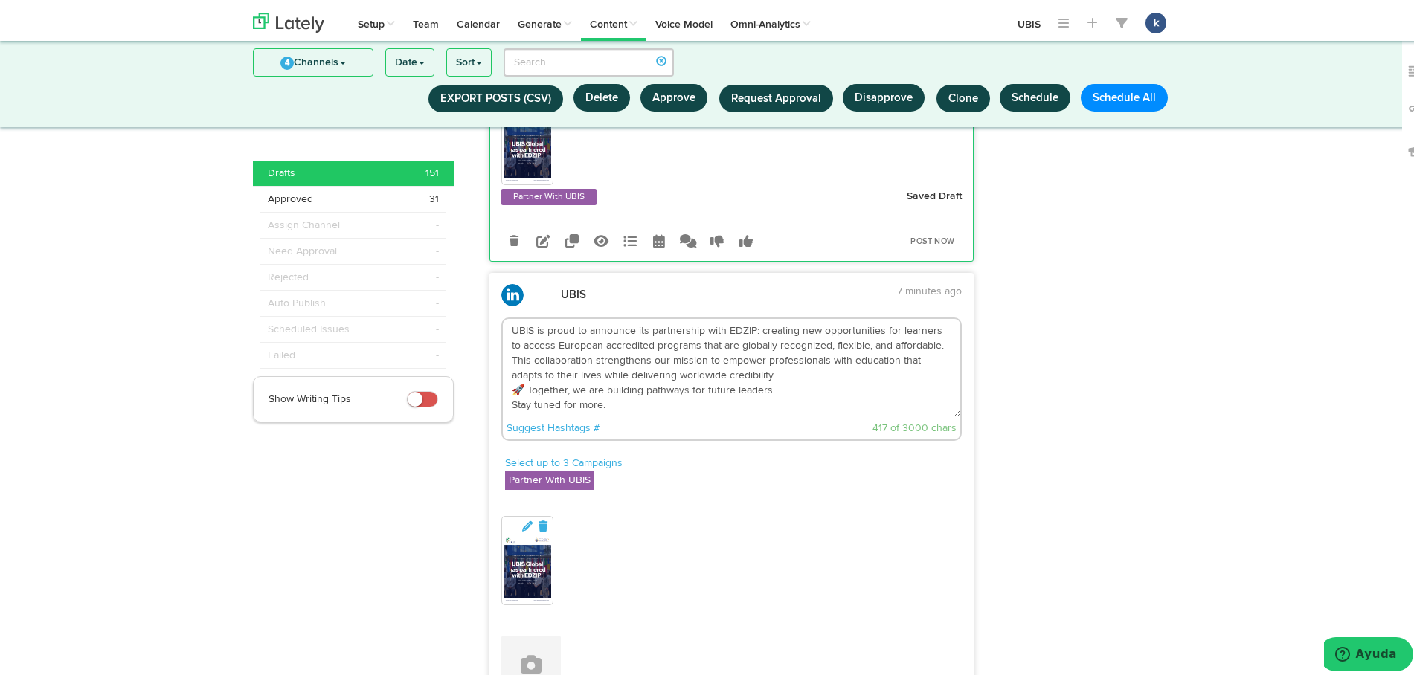
click at [751, 321] on textarea "UBIS is proud to announce its partnership with EDZIP: creating new opportunitie…" at bounding box center [732, 364] width 458 height 98
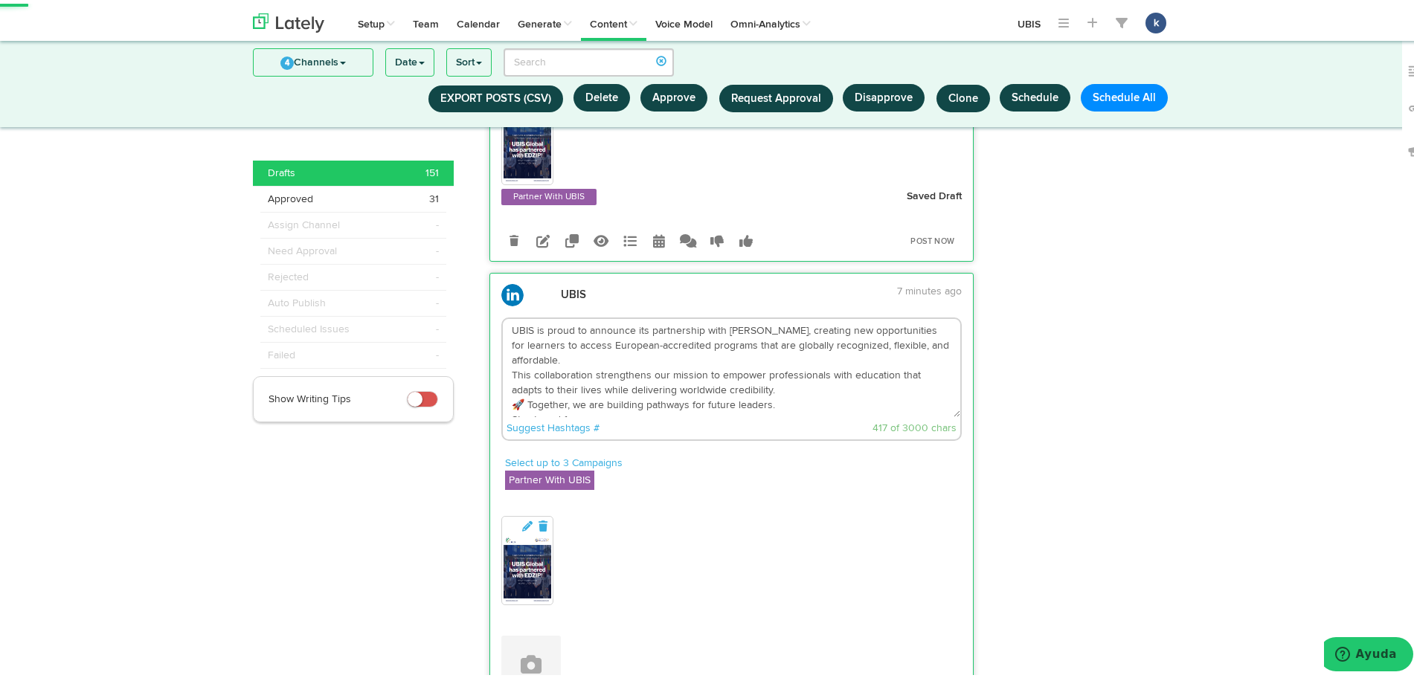
scroll to position [673, 0]
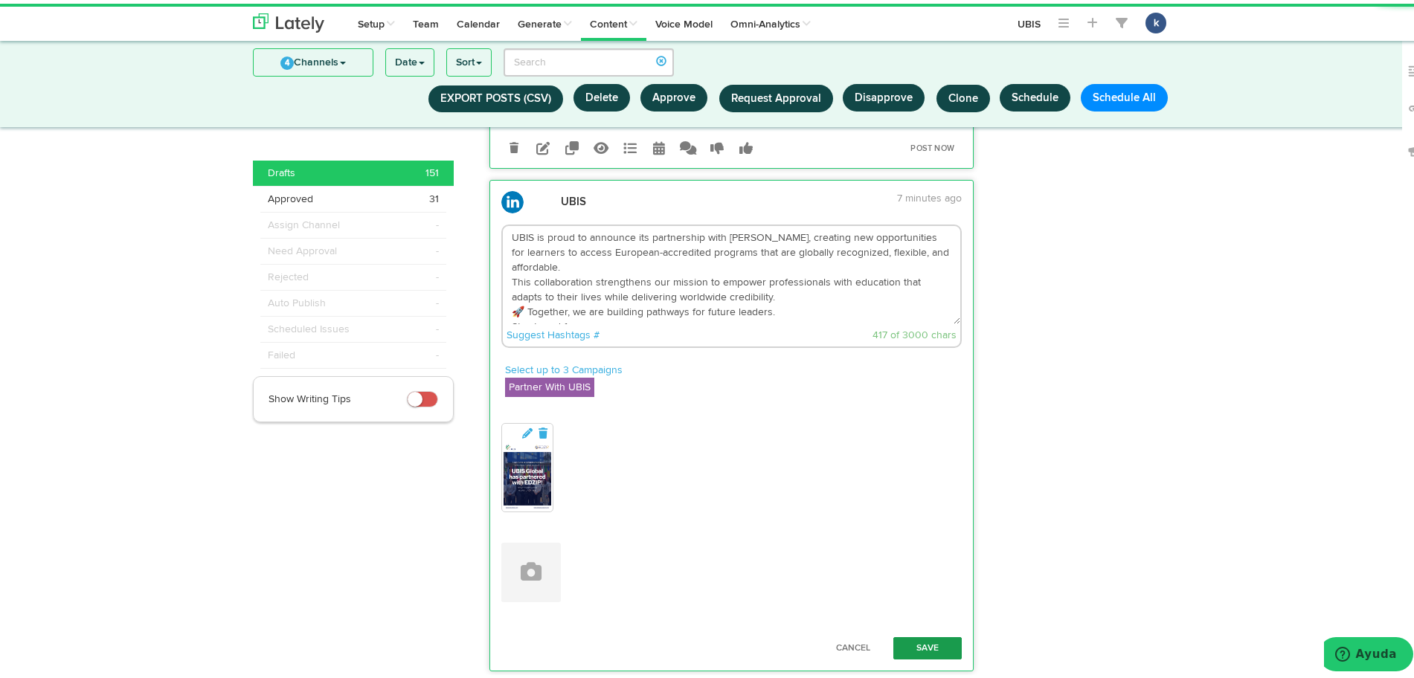
type textarea "UBIS is proud to announce its partnership with [PERSON_NAME], creating new oppo…"
click at [924, 634] on button "Save" at bounding box center [927, 645] width 68 height 22
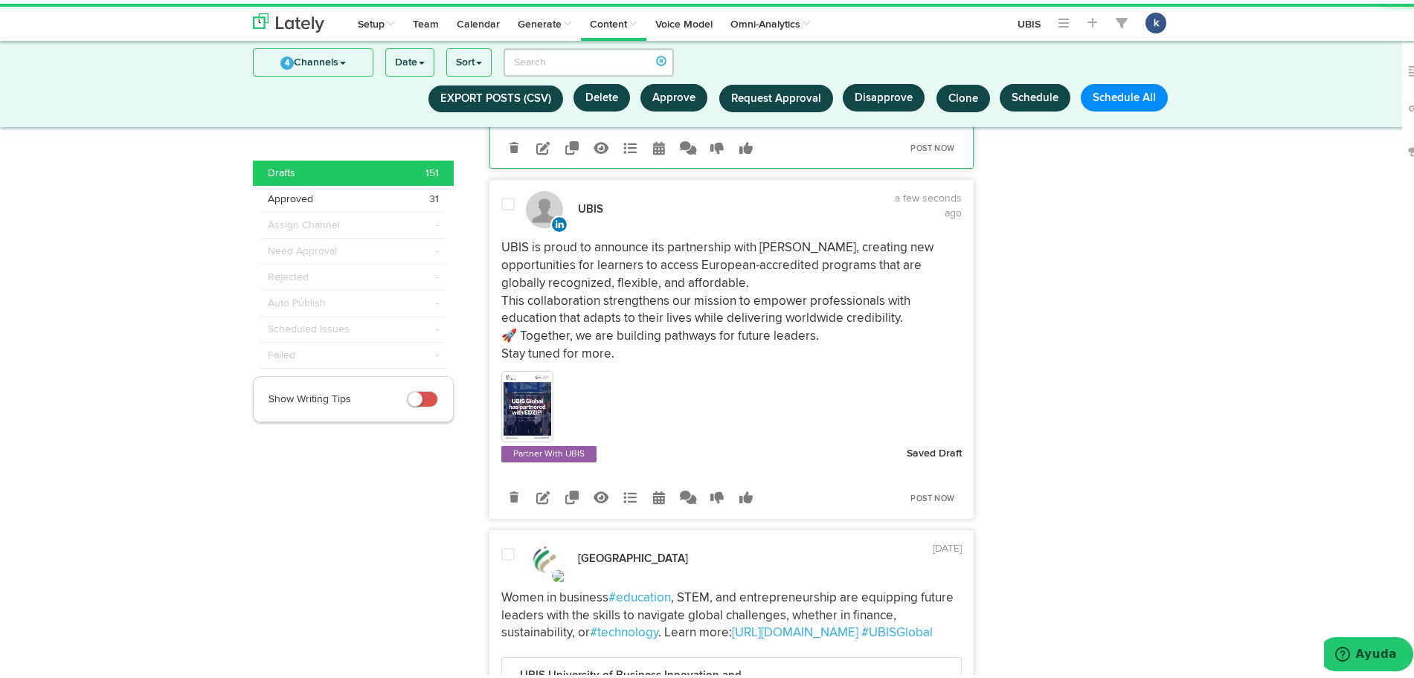
click at [904, 272] on p "UBIS is proud to announce its partnership with [PERSON_NAME], creating new oppo…" at bounding box center [731, 298] width 461 height 124
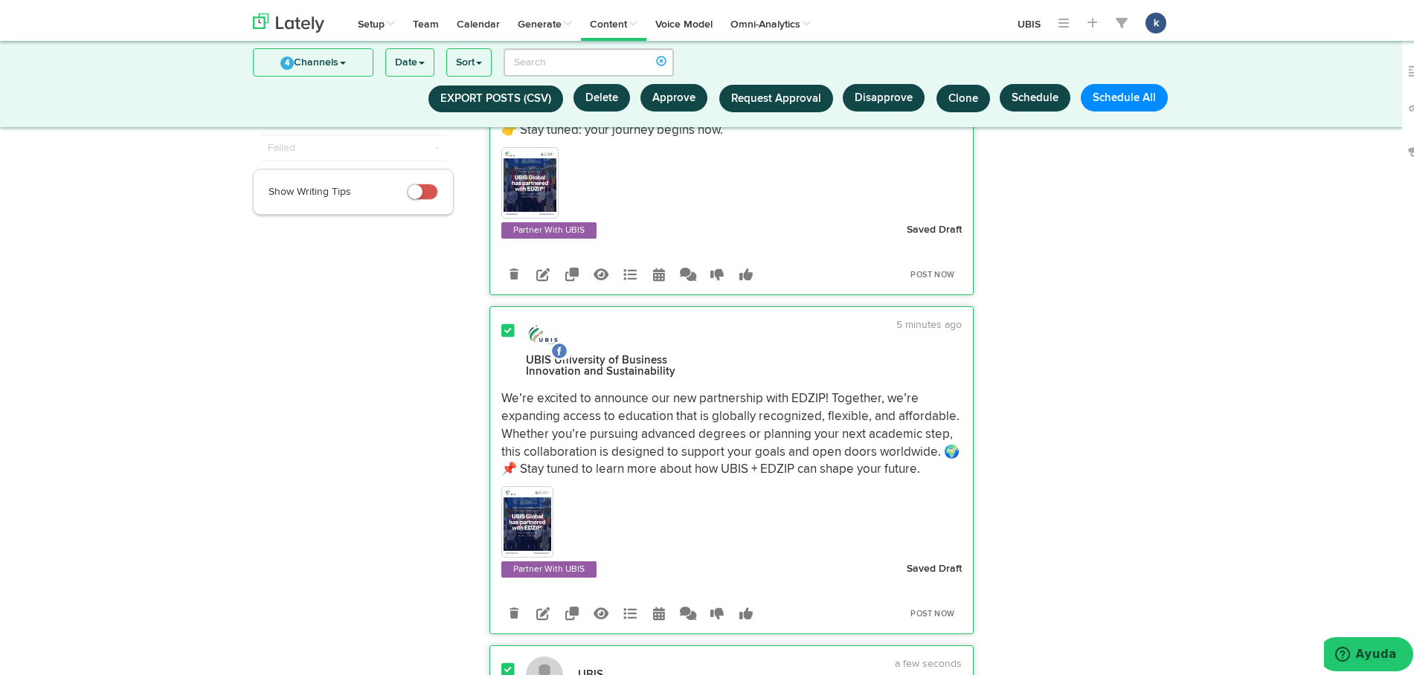
scroll to position [208, 0]
click at [786, 97] on span "Request Approval" at bounding box center [776, 94] width 90 height 11
click at [767, 184] on li "s sstern" at bounding box center [761, 192] width 82 height 22
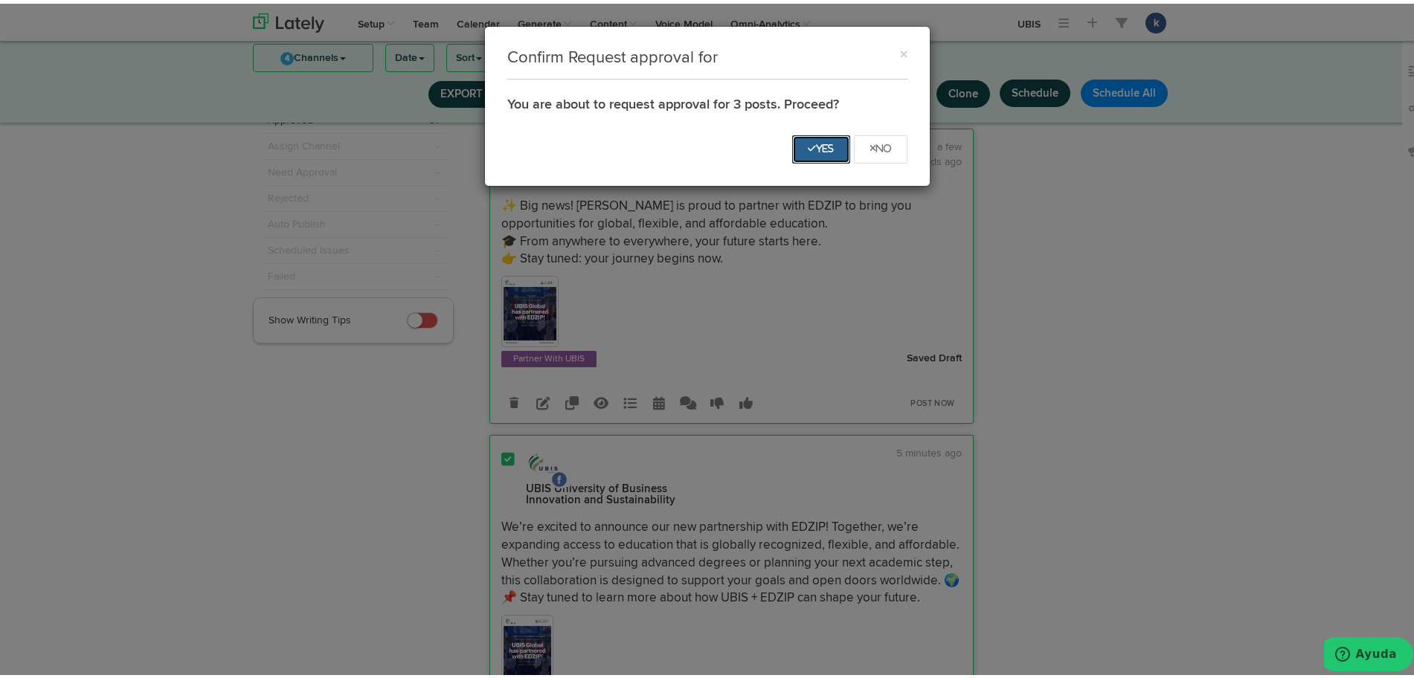
scroll to position [22, 0]
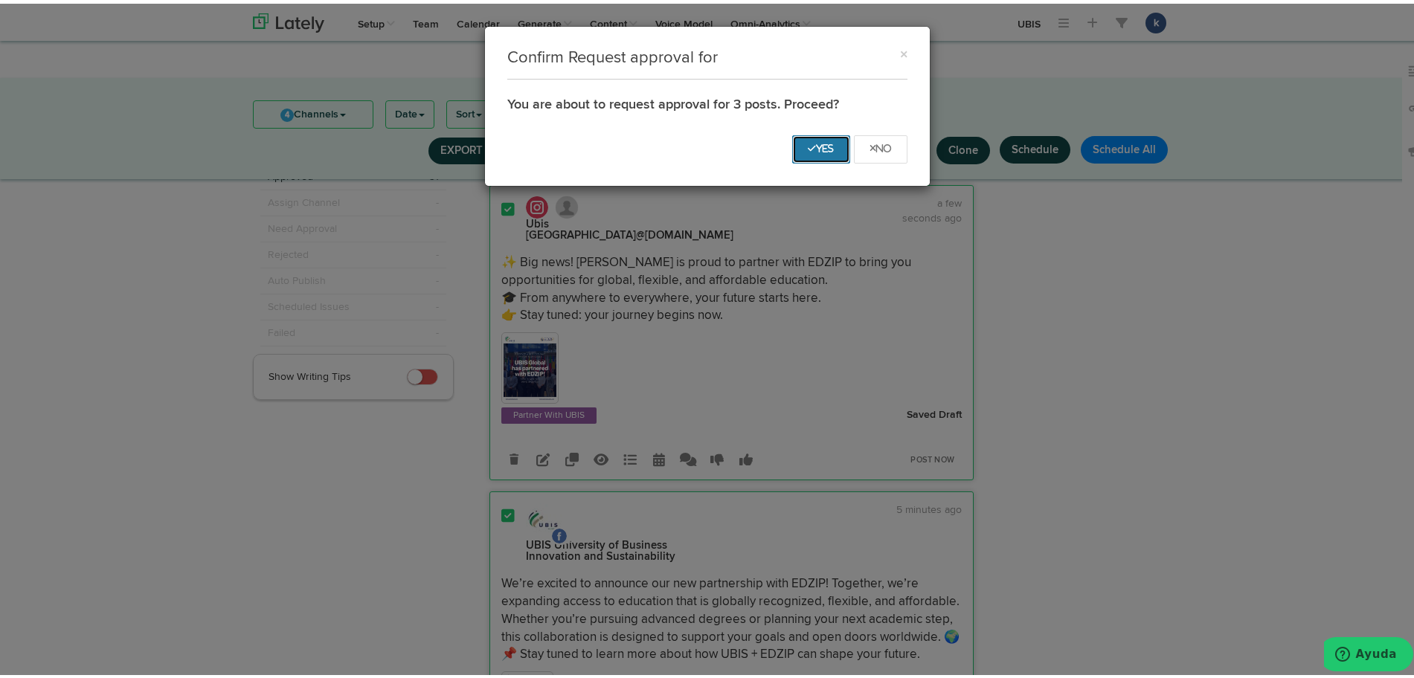
click at [792, 148] on button "Yes" at bounding box center [821, 146] width 58 height 28
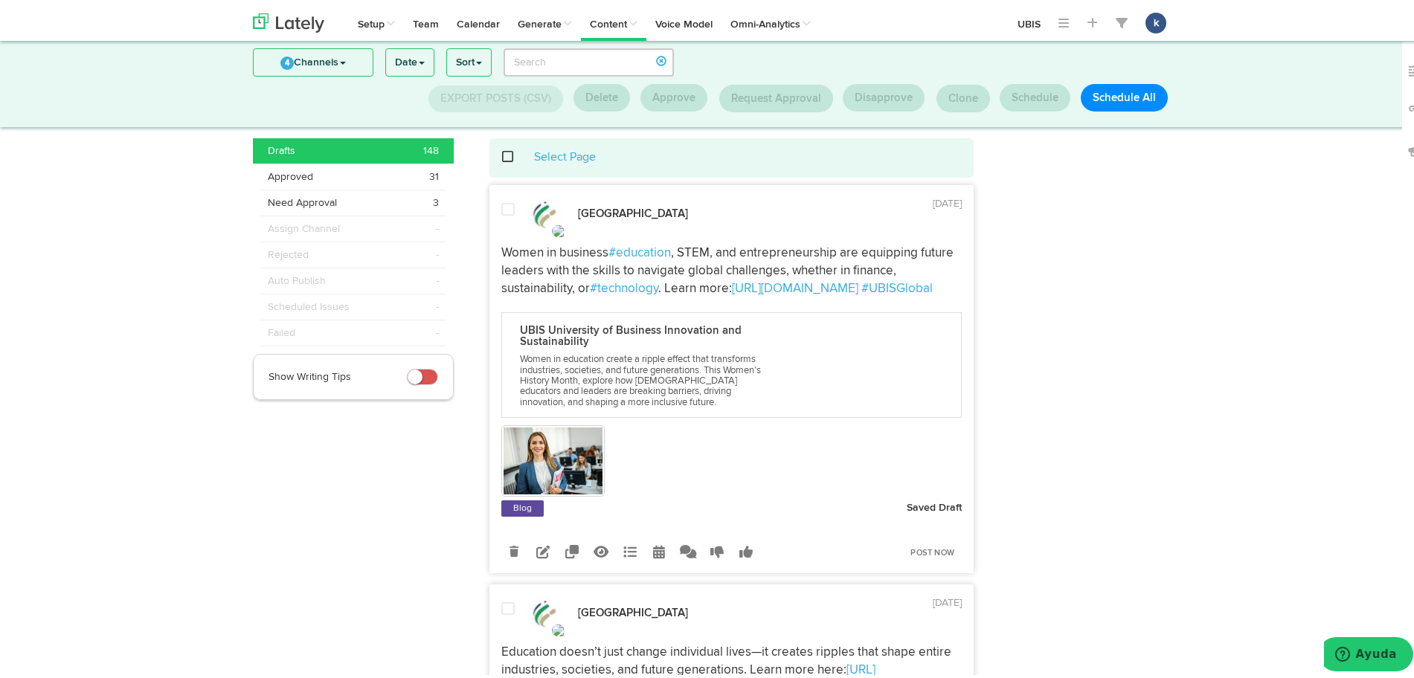
click at [787, 149] on div "Select Page" at bounding box center [732, 154] width 463 height 17
click at [803, 135] on div "Select Page" at bounding box center [731, 154] width 485 height 39
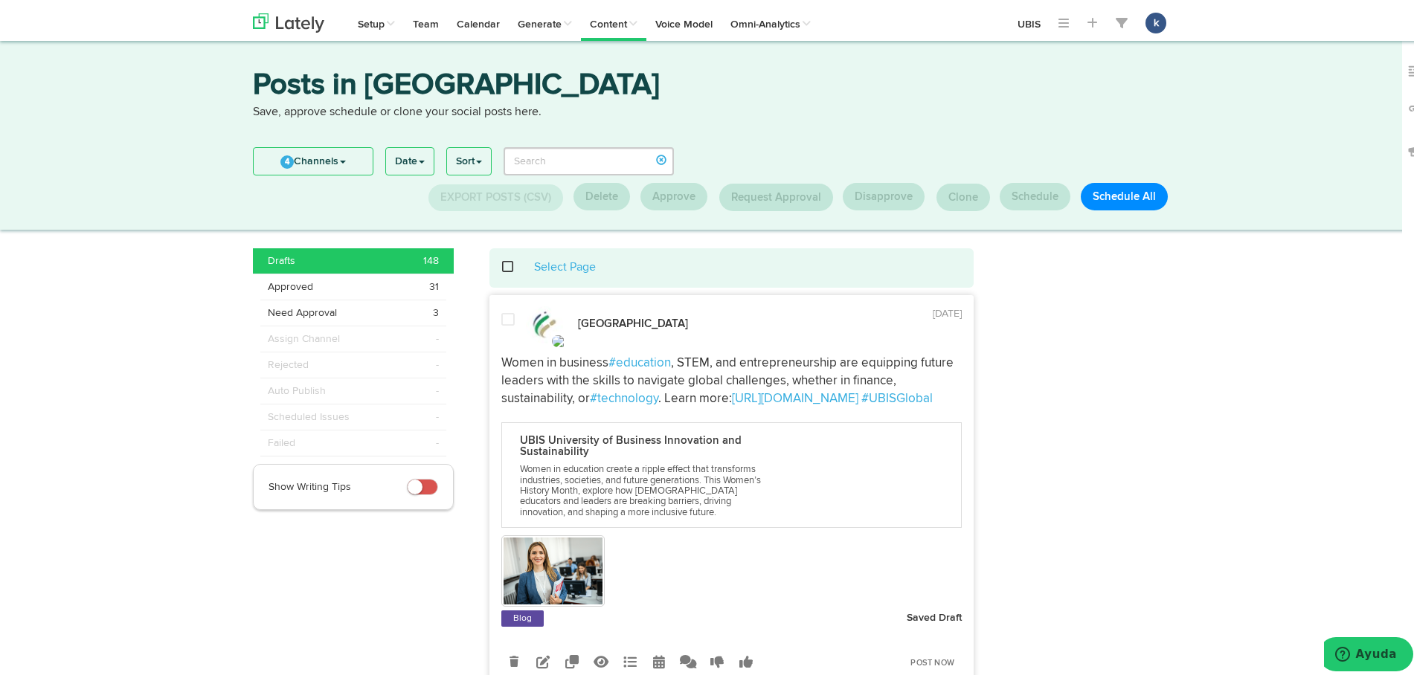
scroll to position [0, 0]
